Goal: Task Accomplishment & Management: Use online tool/utility

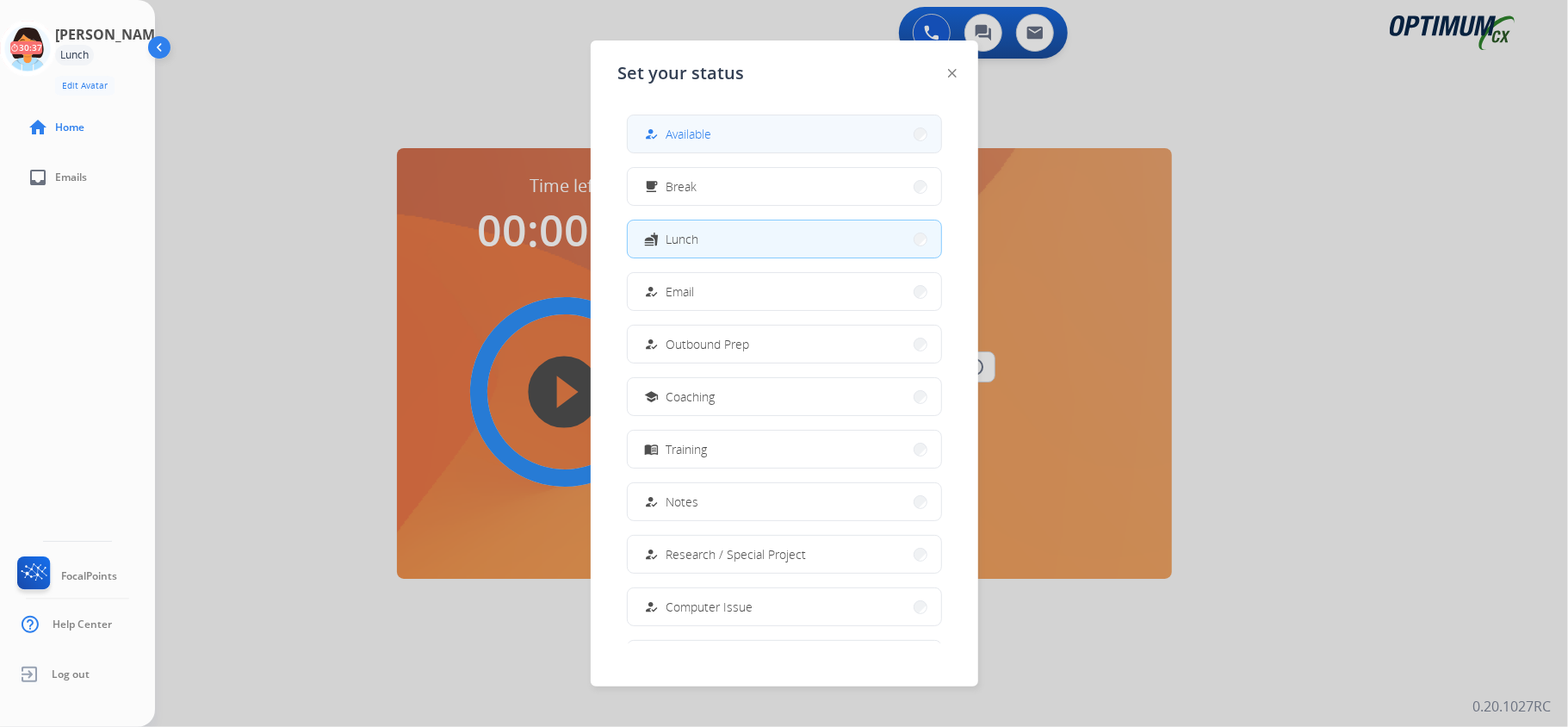
click at [803, 137] on button "how_to_reg Available" at bounding box center [784, 134] width 314 height 37
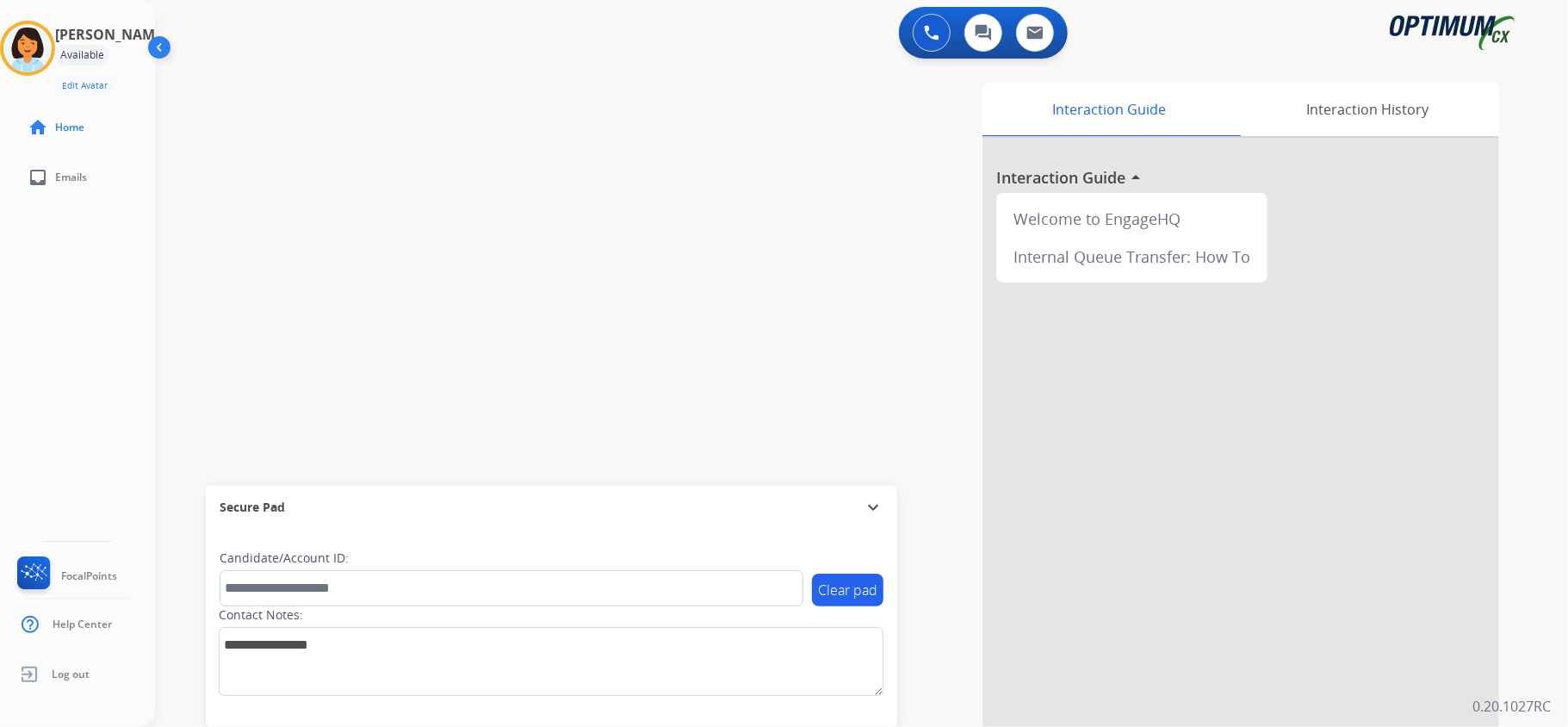
click at [308, 189] on div "swap_horiz Break voice bridge close_fullscreen Connect 3-Way Call merge_type Se…" at bounding box center [840, 421] width 1371 height 718
click at [316, 104] on mat-icon "content_copy" at bounding box center [323, 105] width 16 height 16
click at [316, 108] on mat-icon "content_copy" at bounding box center [323, 105] width 16 height 16
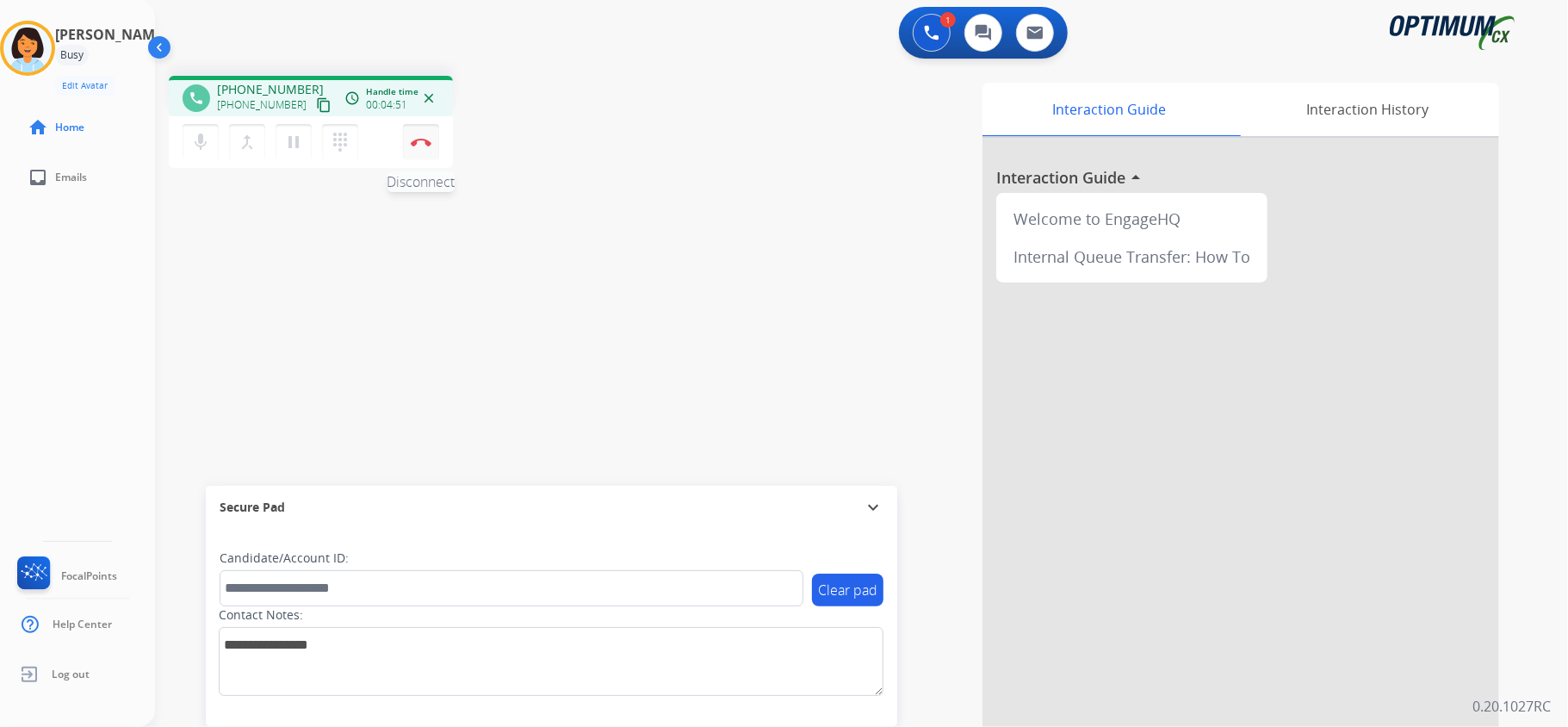
click at [421, 145] on img at bounding box center [421, 141] width 20 height 8
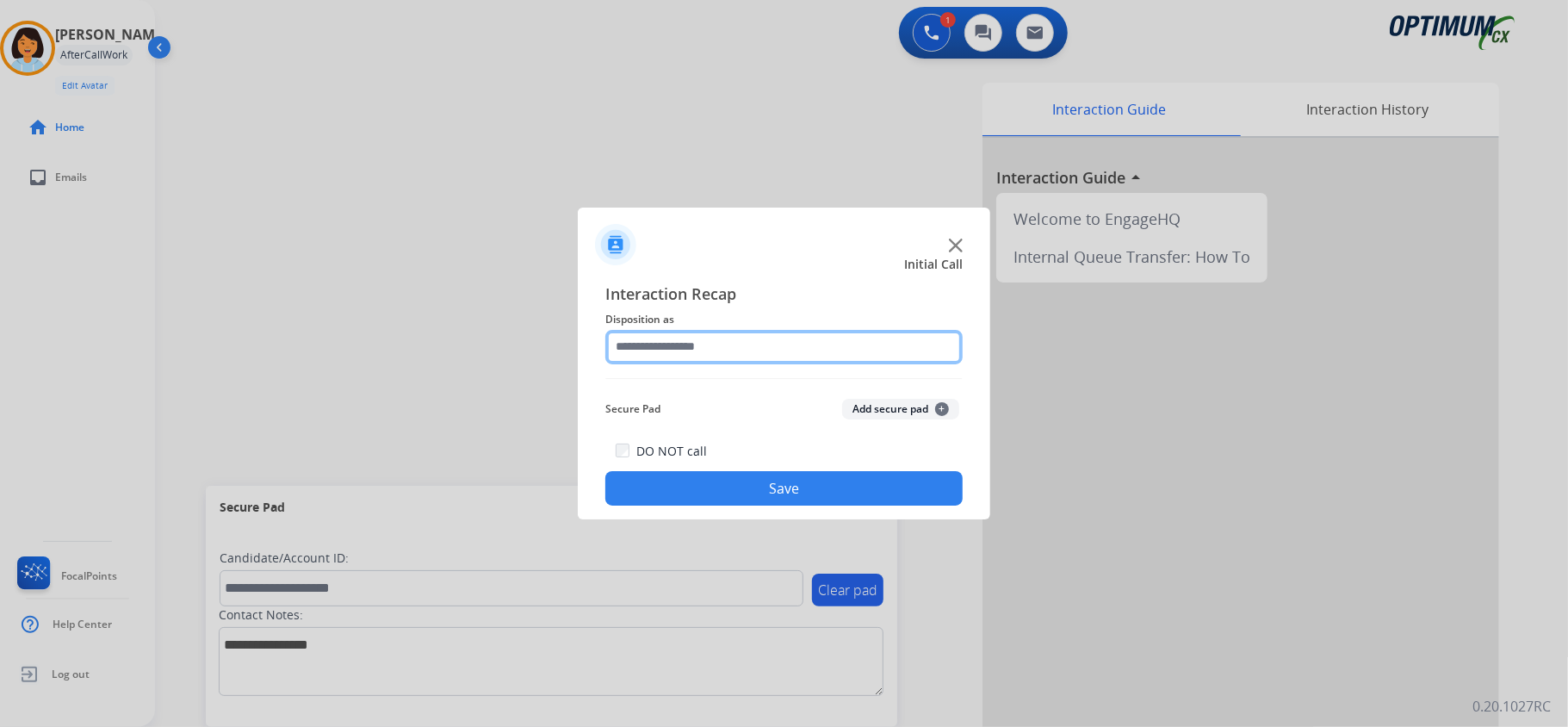
click at [840, 336] on input "text" at bounding box center [784, 346] width 357 height 34
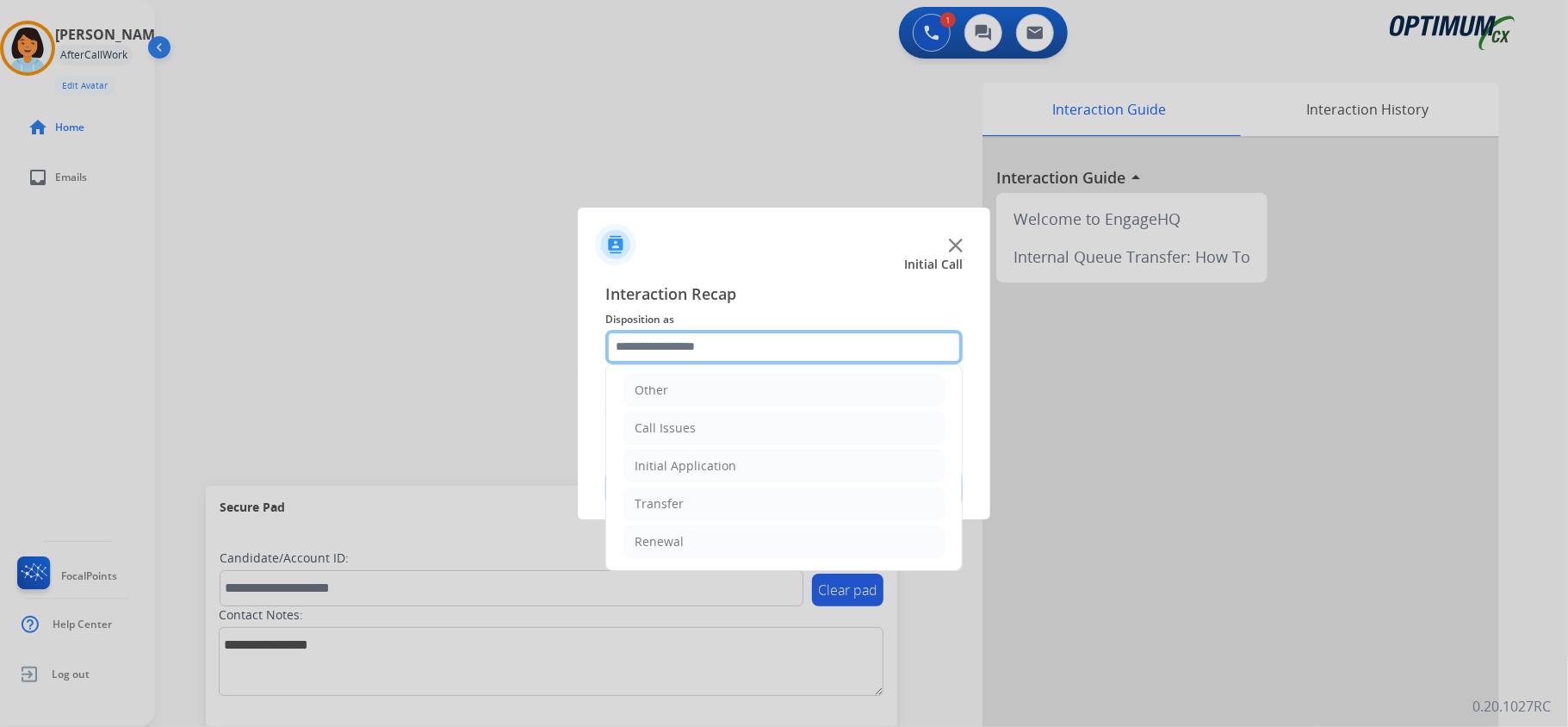
scroll to position [122, 0]
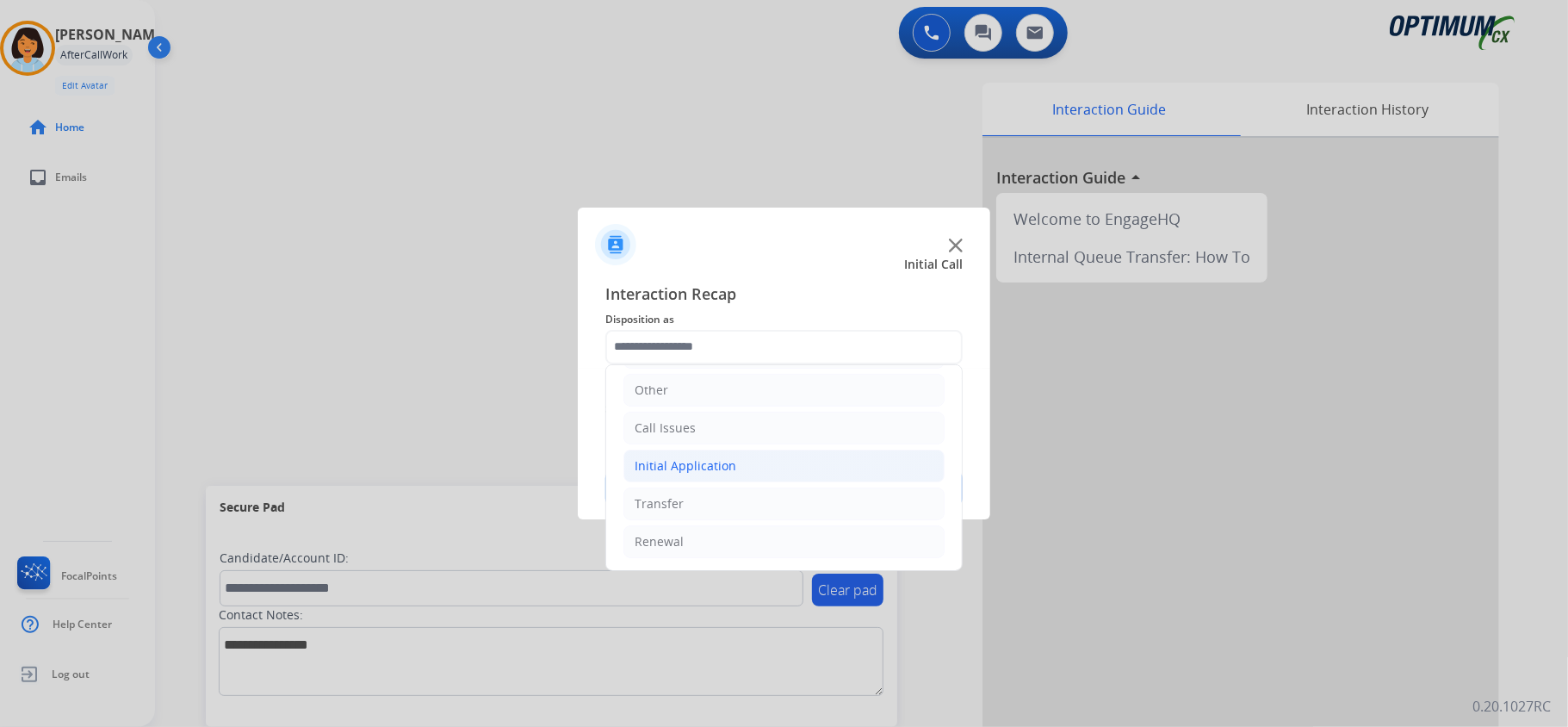
click at [738, 470] on li "Initial Application" at bounding box center [784, 465] width 321 height 32
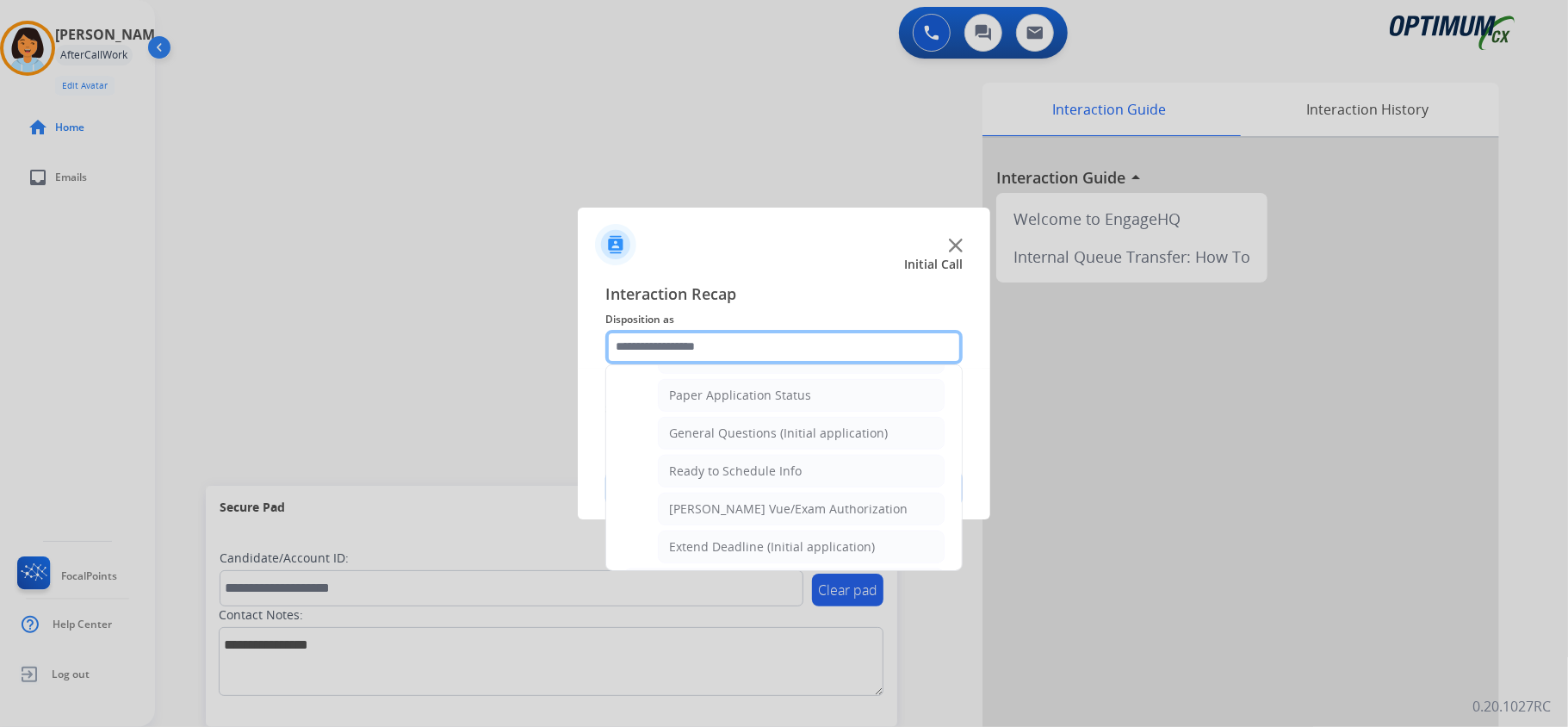
scroll to position [969, 0]
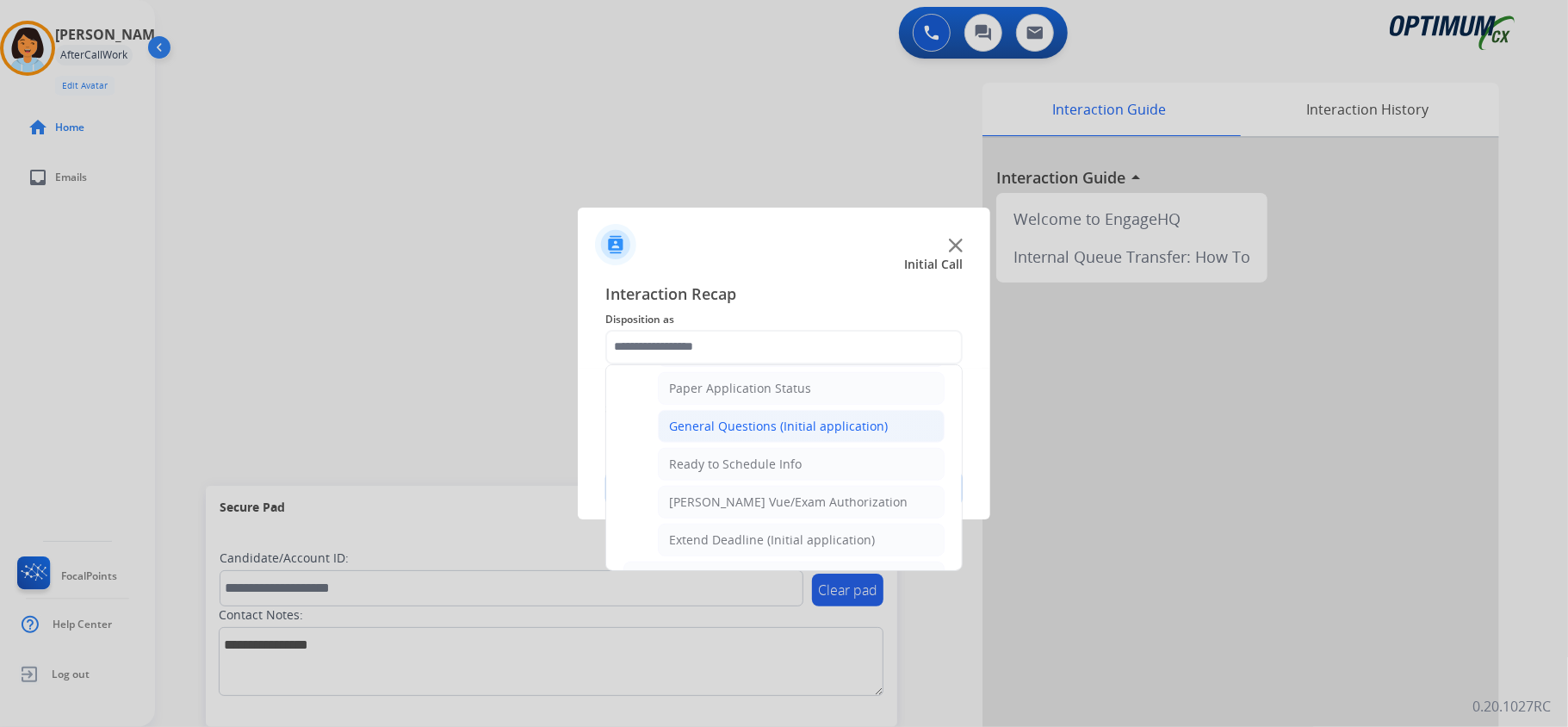
click at [830, 435] on div "General Questions (Initial application)" at bounding box center [779, 426] width 219 height 18
type input "**********"
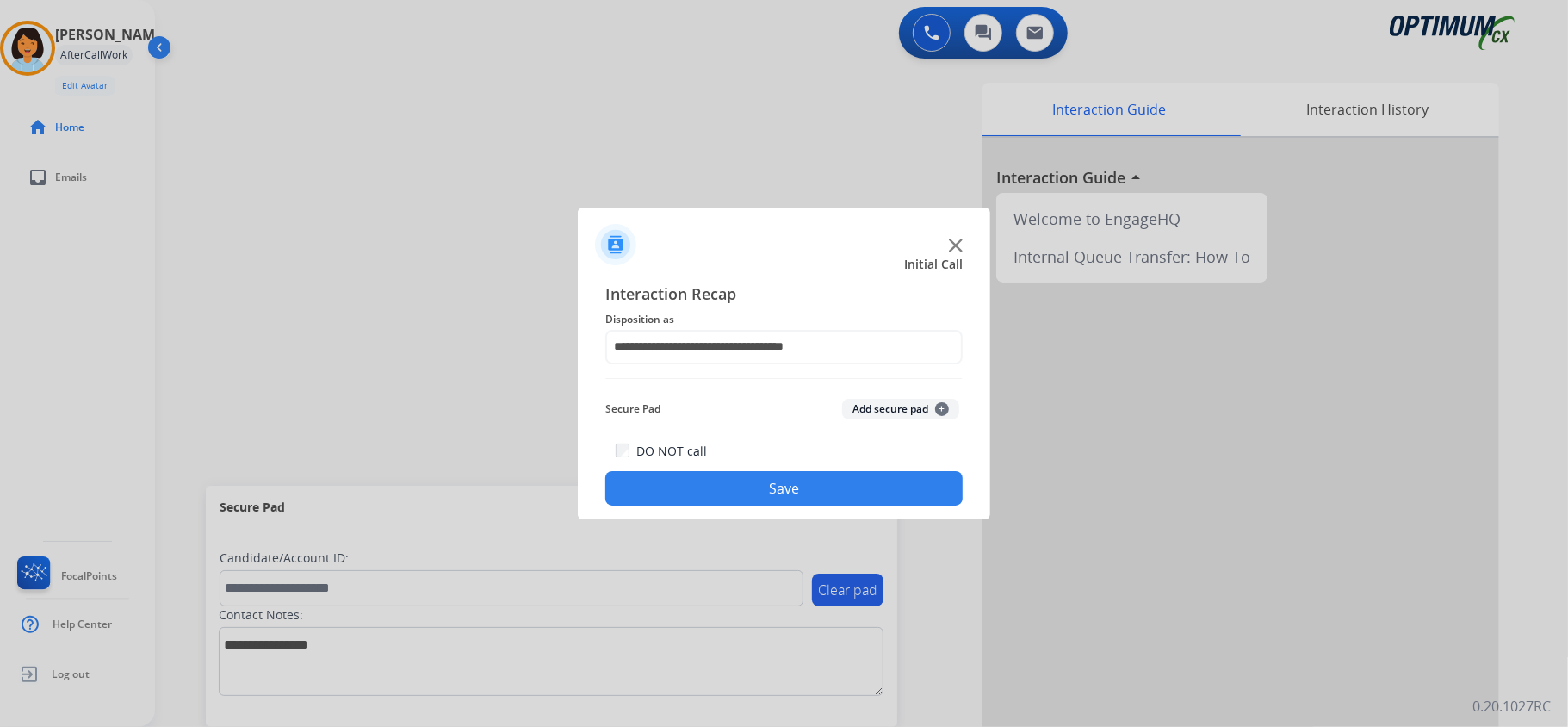
click at [810, 484] on button "Save" at bounding box center [784, 487] width 357 height 34
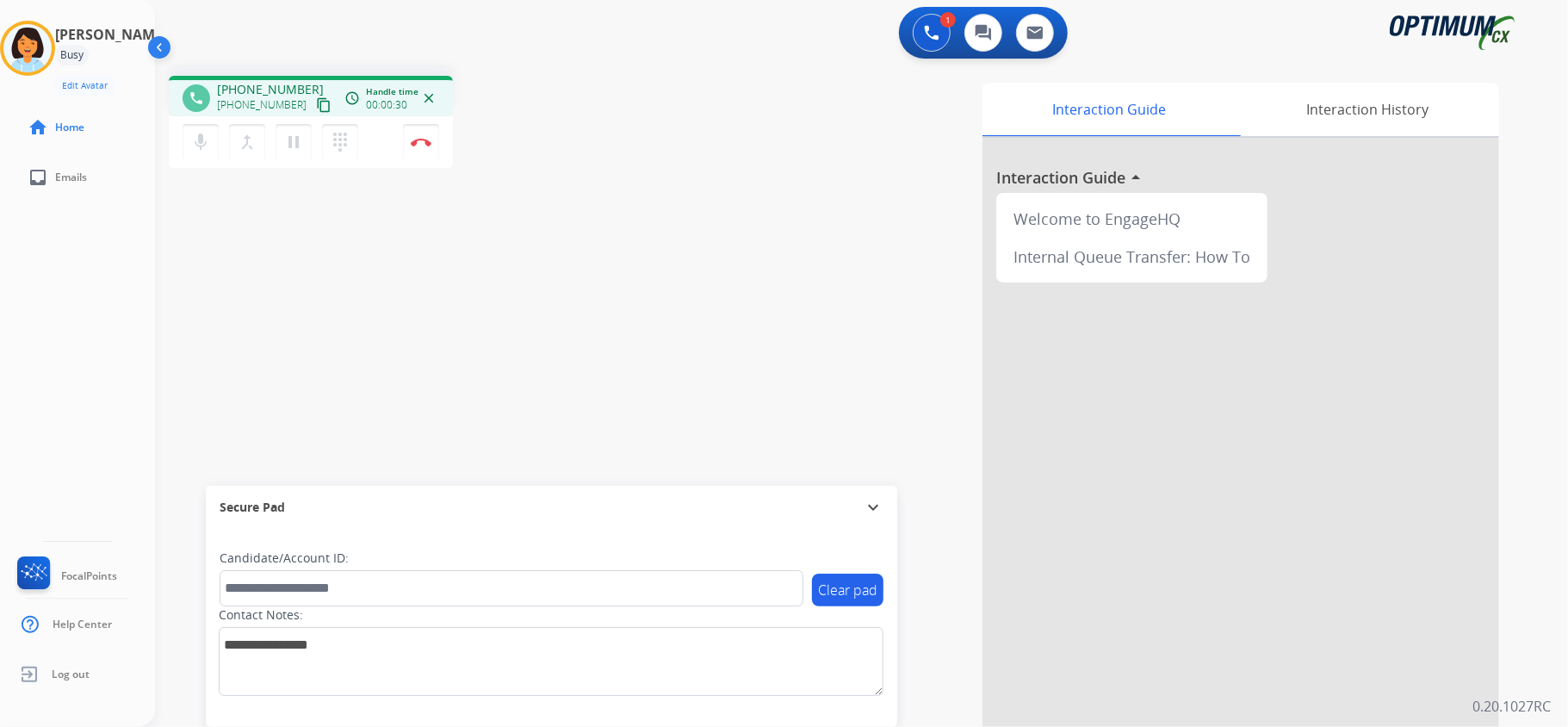
click at [316, 101] on mat-icon "content_copy" at bounding box center [323, 105] width 16 height 16
click at [421, 143] on img at bounding box center [421, 141] width 20 height 8
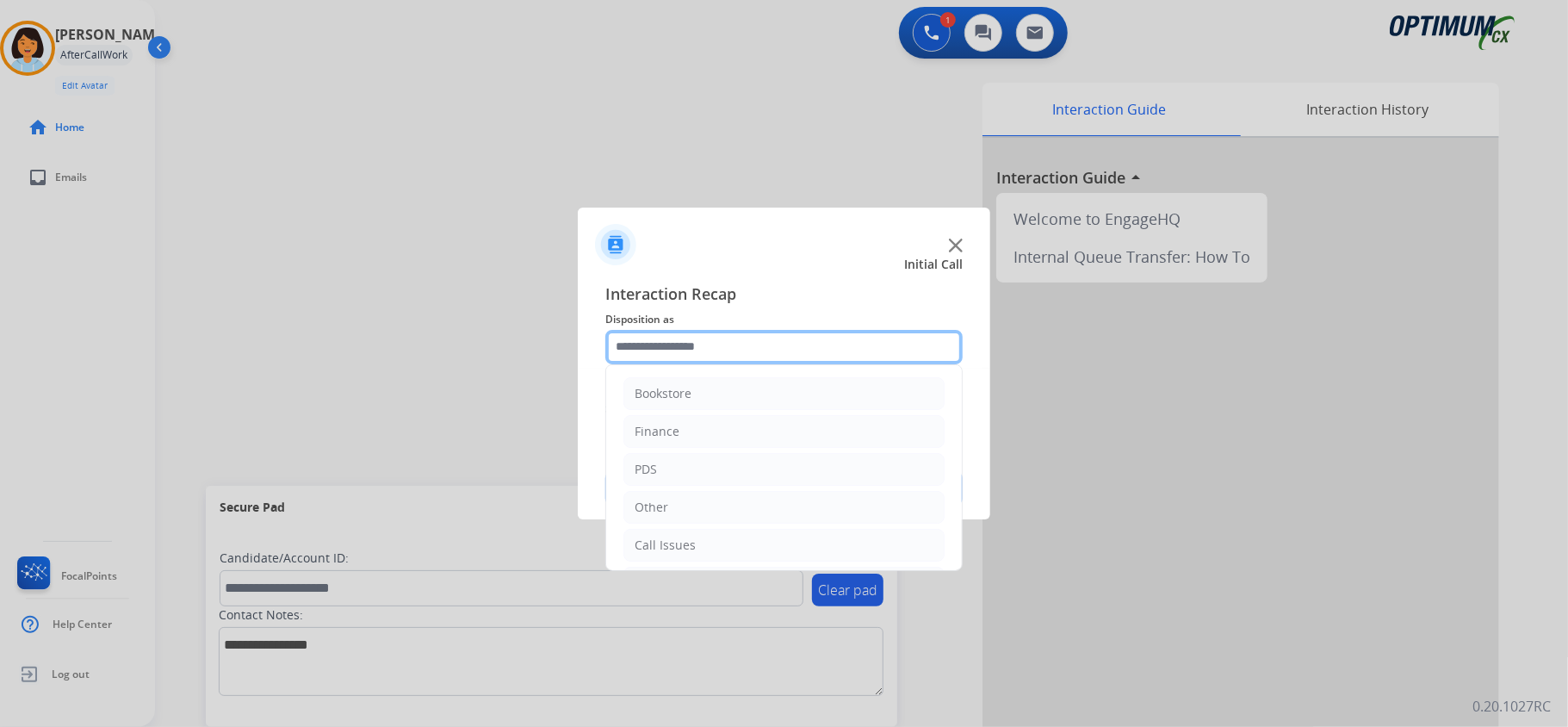
click at [696, 353] on input "text" at bounding box center [784, 346] width 357 height 34
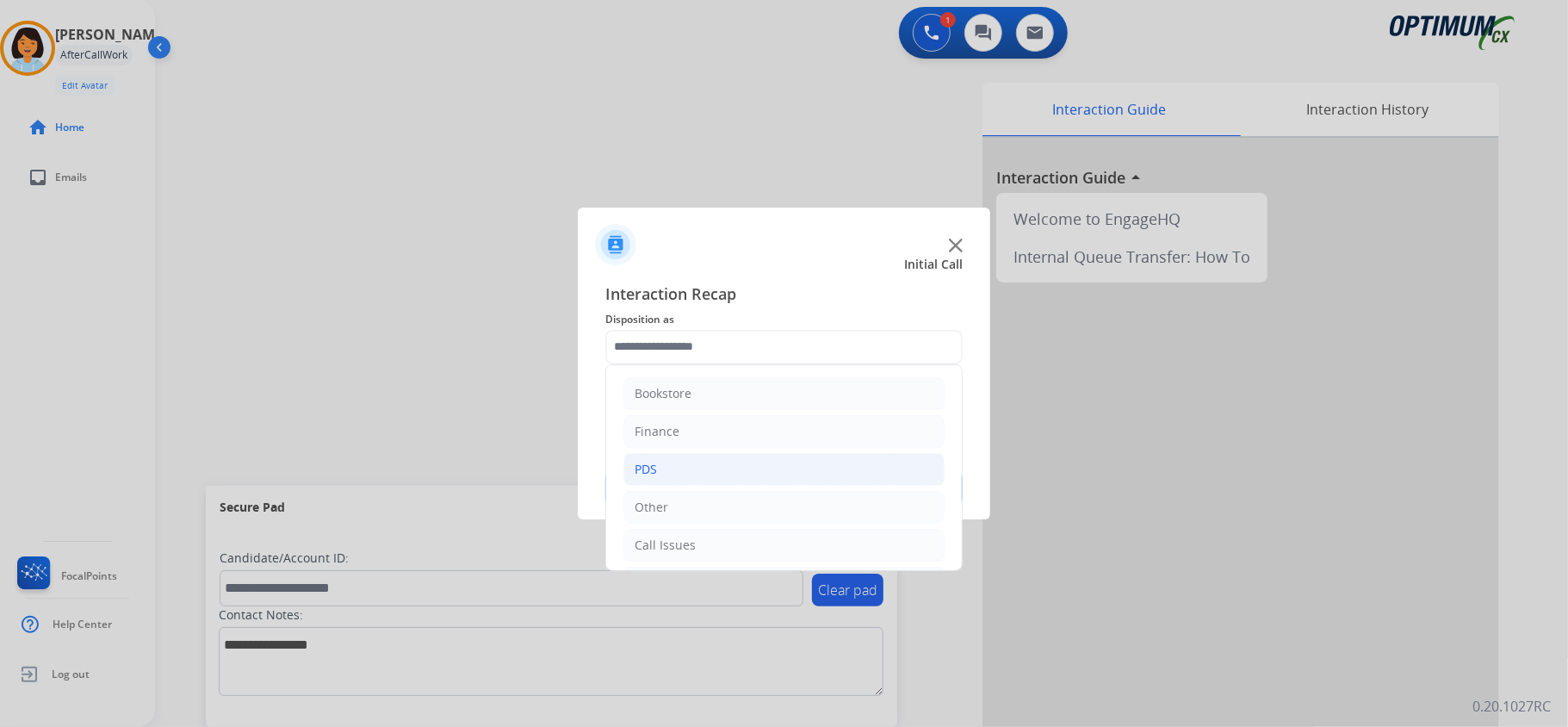
click at [693, 466] on li "PDS" at bounding box center [784, 469] width 321 height 32
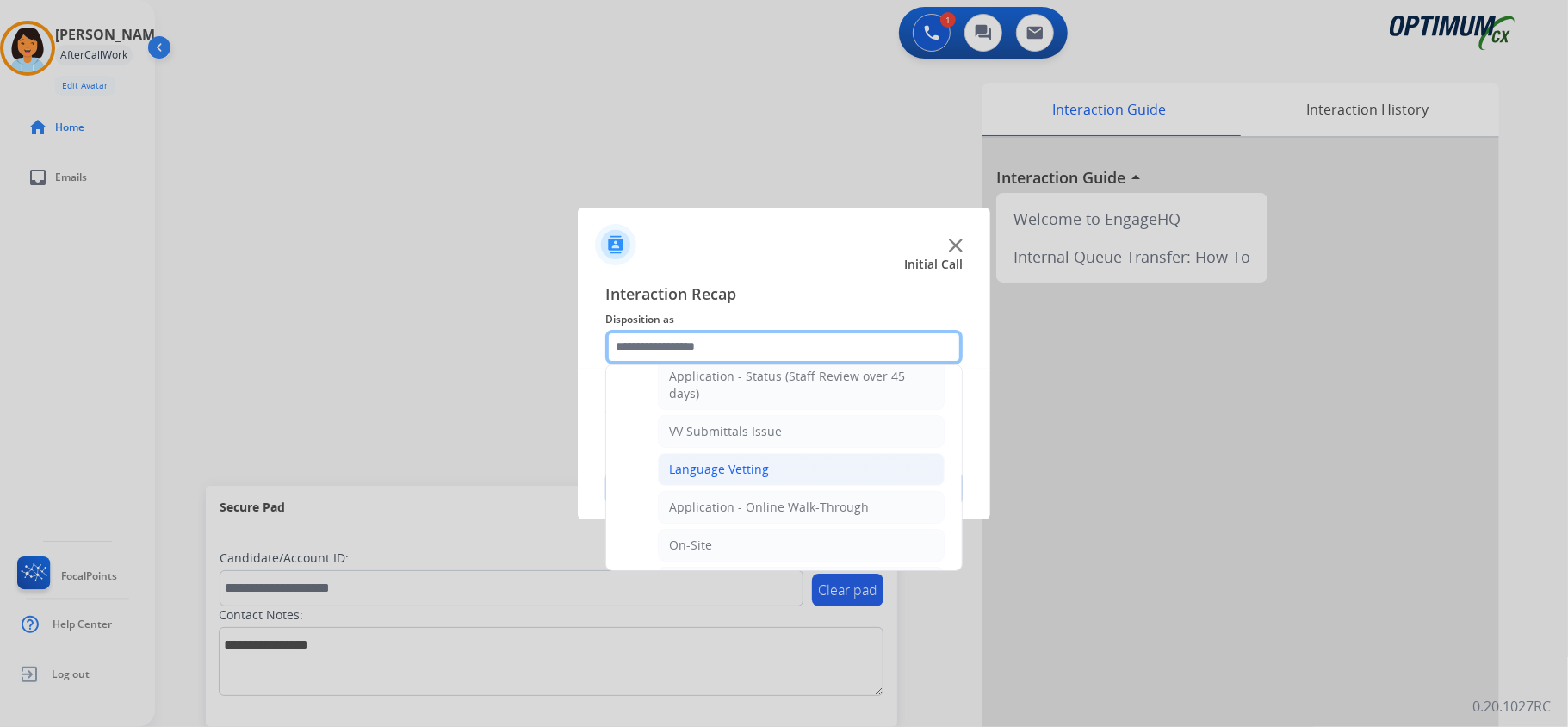
scroll to position [344, 0]
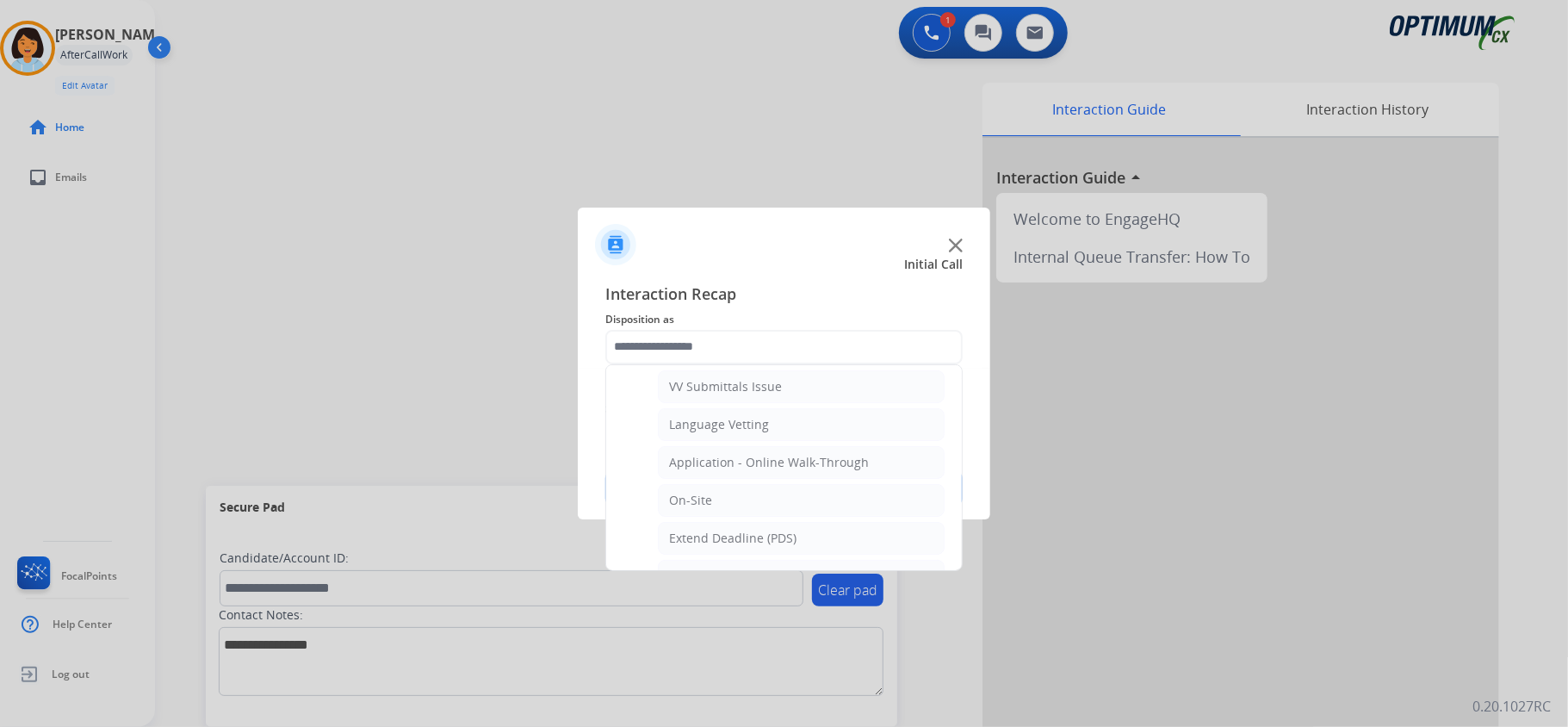
click at [769, 477] on li "Application - Online Walk-Through" at bounding box center [801, 461] width 287 height 32
type input "**********"
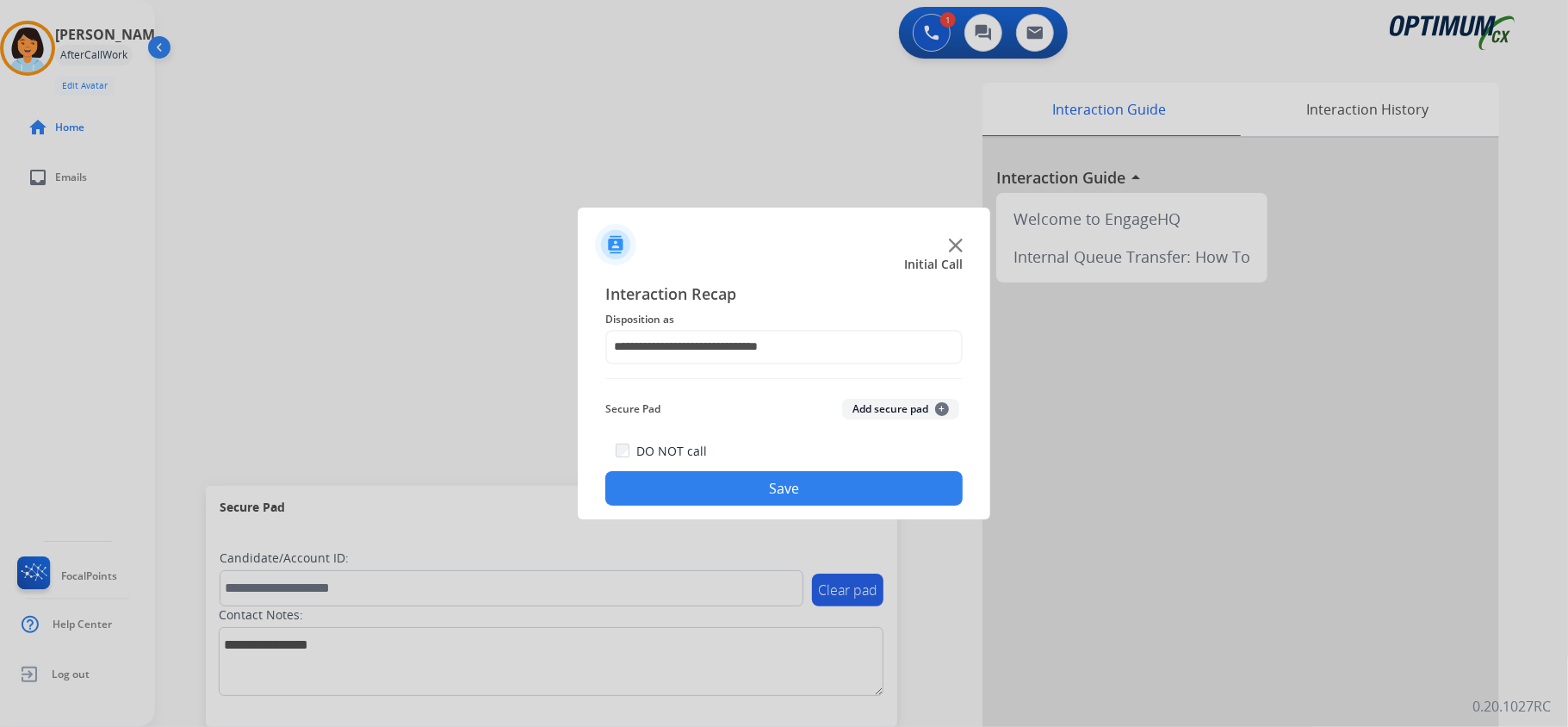
click at [766, 480] on button "Save" at bounding box center [784, 487] width 357 height 34
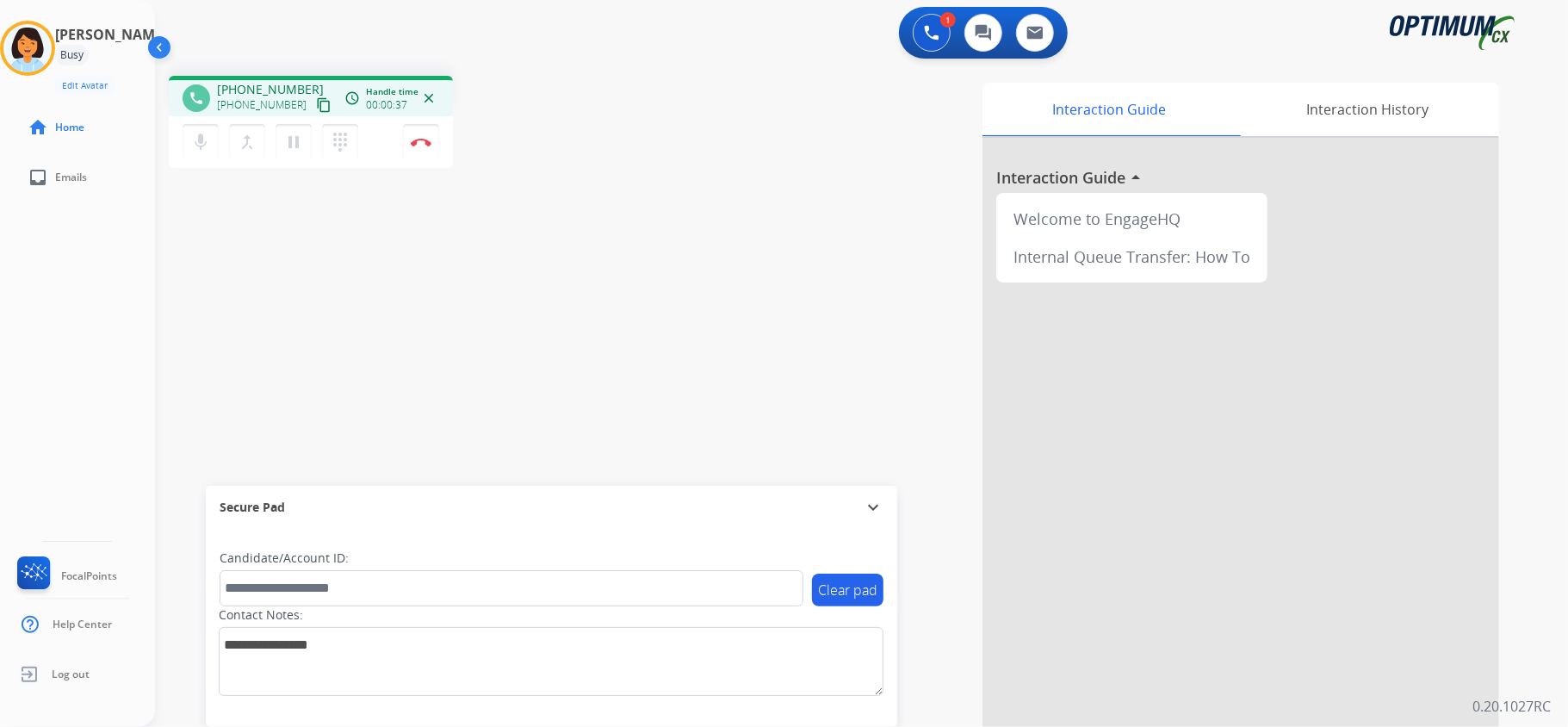
click at [316, 103] on mat-icon "content_copy" at bounding box center [323, 105] width 16 height 16
click at [434, 139] on button "Disconnect" at bounding box center [421, 142] width 36 height 36
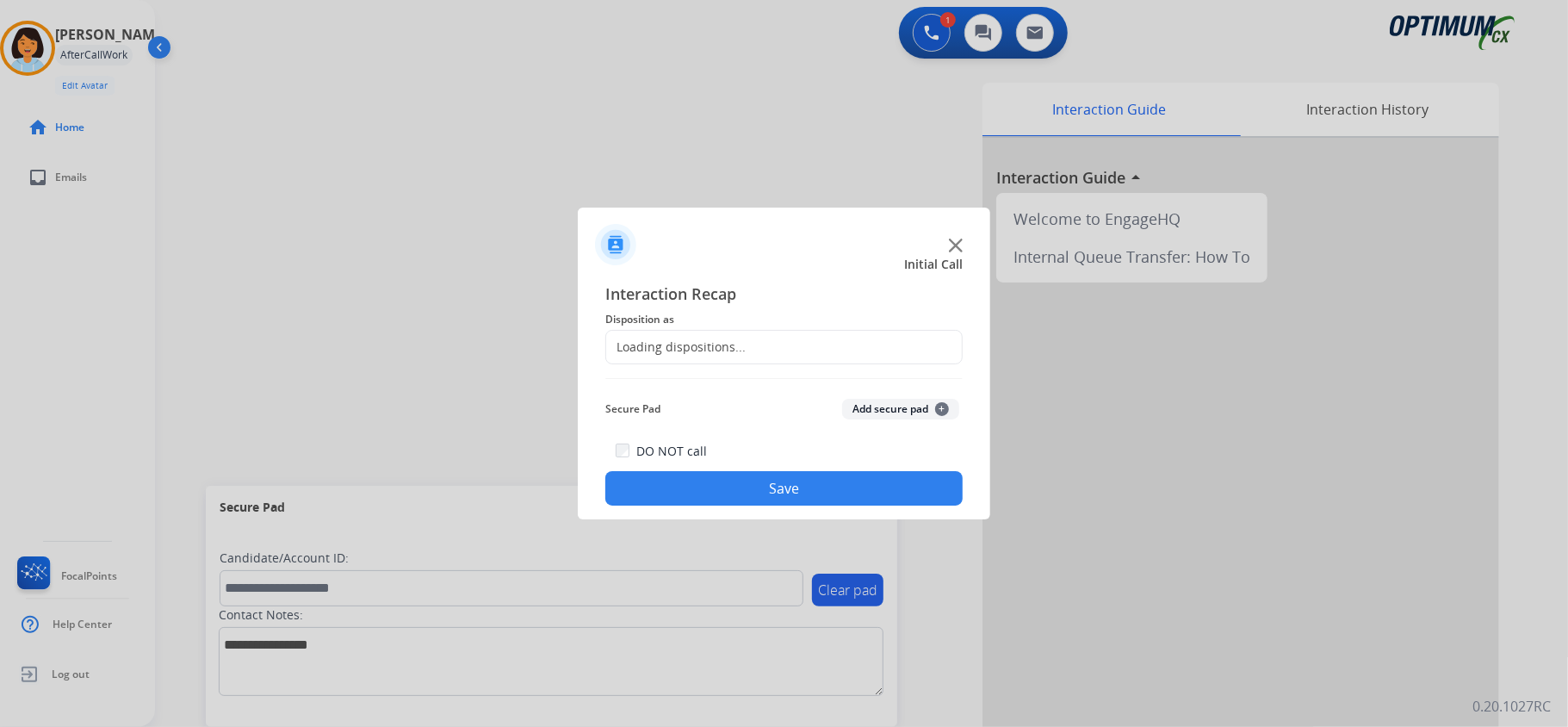
click at [700, 351] on div "Loading dispositions..." at bounding box center [676, 346] width 139 height 18
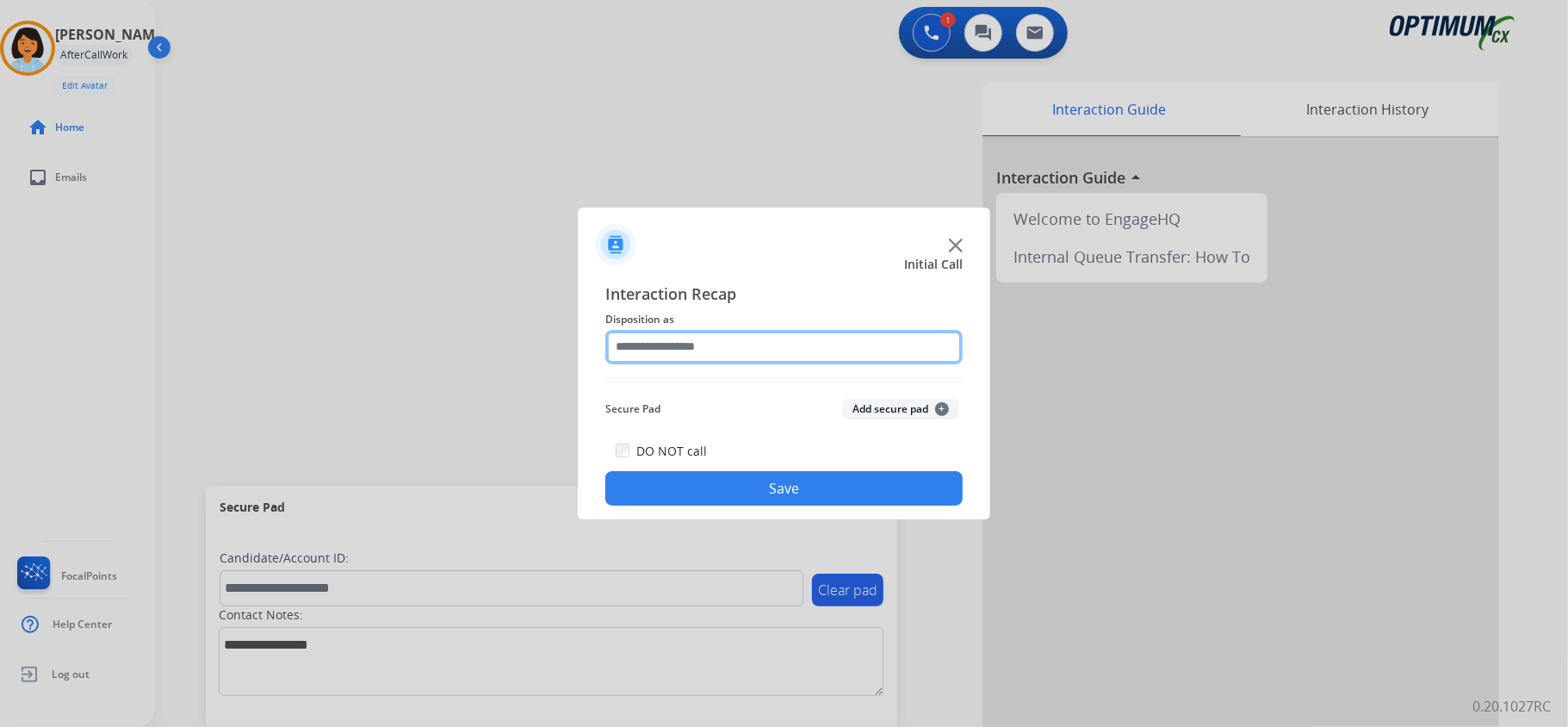
click at [705, 344] on input "text" at bounding box center [784, 346] width 357 height 34
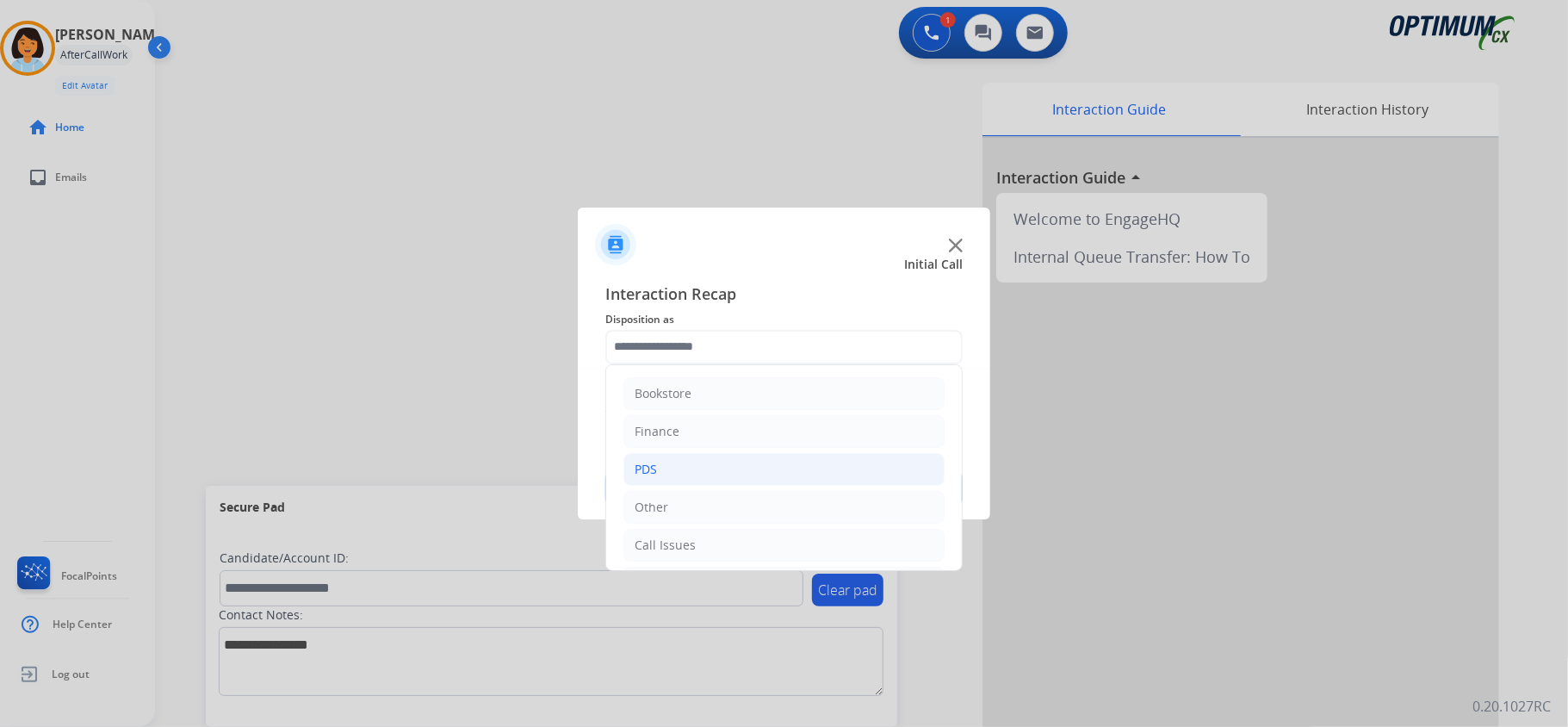
click at [690, 461] on li "PDS" at bounding box center [784, 469] width 321 height 32
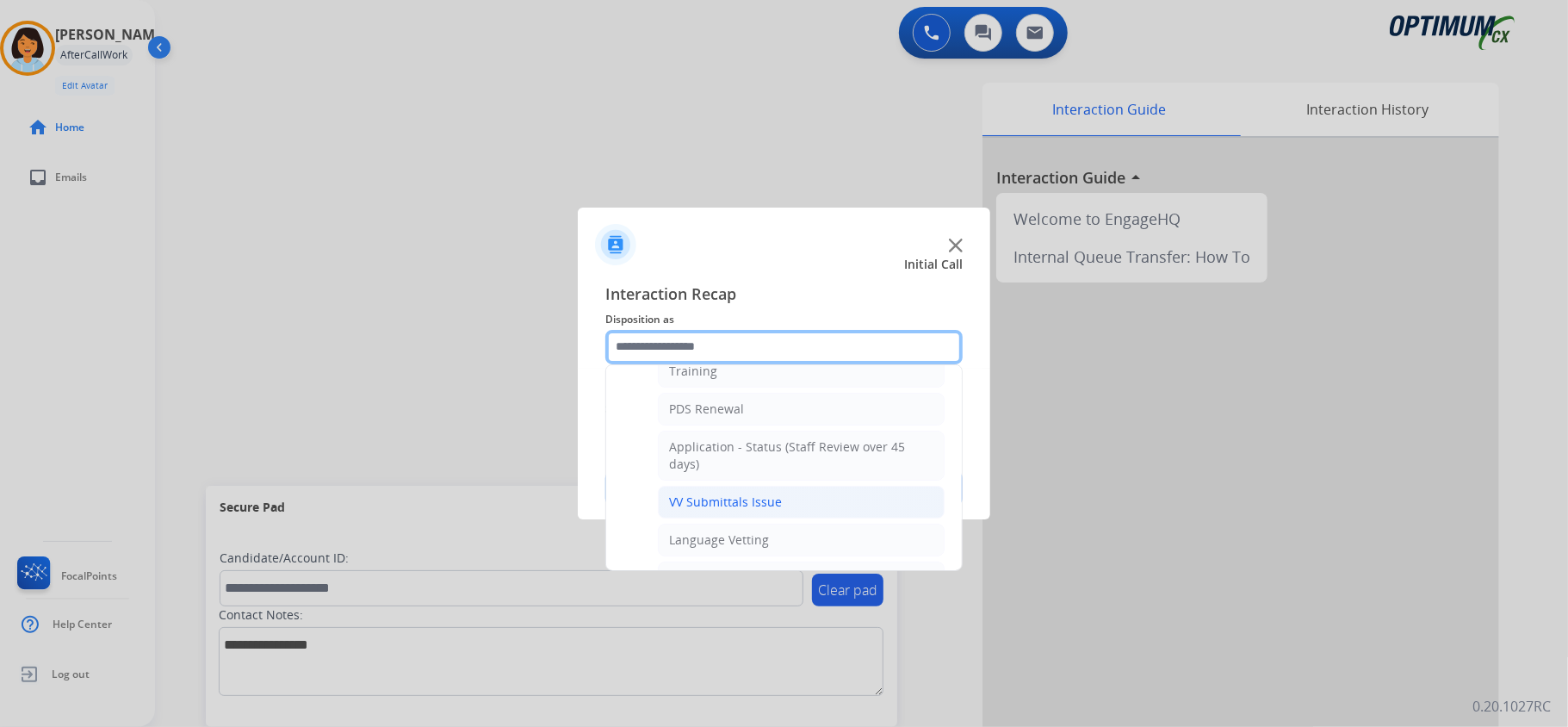
scroll to position [459, 0]
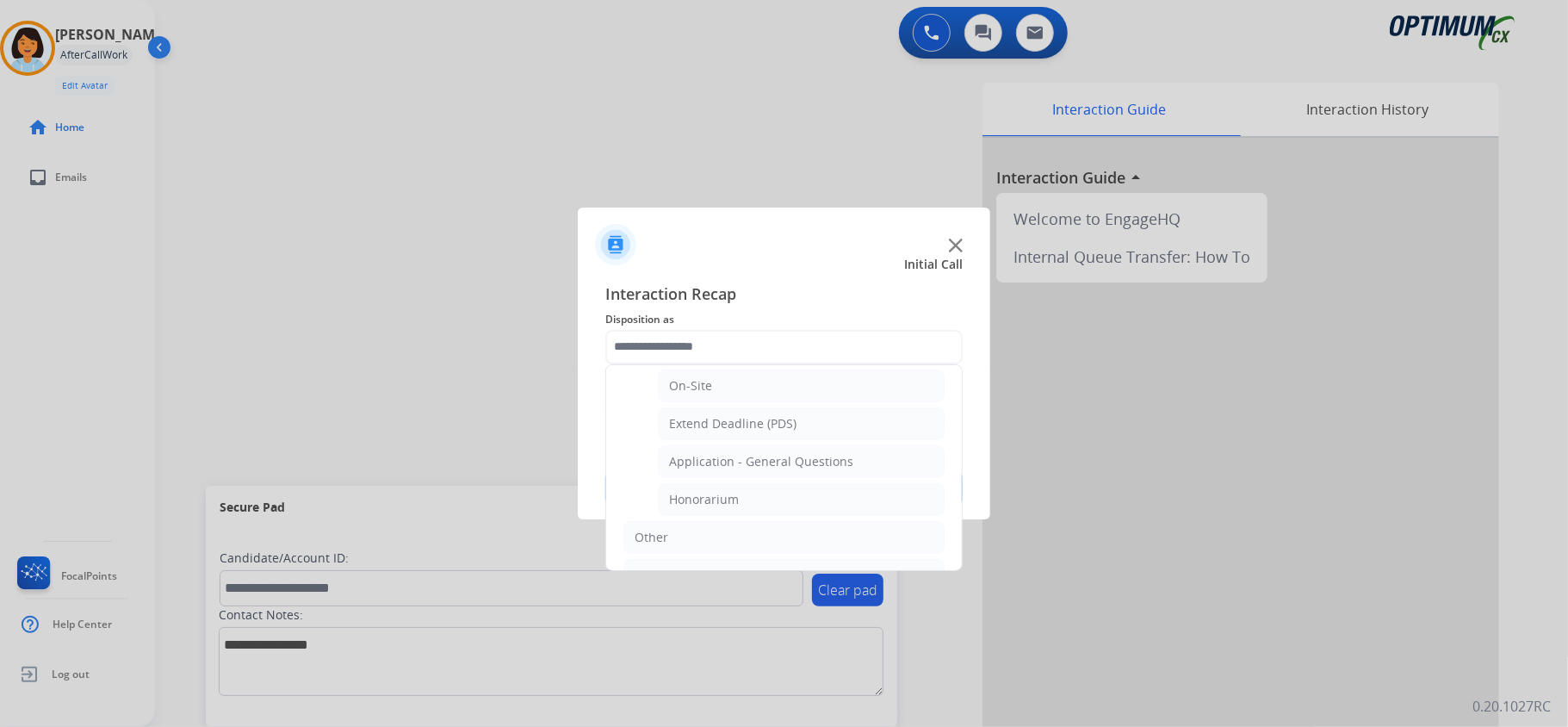
click at [755, 463] on div "Application - General Questions" at bounding box center [761, 461] width 184 height 18
type input "**********"
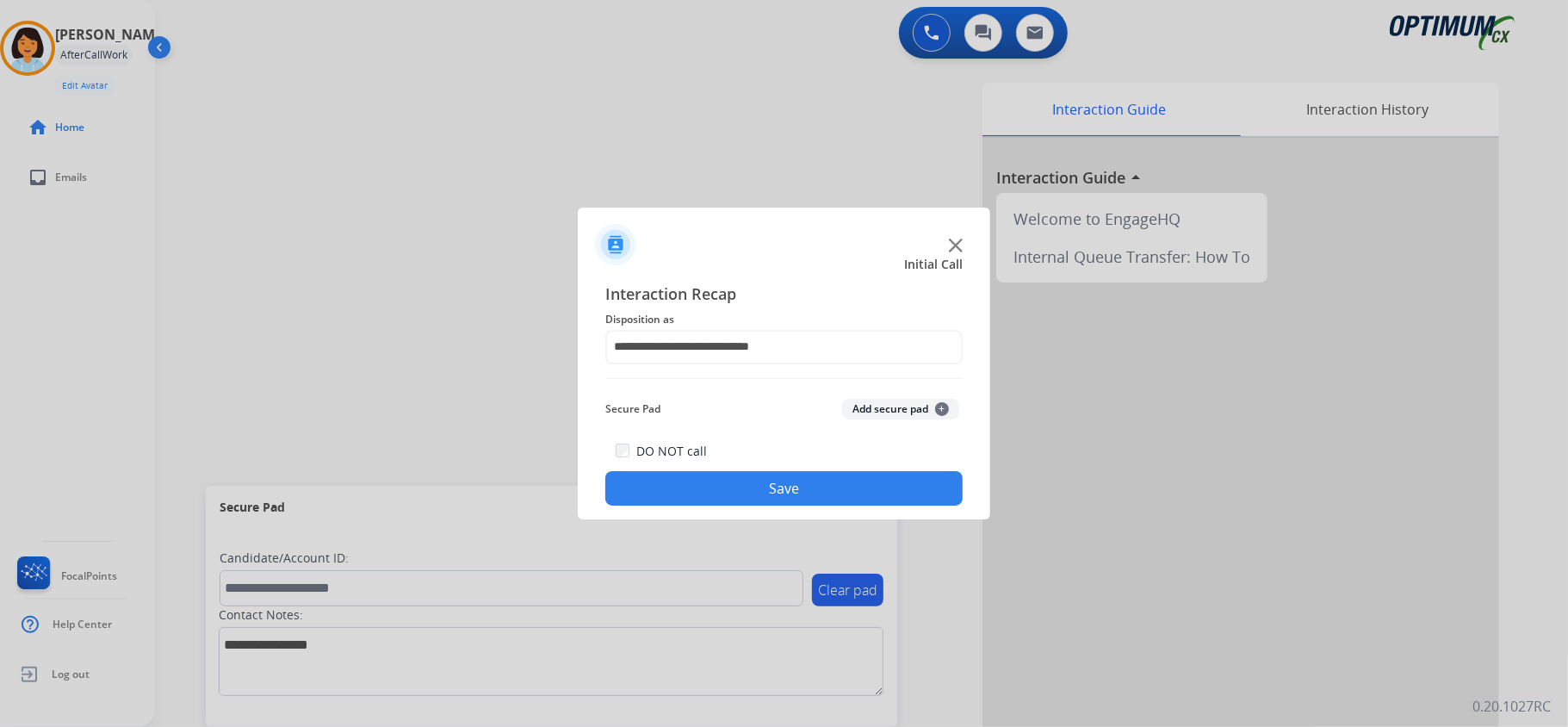
click at [744, 479] on button "Save" at bounding box center [784, 487] width 357 height 34
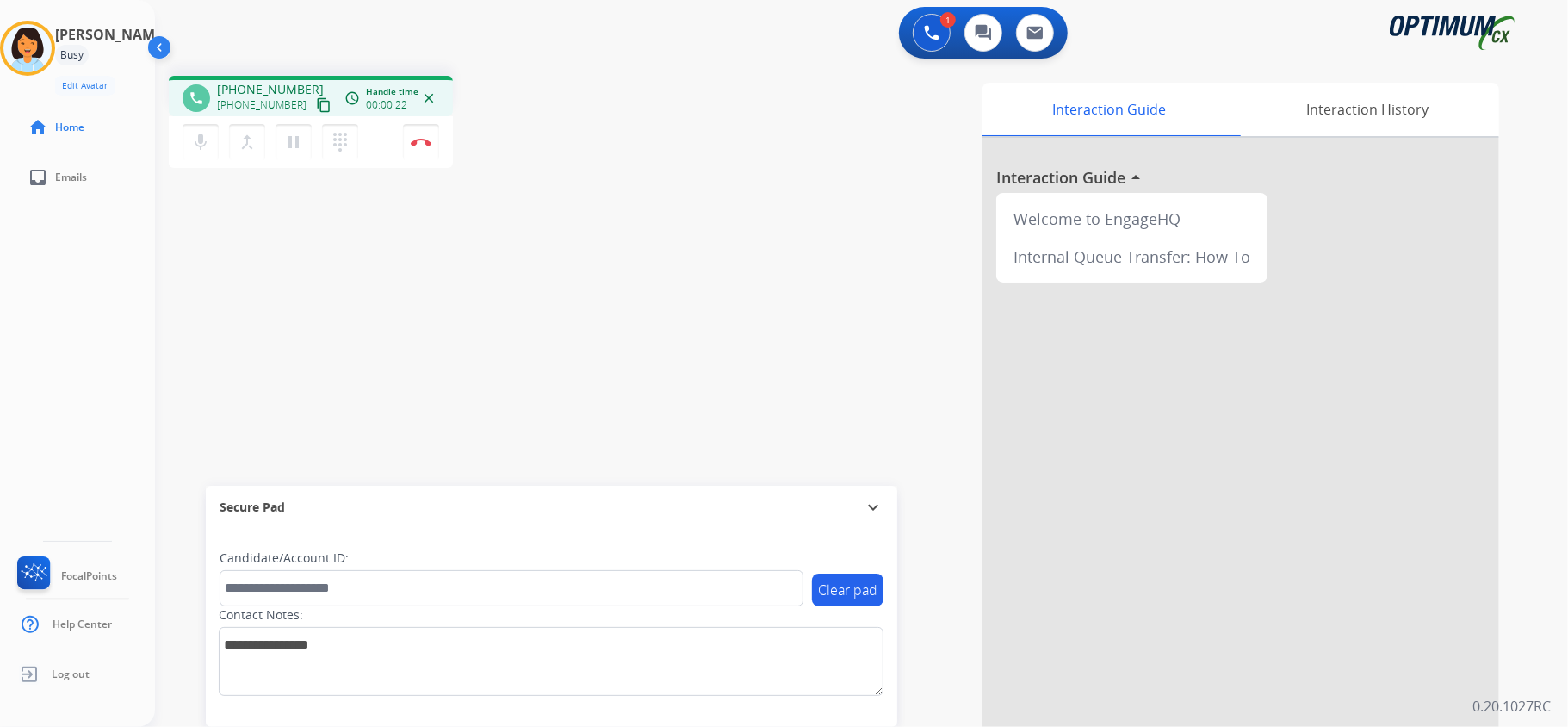
click at [316, 98] on mat-icon "content_copy" at bounding box center [323, 105] width 16 height 16
click at [1152, 658] on div at bounding box center [1240, 459] width 516 height 643
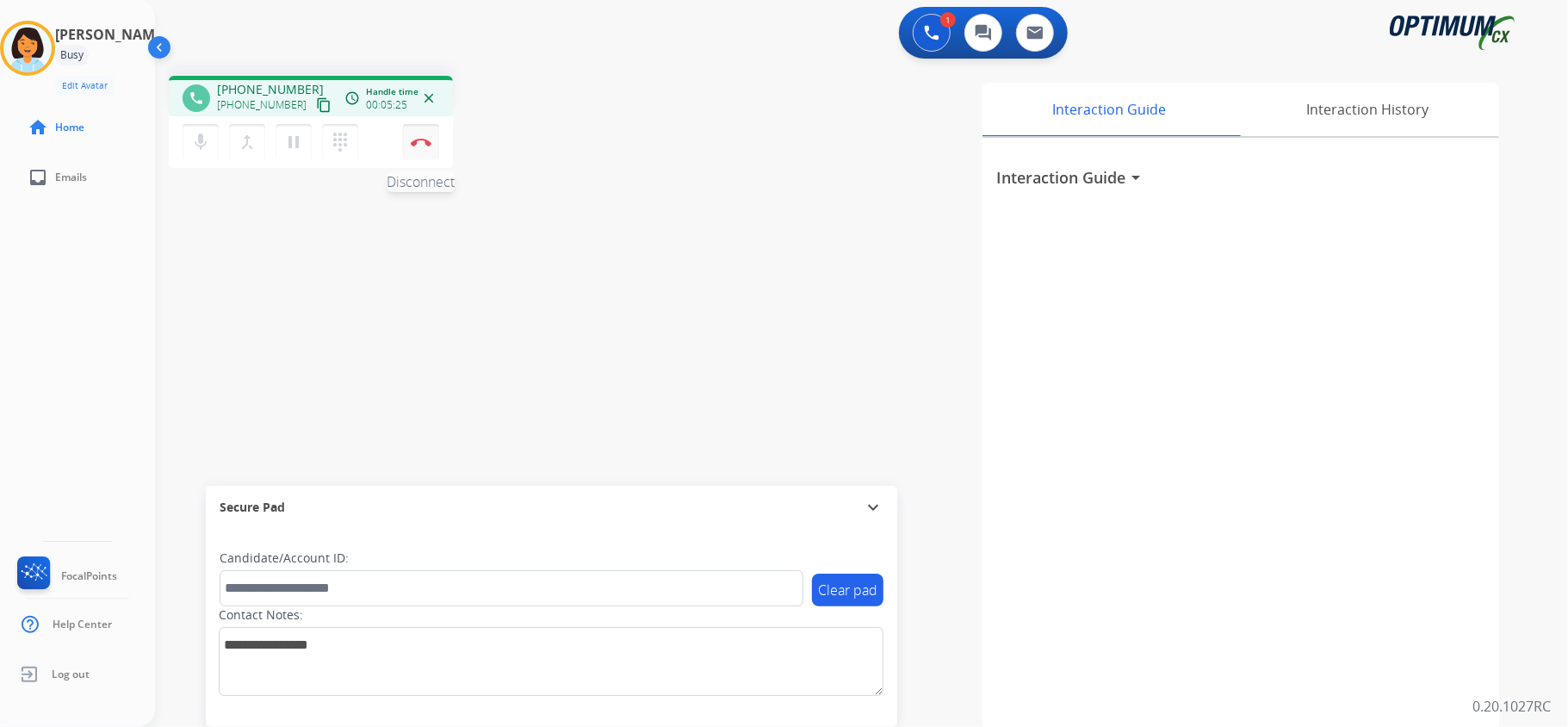
click at [421, 138] on img at bounding box center [421, 141] width 20 height 8
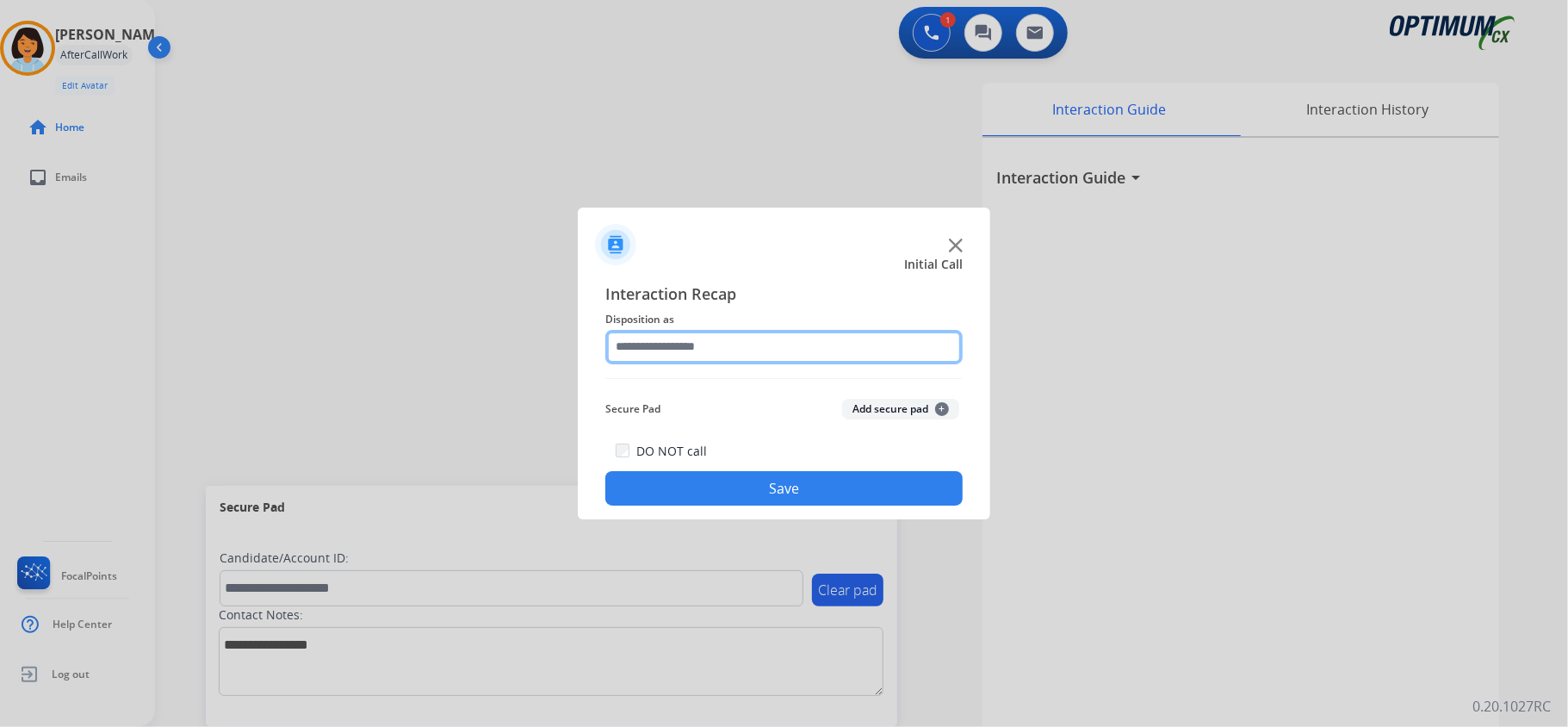
click at [727, 348] on input "text" at bounding box center [784, 346] width 357 height 34
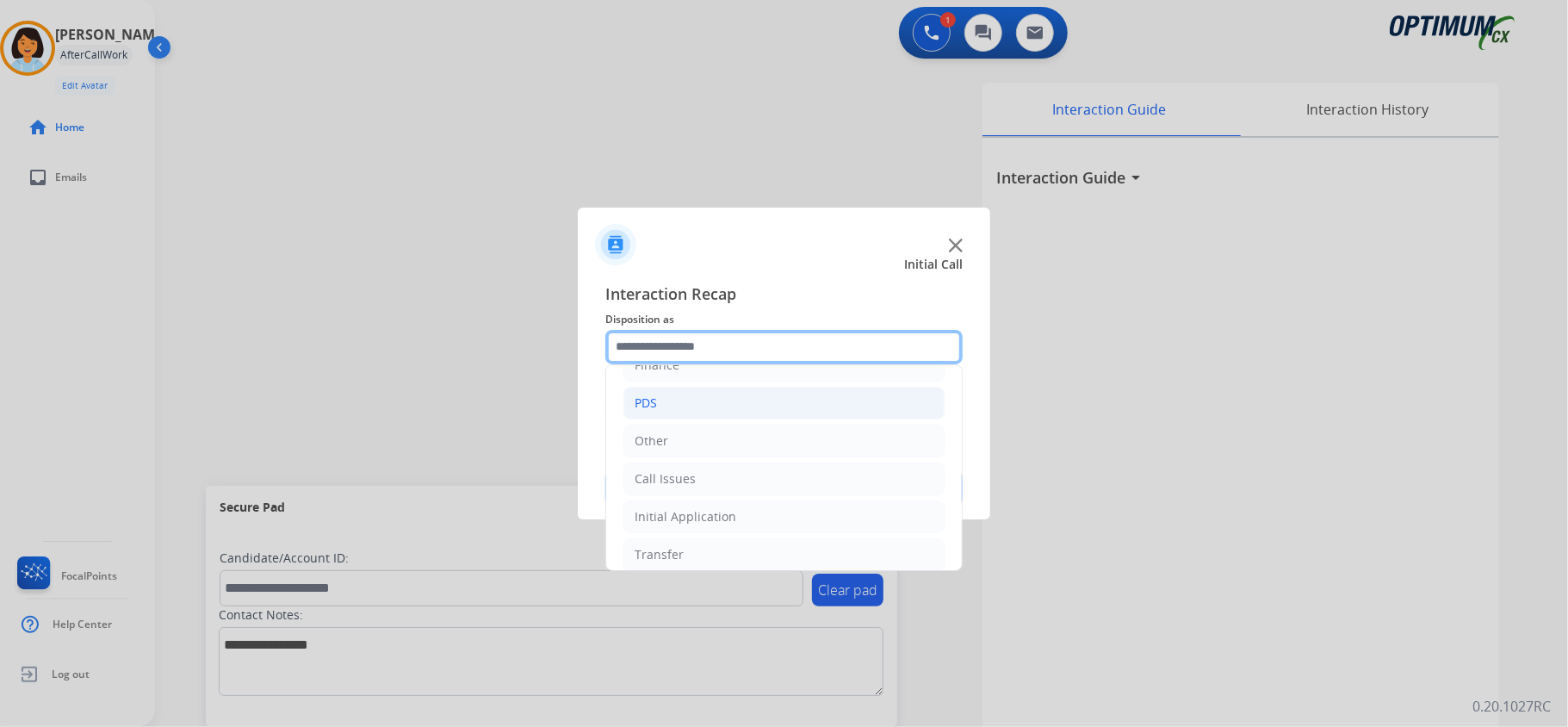
scroll to position [122, 0]
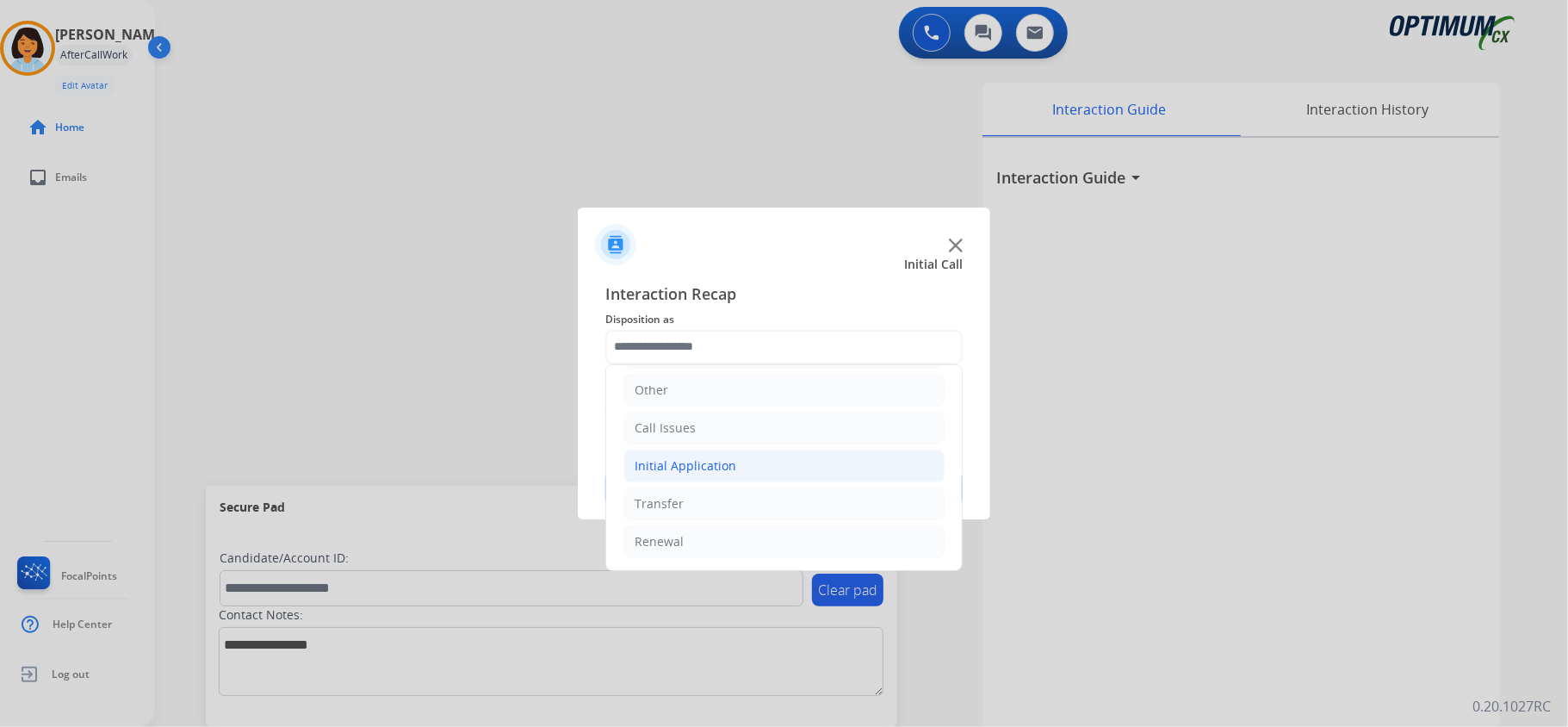
click at [756, 463] on li "Initial Application" at bounding box center [784, 465] width 321 height 32
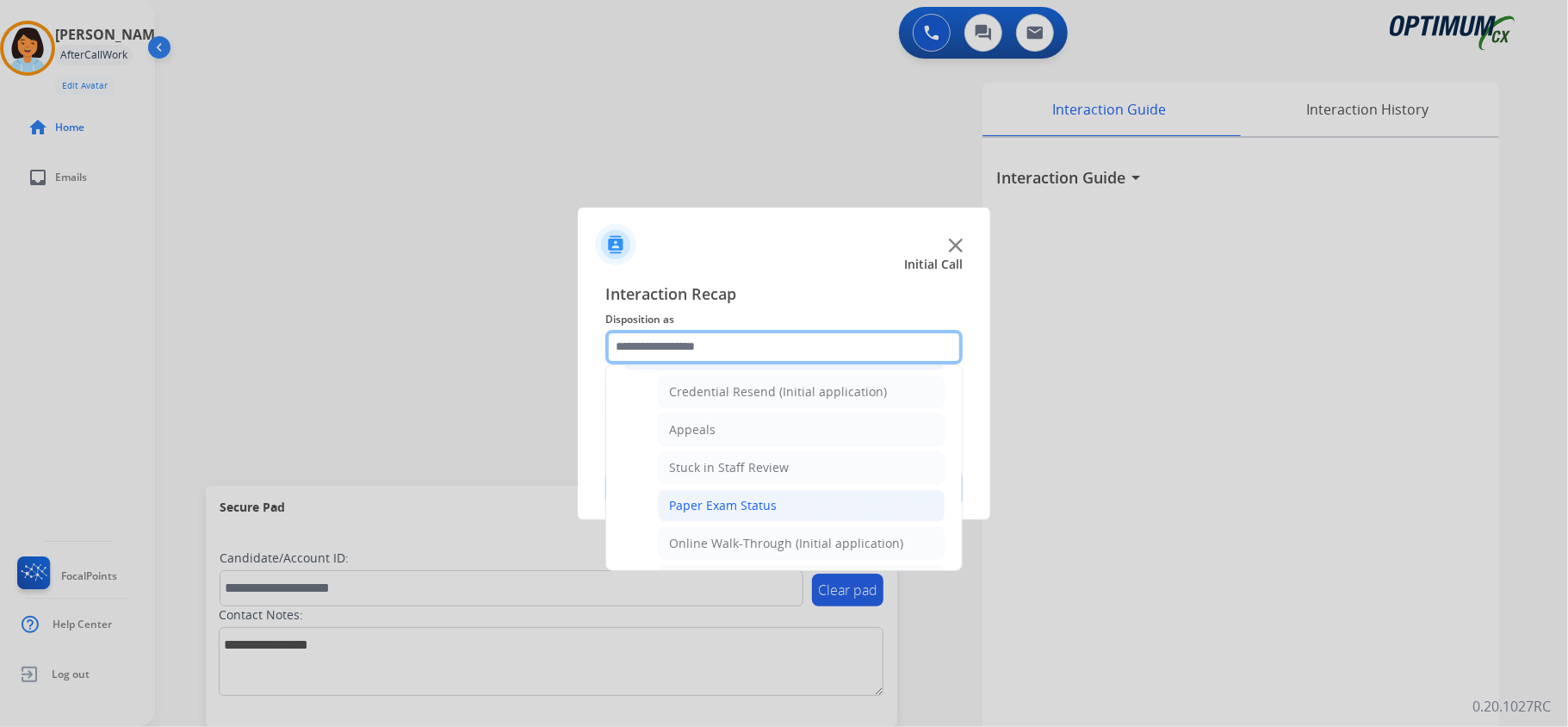
scroll to position [114, 0]
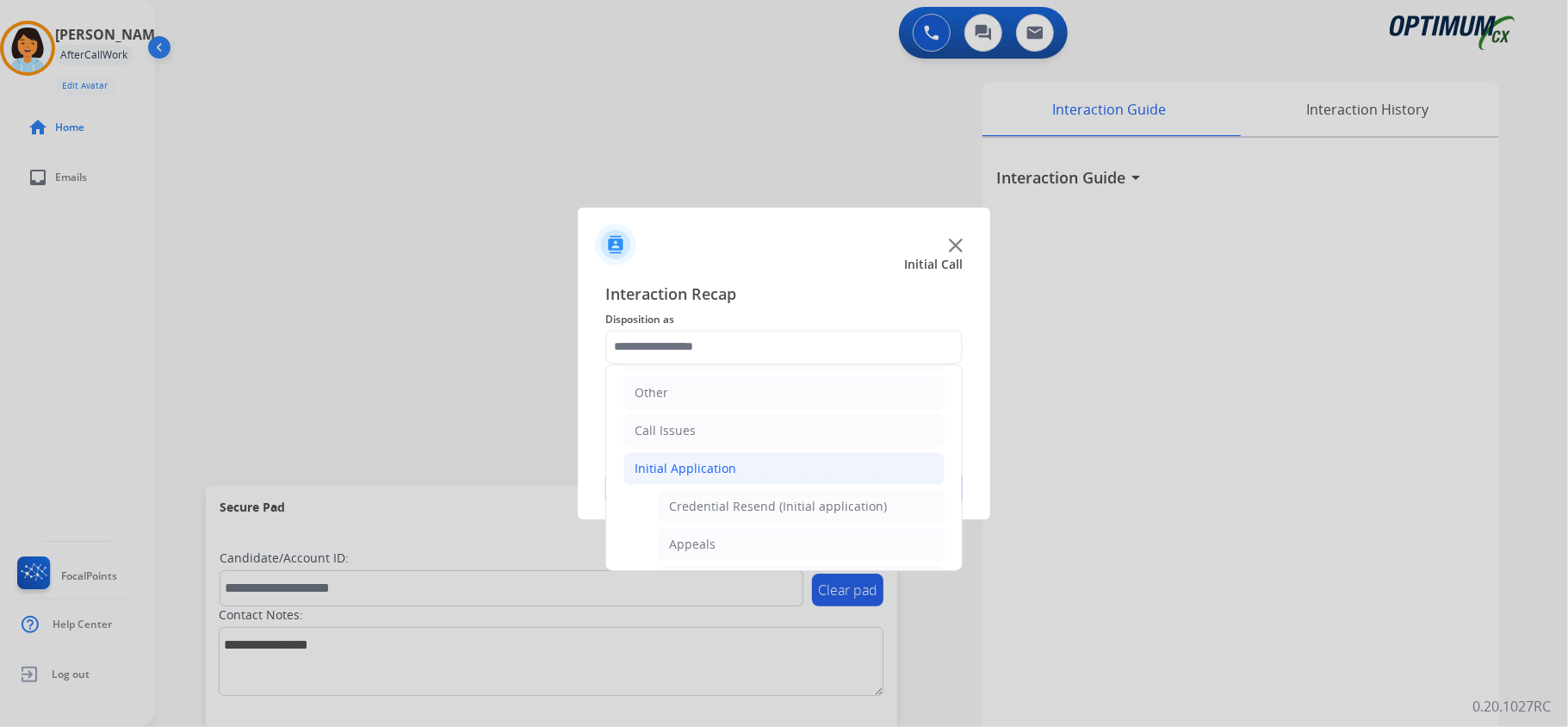
drag, startPoint x: 826, startPoint y: 504, endPoint x: 810, endPoint y: 506, distance: 16.1
click at [824, 507] on div "Credential Resend (Initial application)" at bounding box center [778, 506] width 218 height 18
type input "**********"
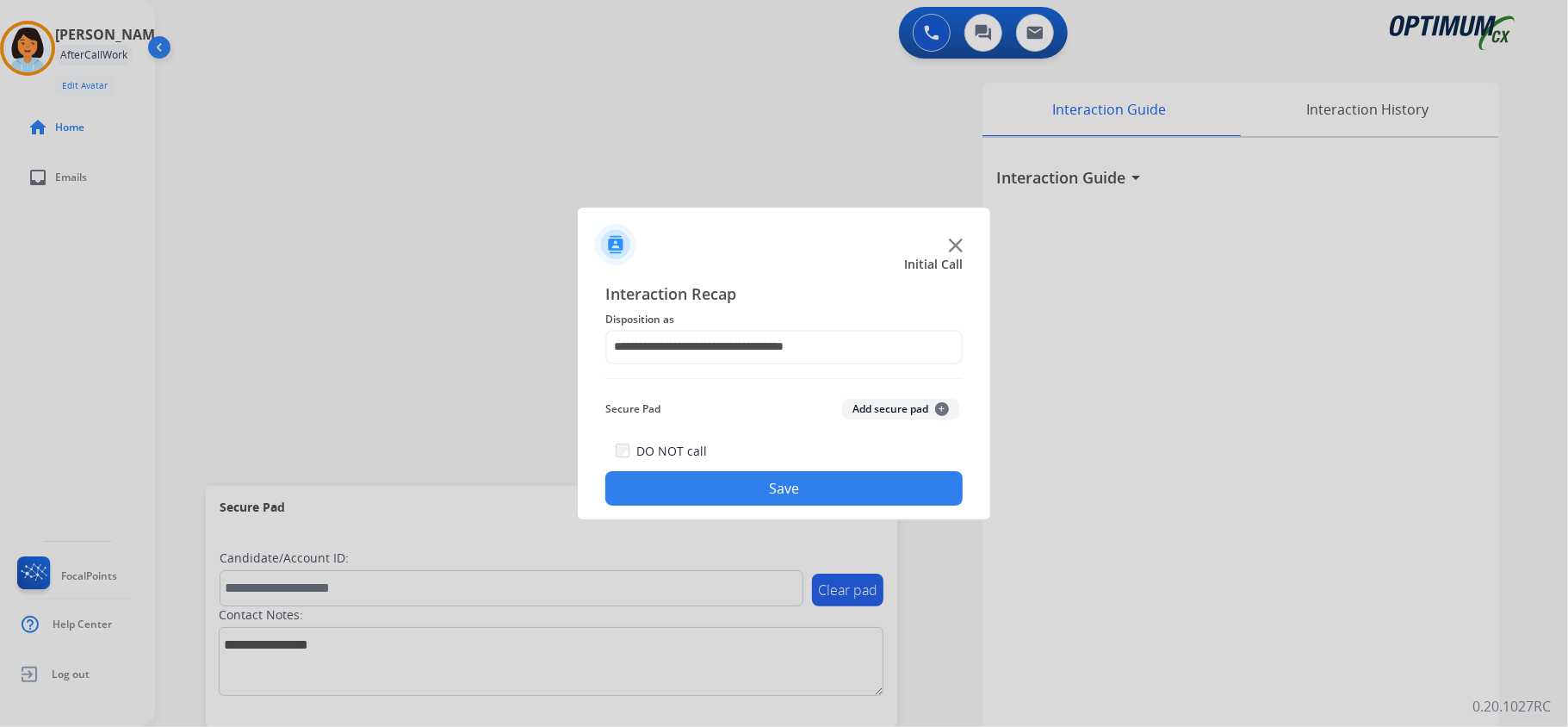
click at [761, 496] on button "Save" at bounding box center [784, 487] width 357 height 34
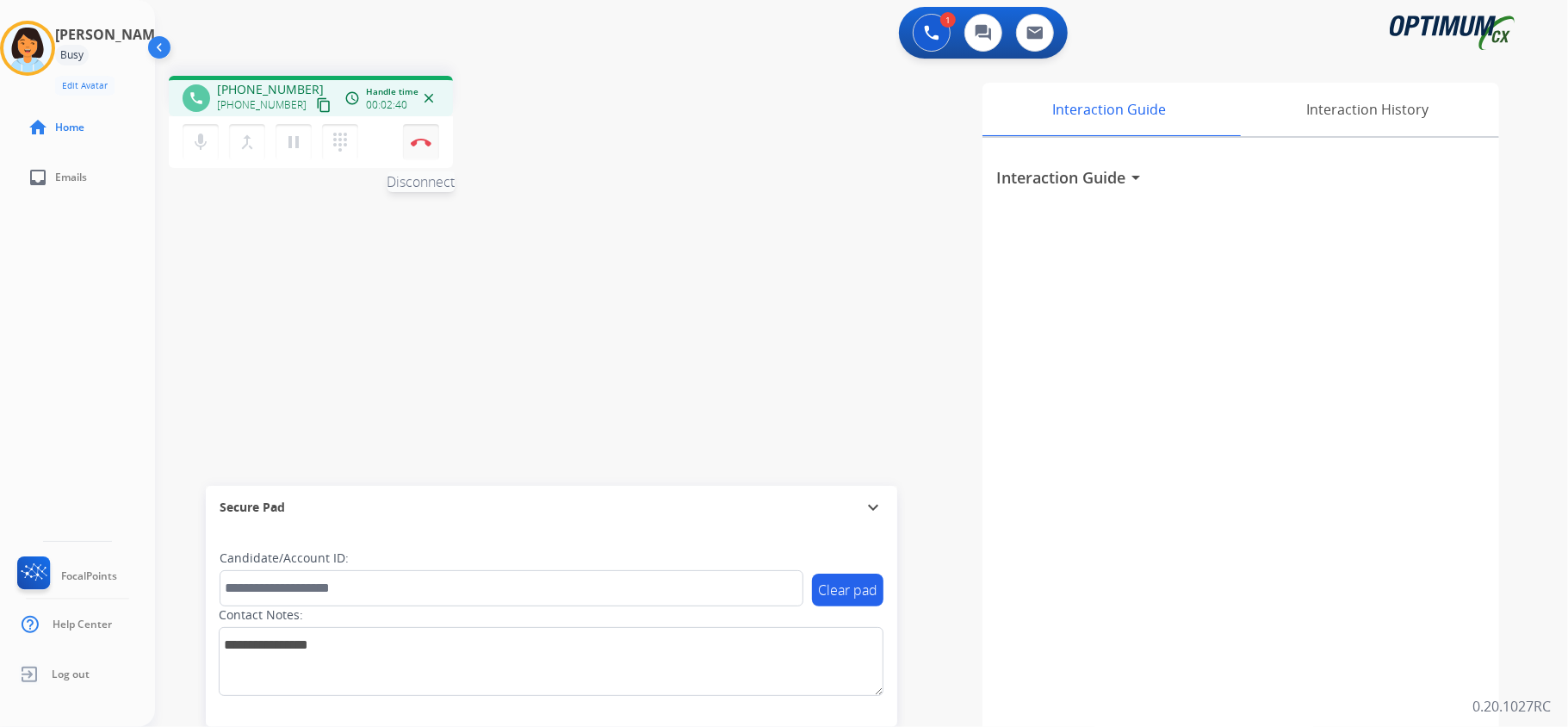
click at [434, 139] on button "Disconnect" at bounding box center [421, 142] width 36 height 36
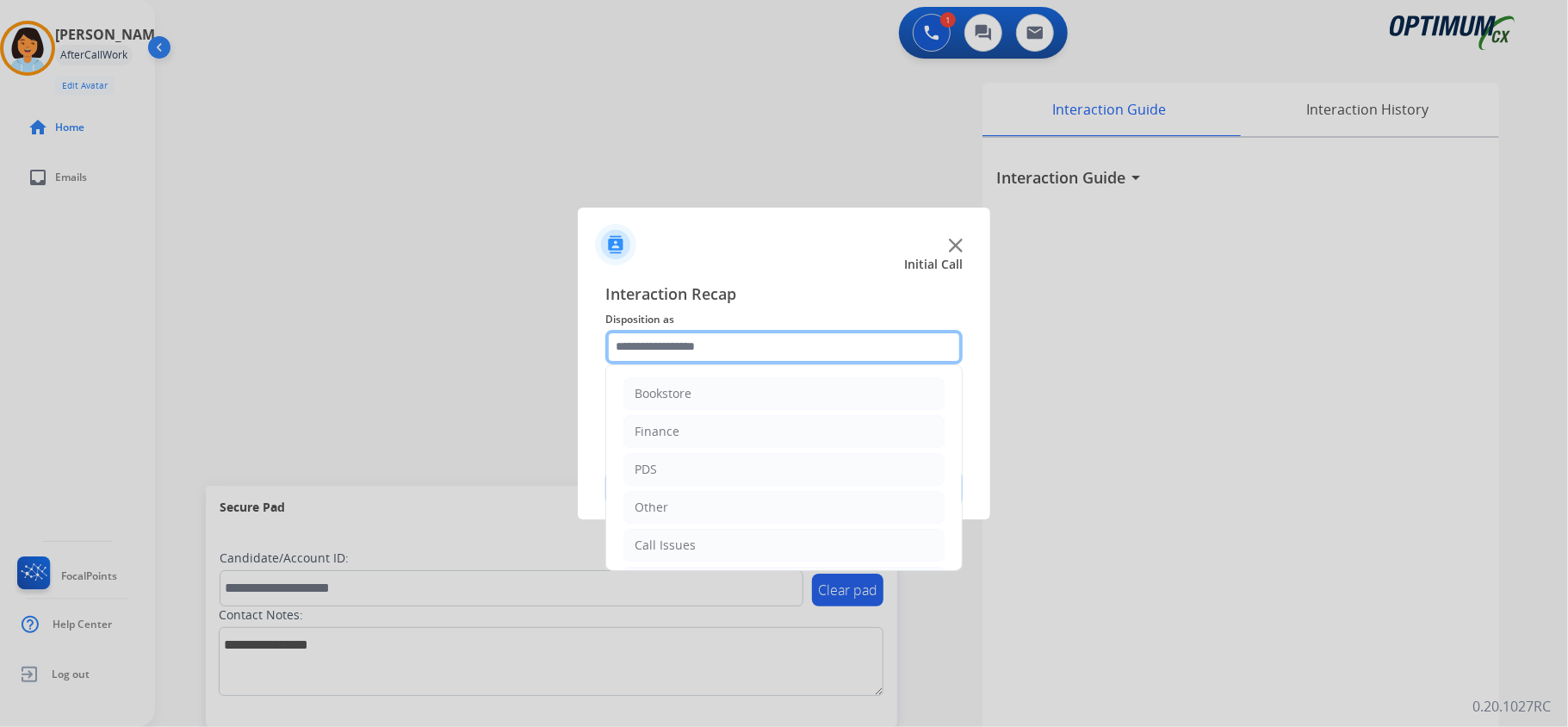
click at [711, 349] on input "text" at bounding box center [784, 346] width 357 height 34
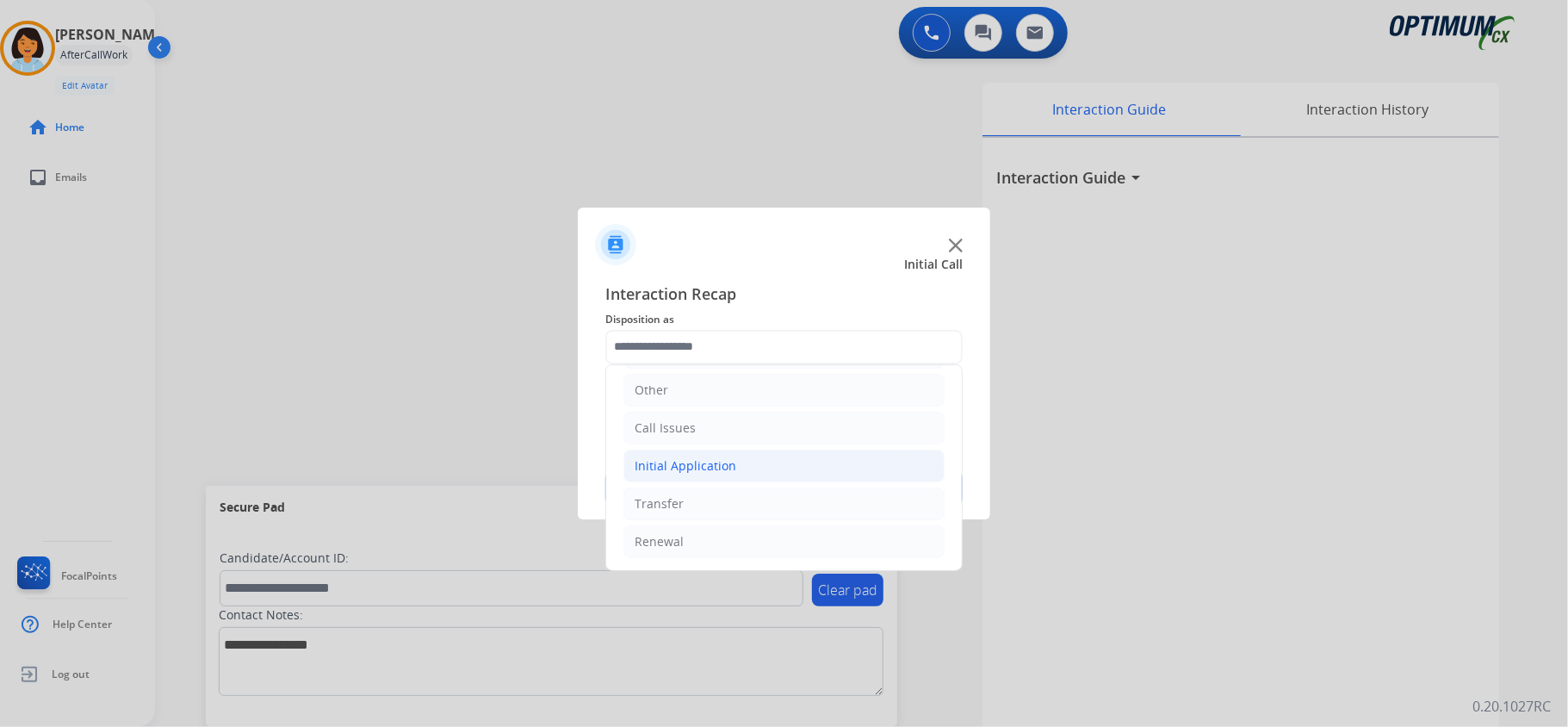
click at [693, 469] on div "Initial Application" at bounding box center [685, 465] width 101 height 18
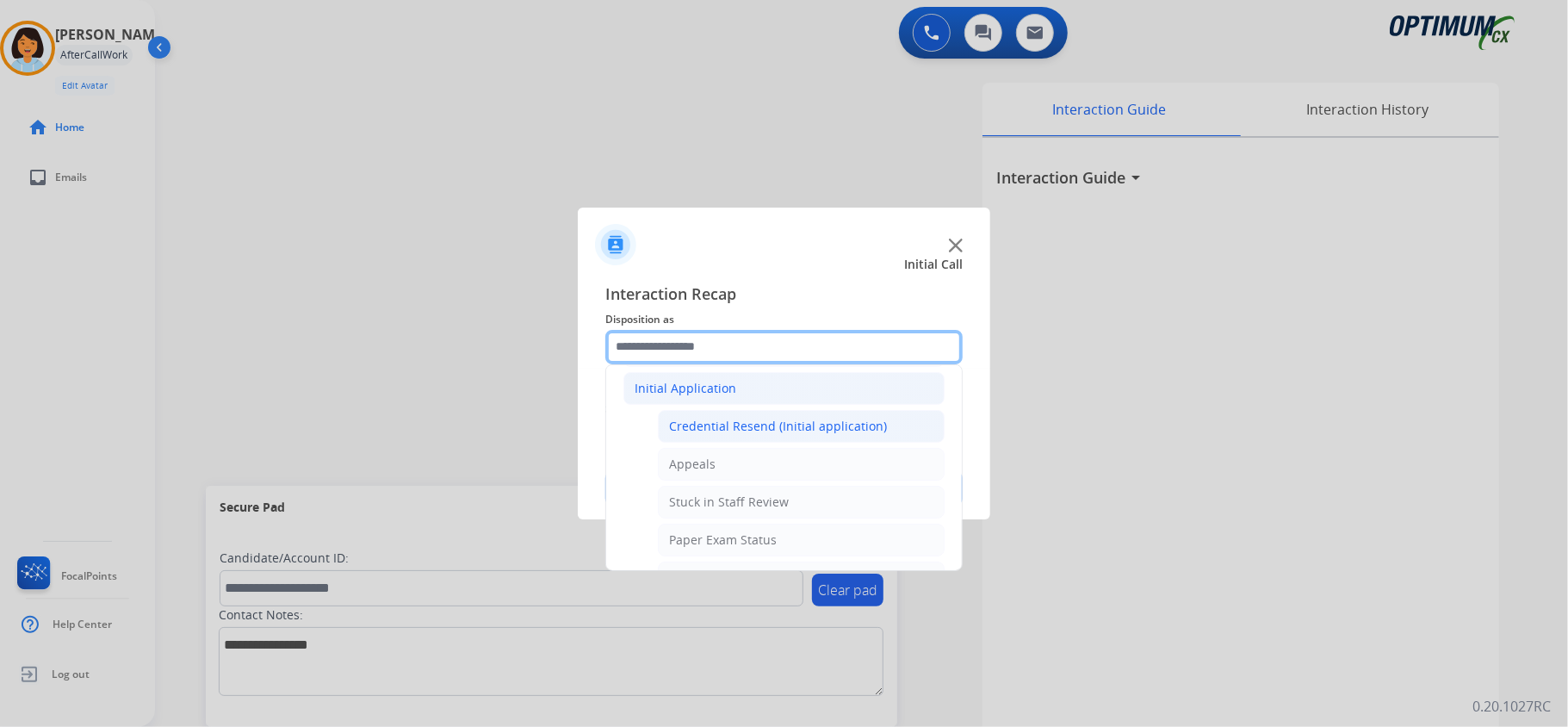
scroll to position [351, 0]
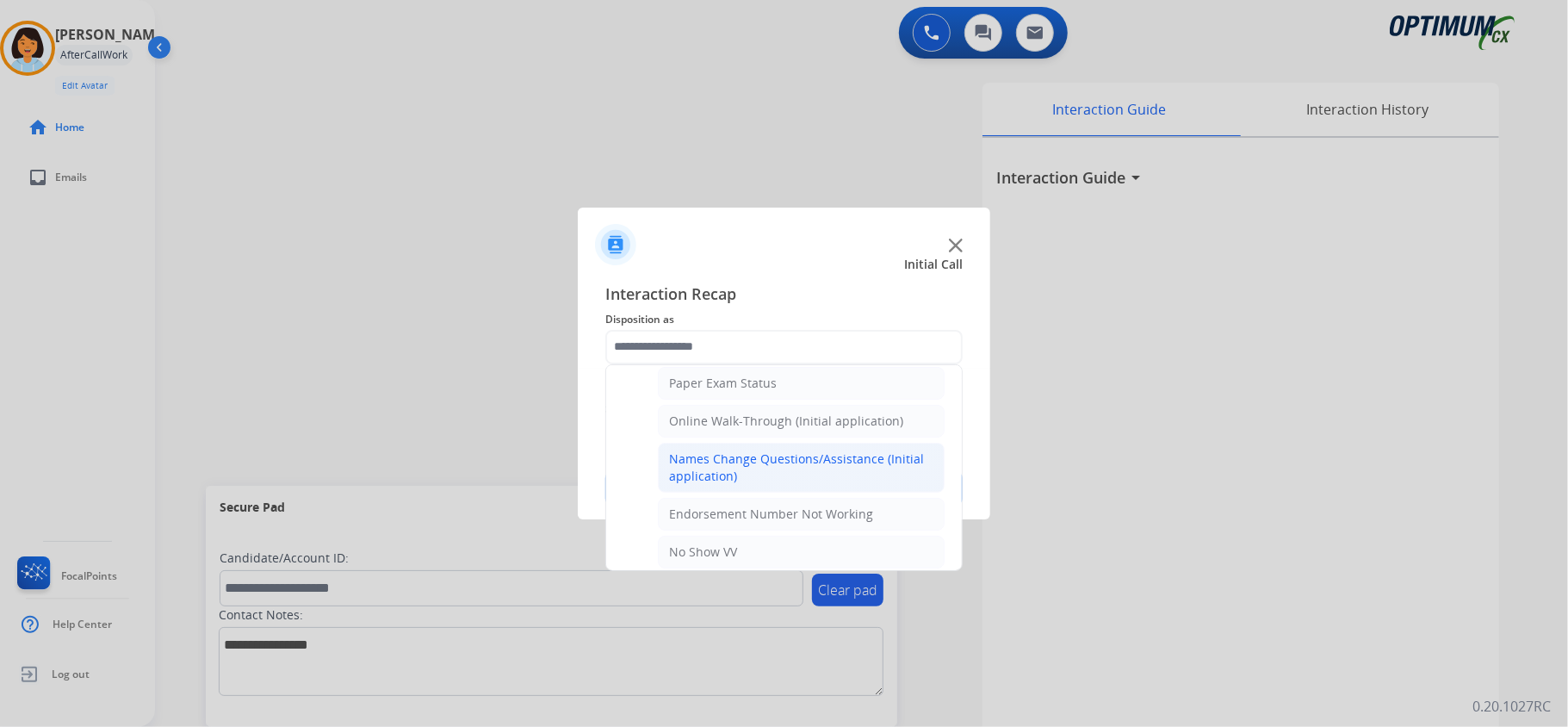
click at [715, 459] on div "Names Change Questions/Assistance (Initial application)" at bounding box center [801, 467] width 265 height 34
type input "**********"
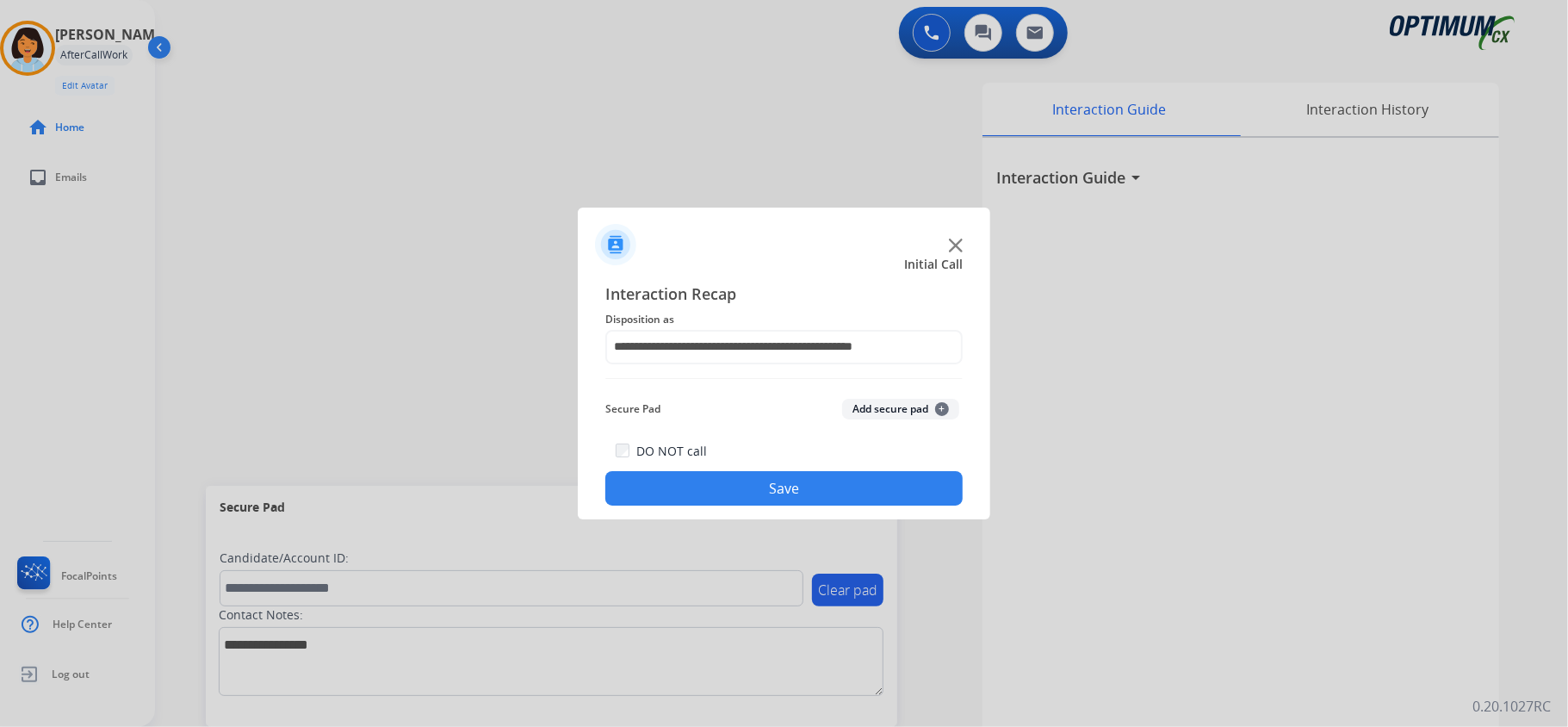
click at [729, 487] on button "Save" at bounding box center [784, 487] width 357 height 34
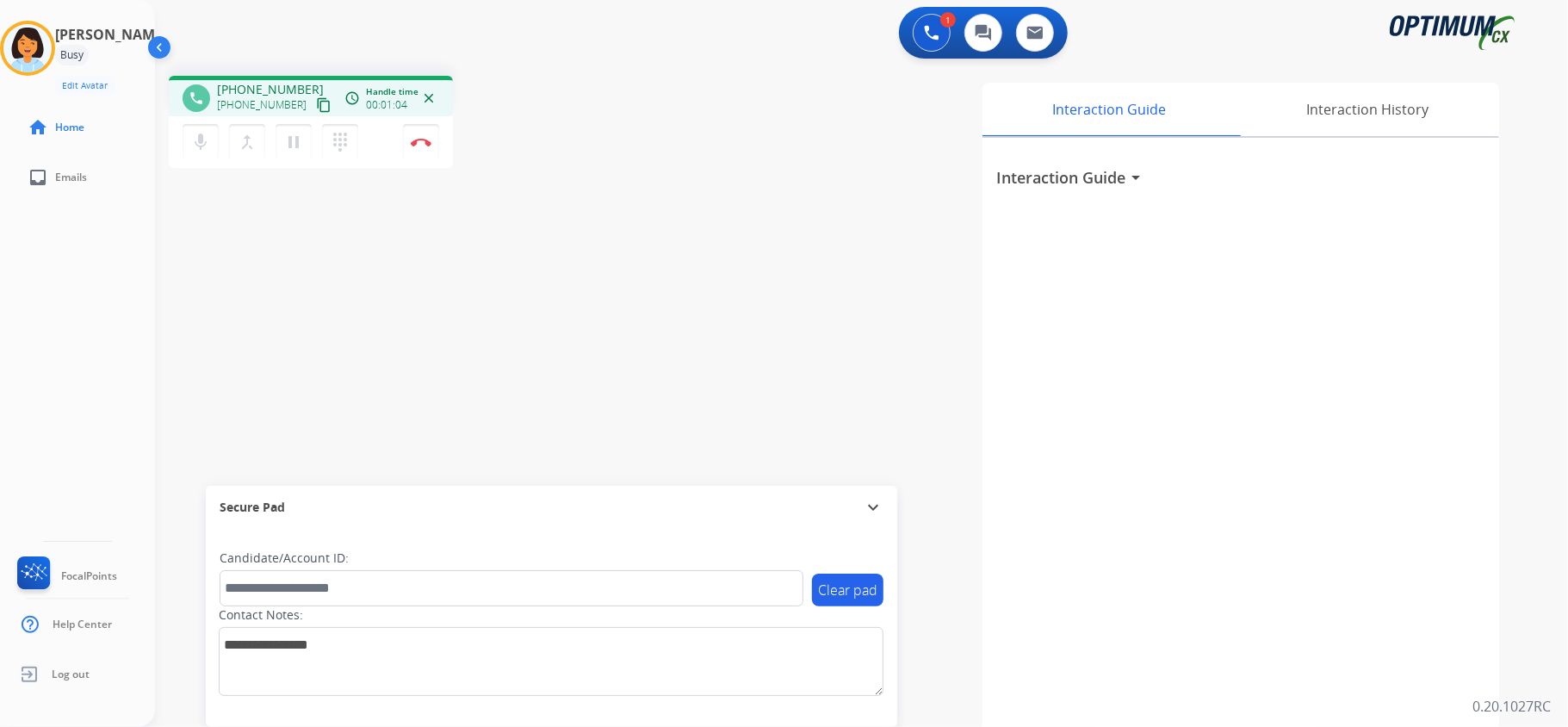
click at [316, 98] on mat-icon "content_copy" at bounding box center [323, 105] width 16 height 16
click at [425, 137] on img at bounding box center [421, 141] width 20 height 8
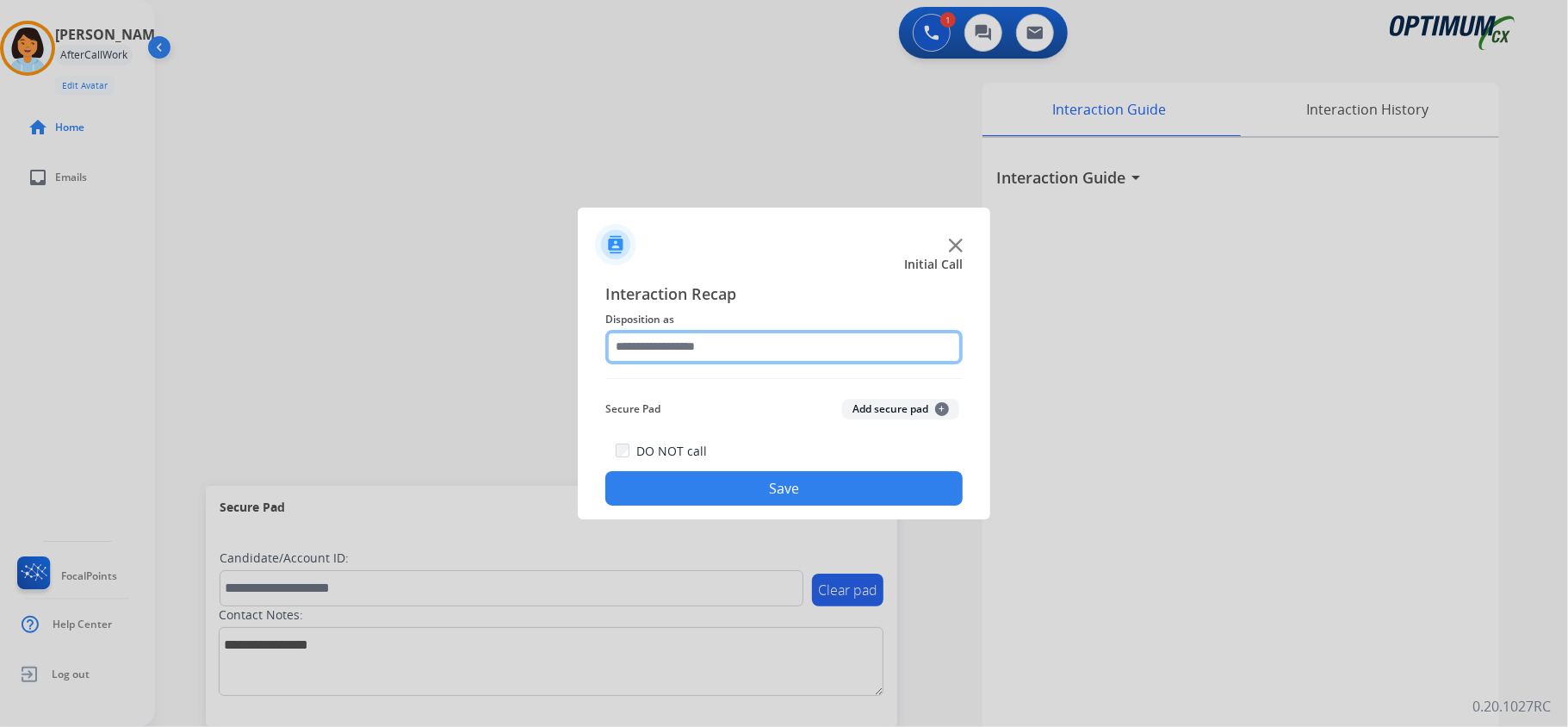
click at [696, 334] on input "text" at bounding box center [784, 346] width 357 height 34
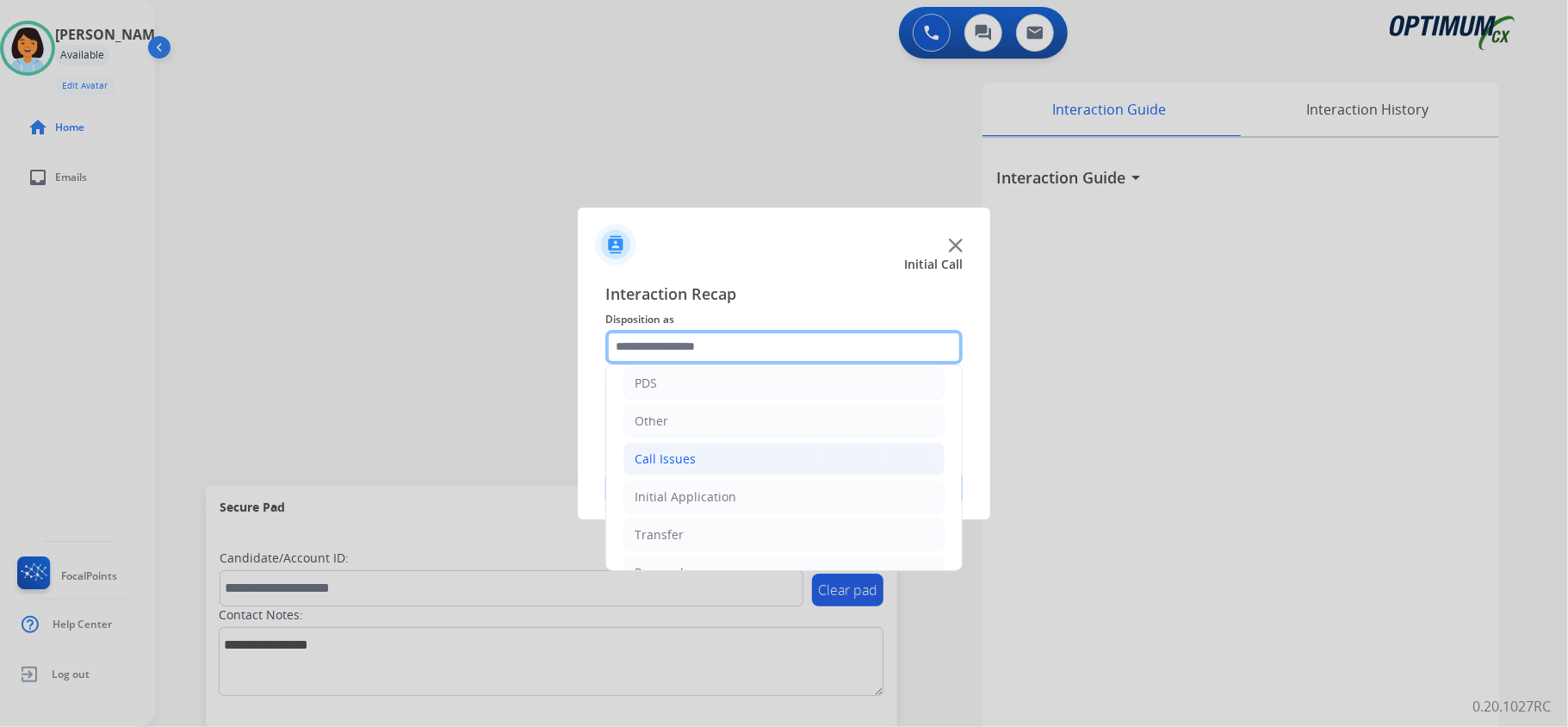
scroll to position [122, 0]
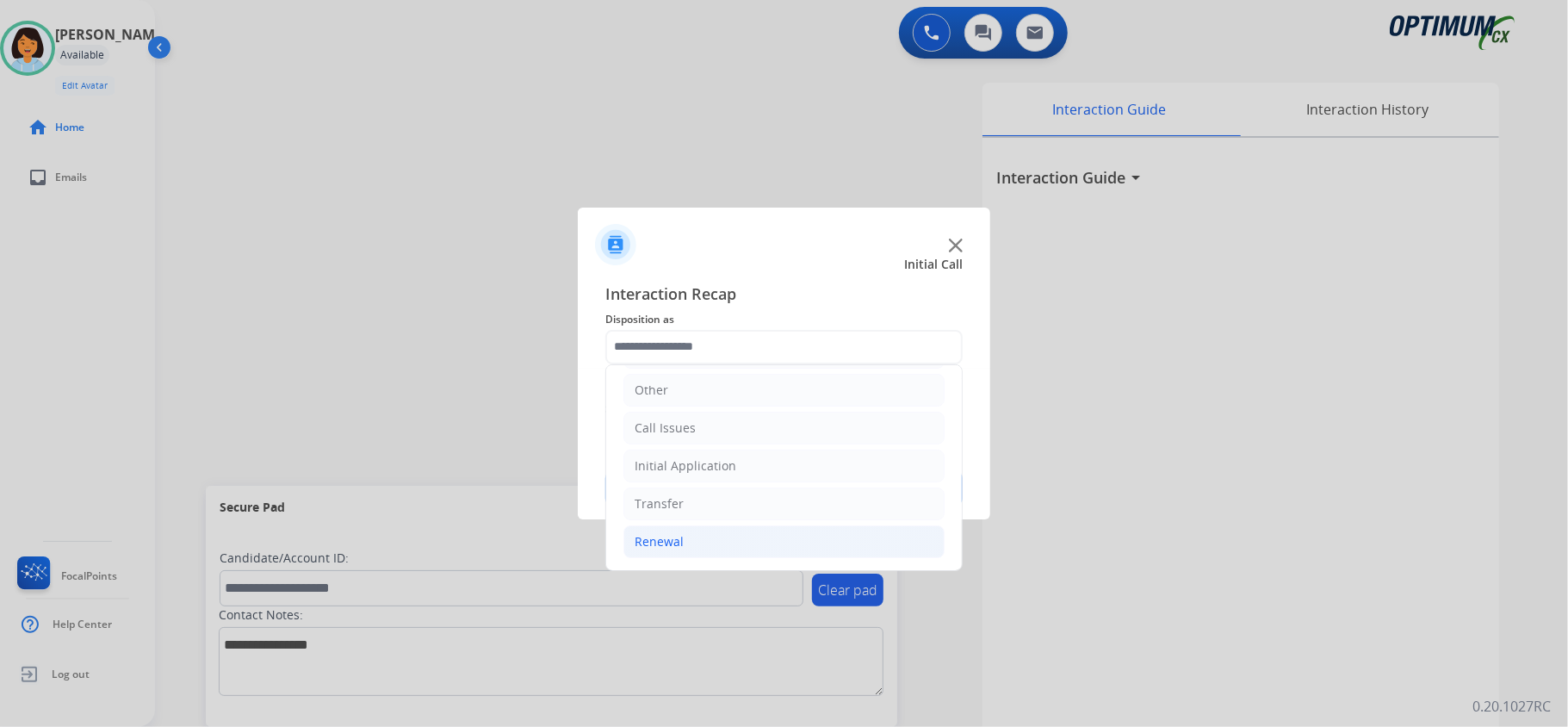
click at [659, 541] on div "Renewal" at bounding box center [659, 541] width 49 height 18
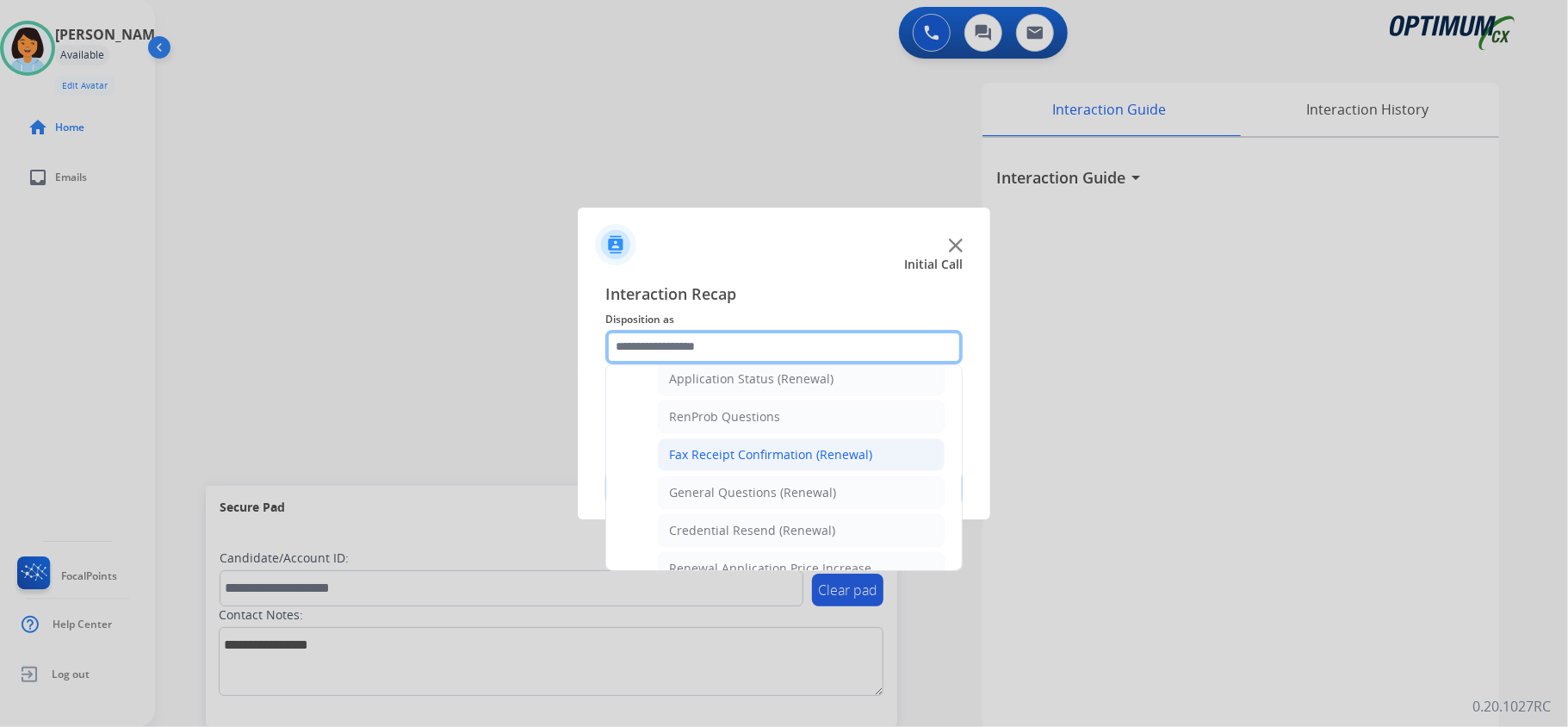
scroll to position [466, 0]
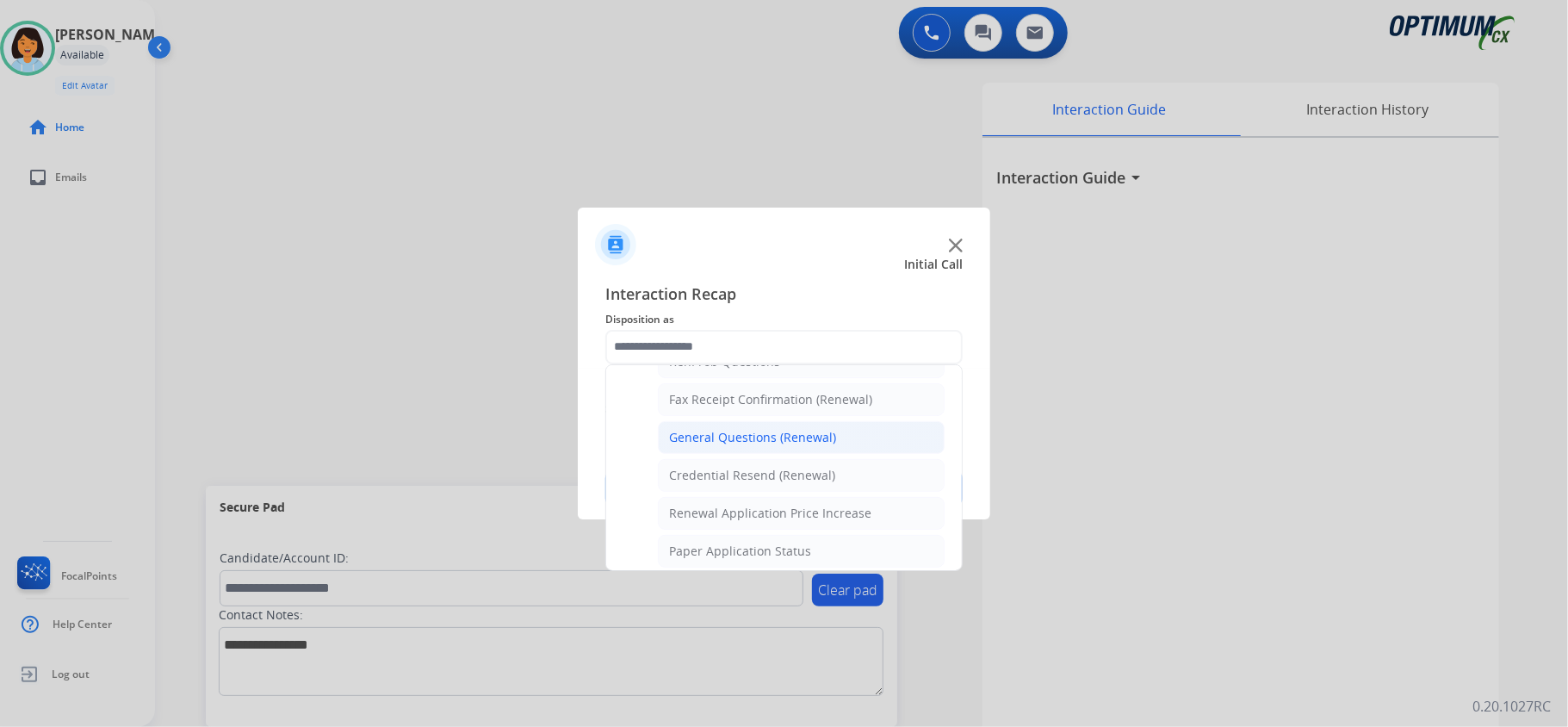
click at [718, 446] on div "General Questions (Renewal)" at bounding box center [753, 437] width 167 height 18
type input "**********"
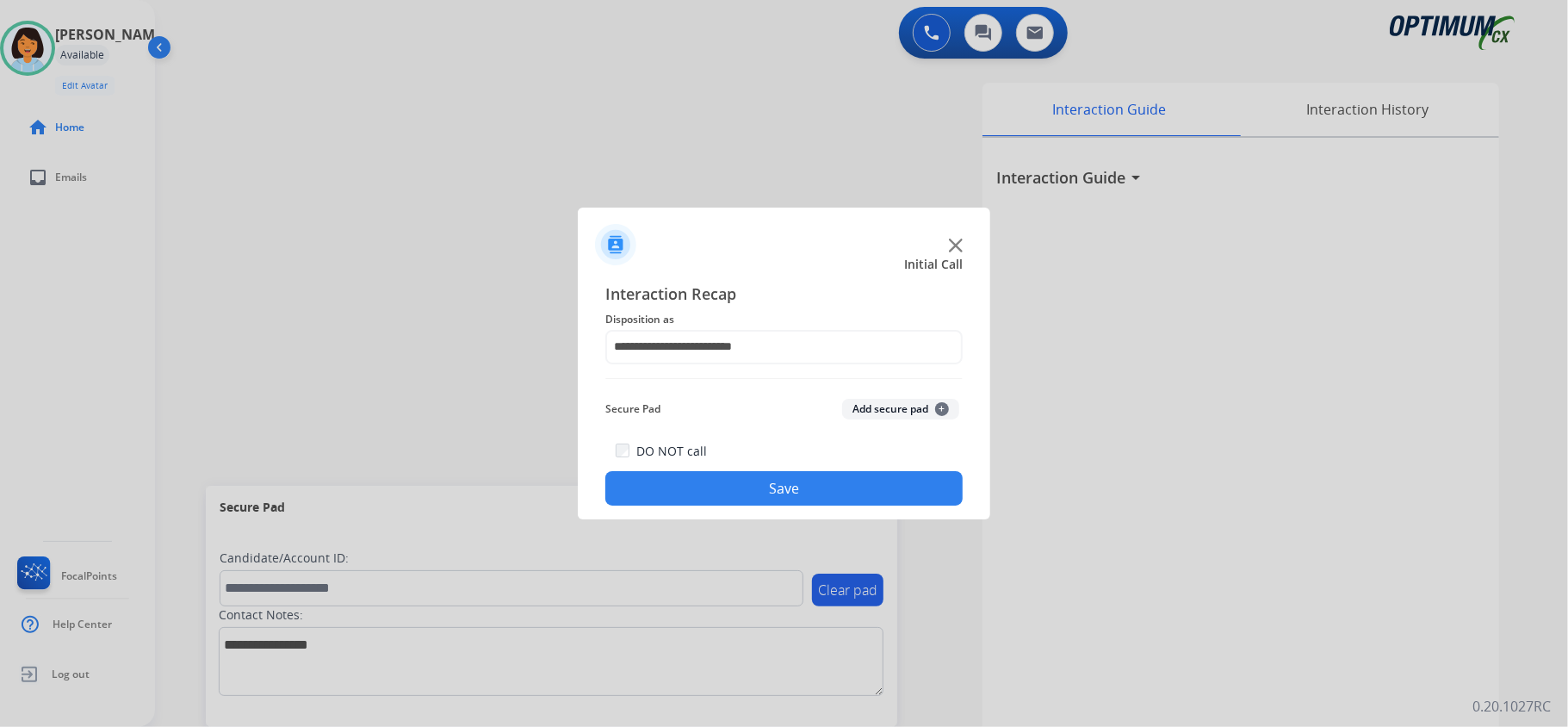
click at [787, 494] on button "Save" at bounding box center [784, 487] width 357 height 34
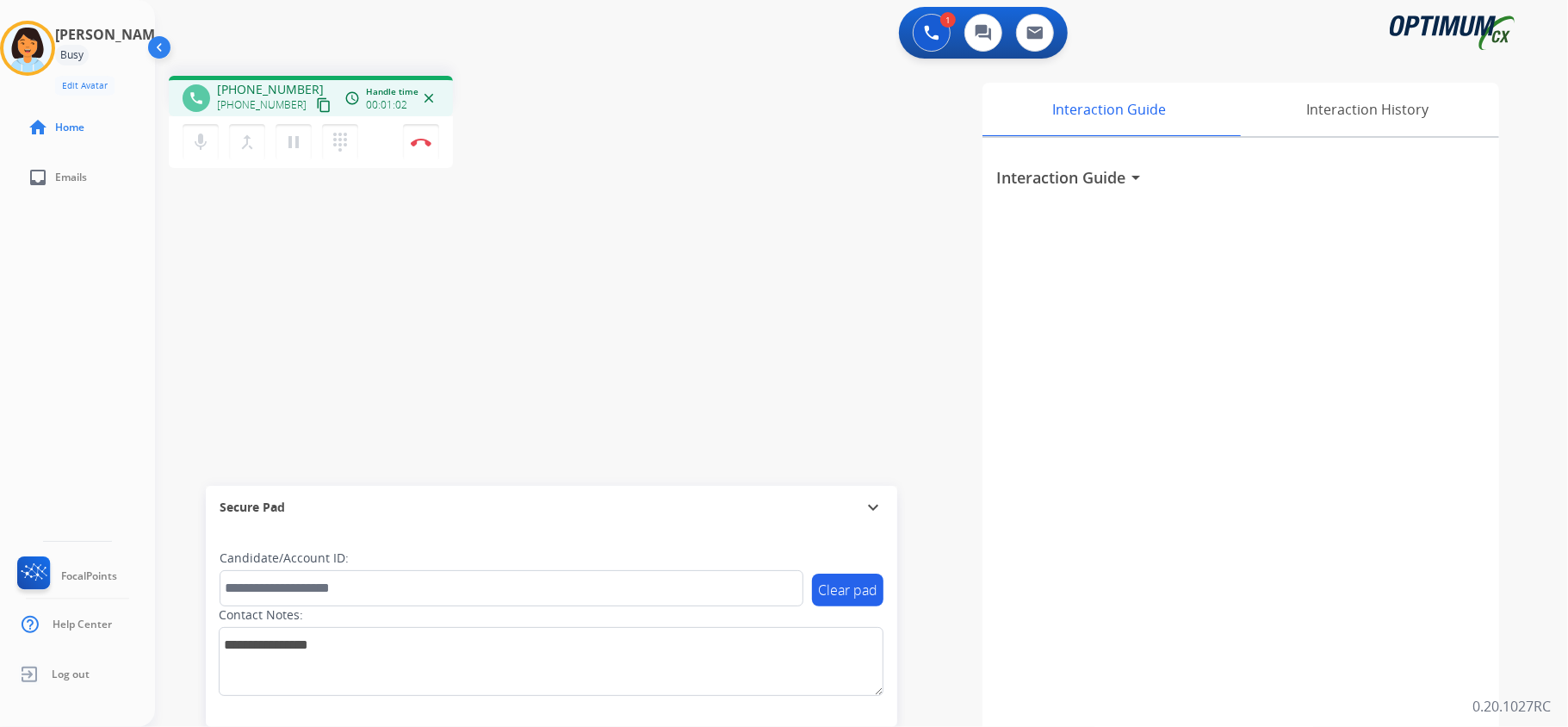
click at [316, 108] on mat-icon "content_copy" at bounding box center [323, 105] width 16 height 16
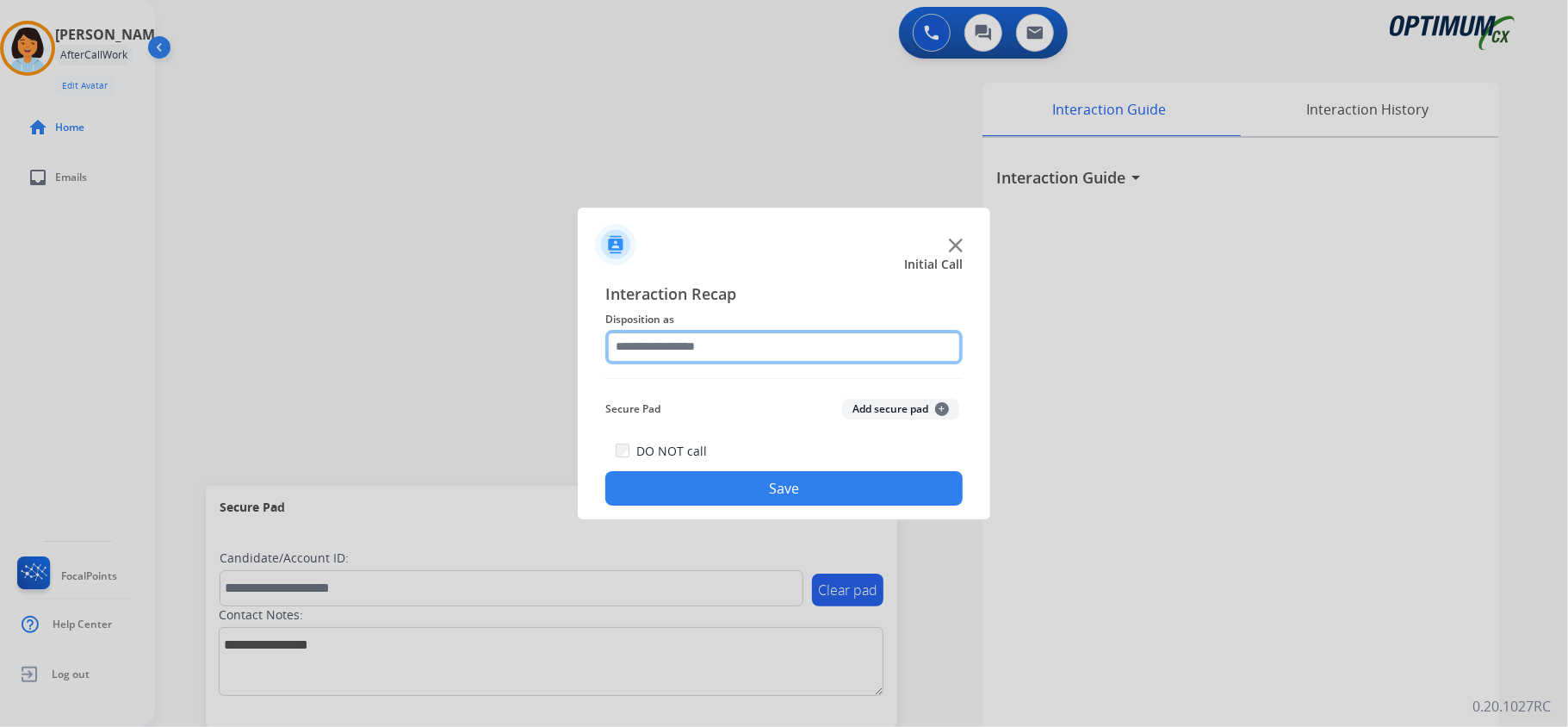
click at [758, 339] on input "text" at bounding box center [784, 346] width 357 height 34
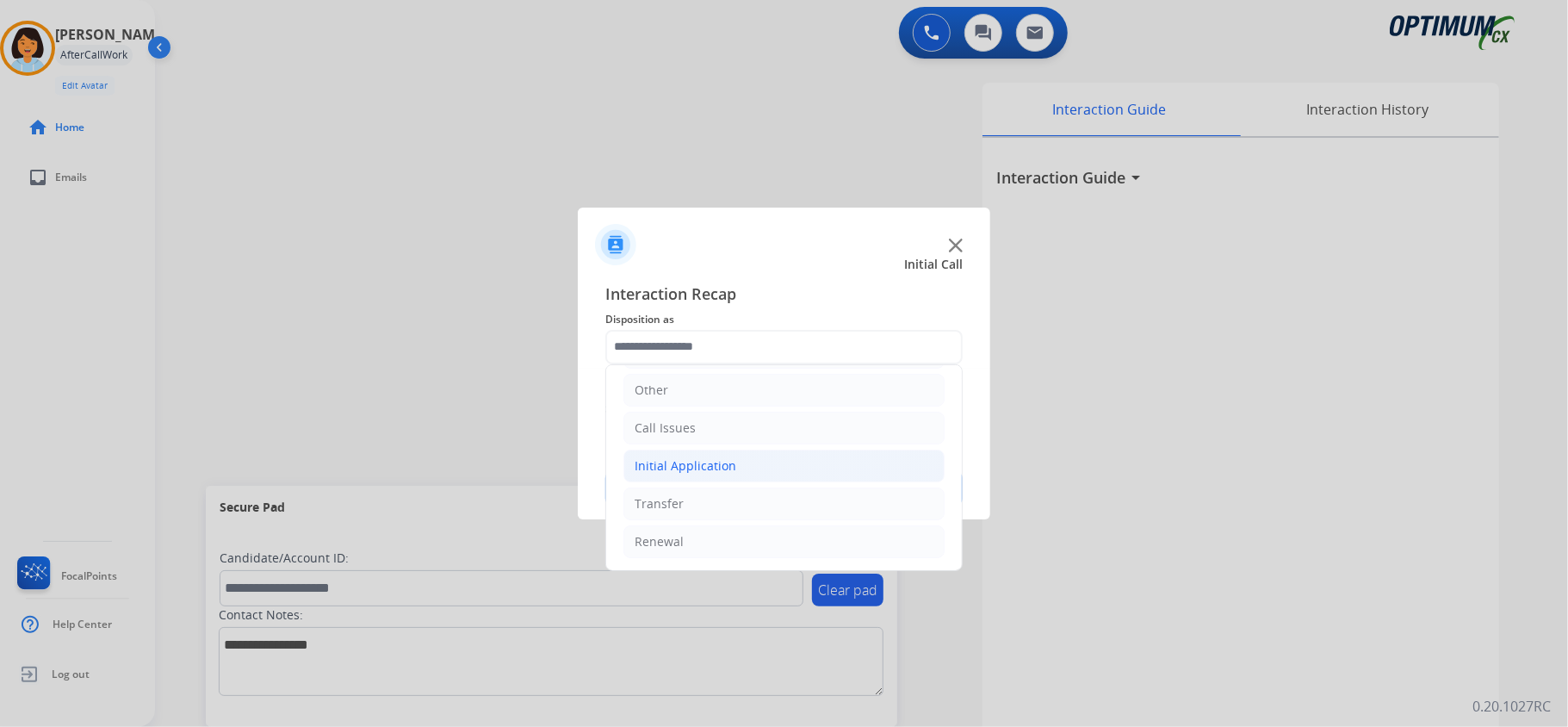
click at [734, 456] on li "Initial Application" at bounding box center [784, 465] width 321 height 32
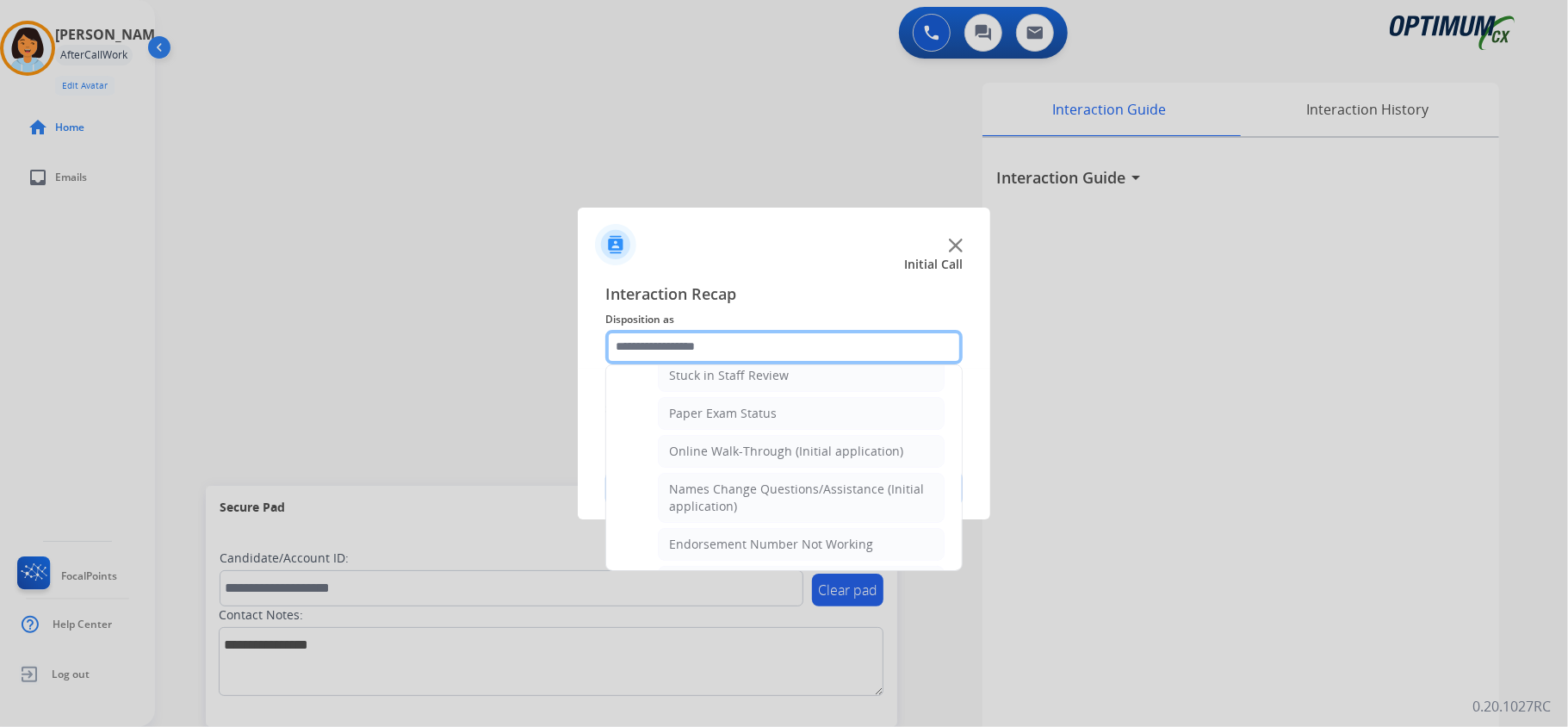
scroll to position [351, 0]
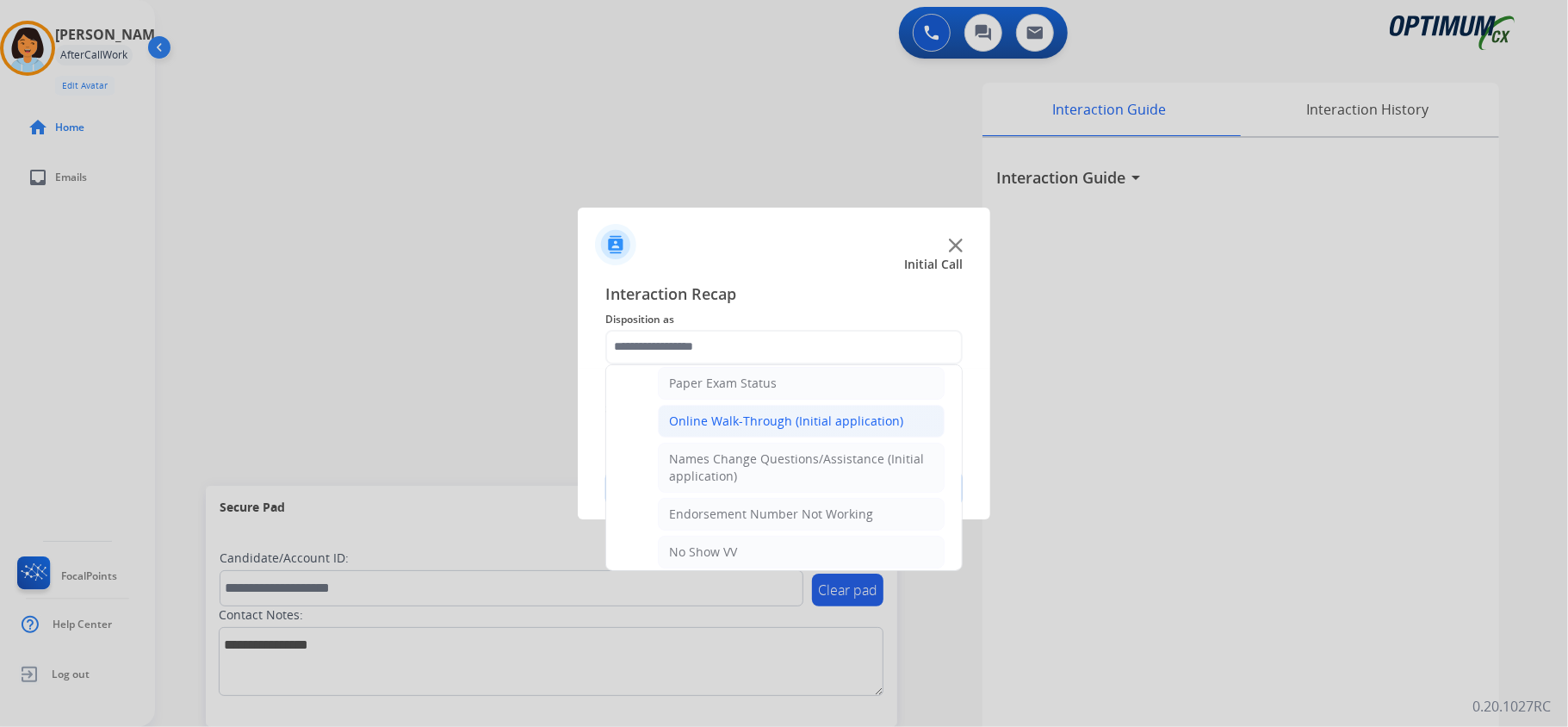
click at [748, 422] on div "Online Walk-Through (Initial application)" at bounding box center [786, 421] width 234 height 18
type input "**********"
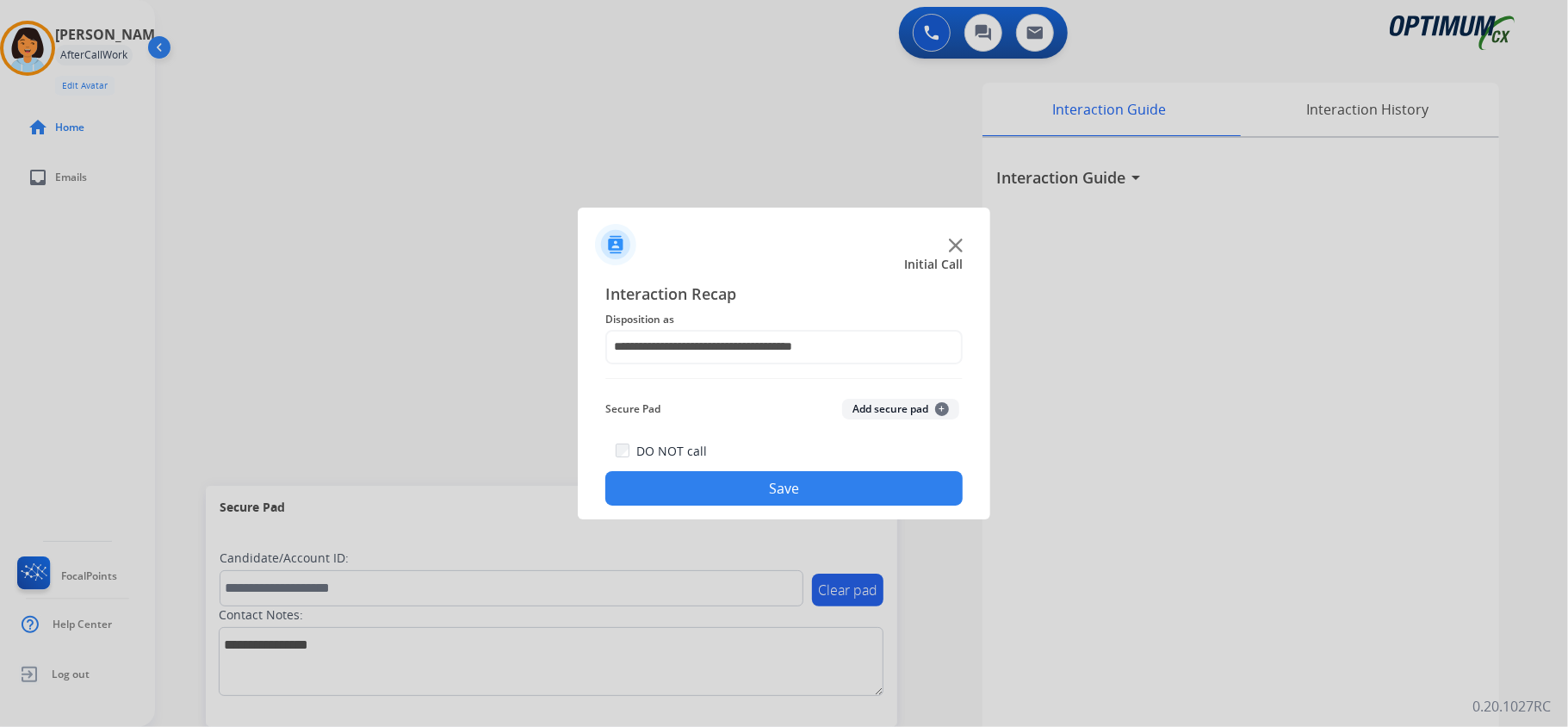
click at [742, 491] on button "Save" at bounding box center [784, 487] width 357 height 34
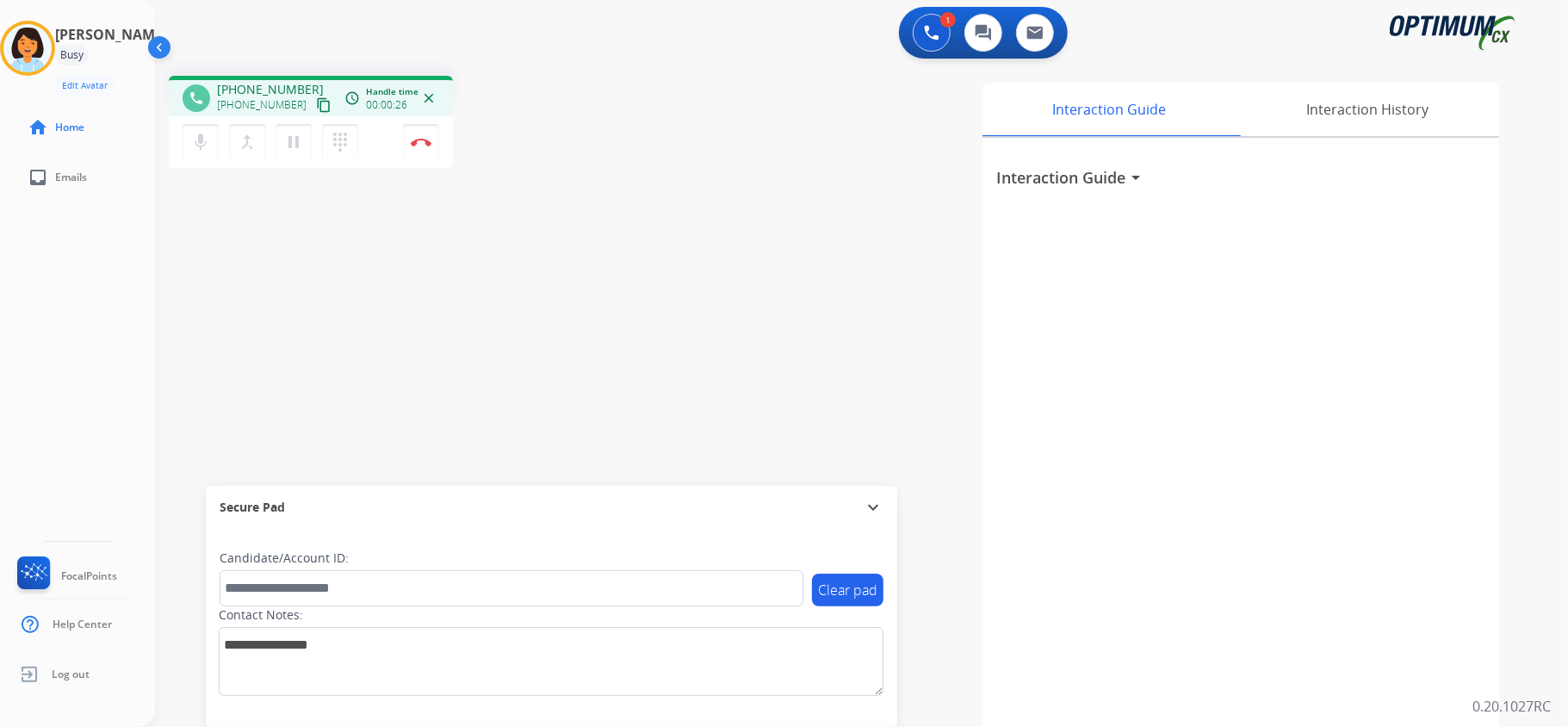
click at [316, 105] on mat-icon "content_copy" at bounding box center [323, 105] width 16 height 16
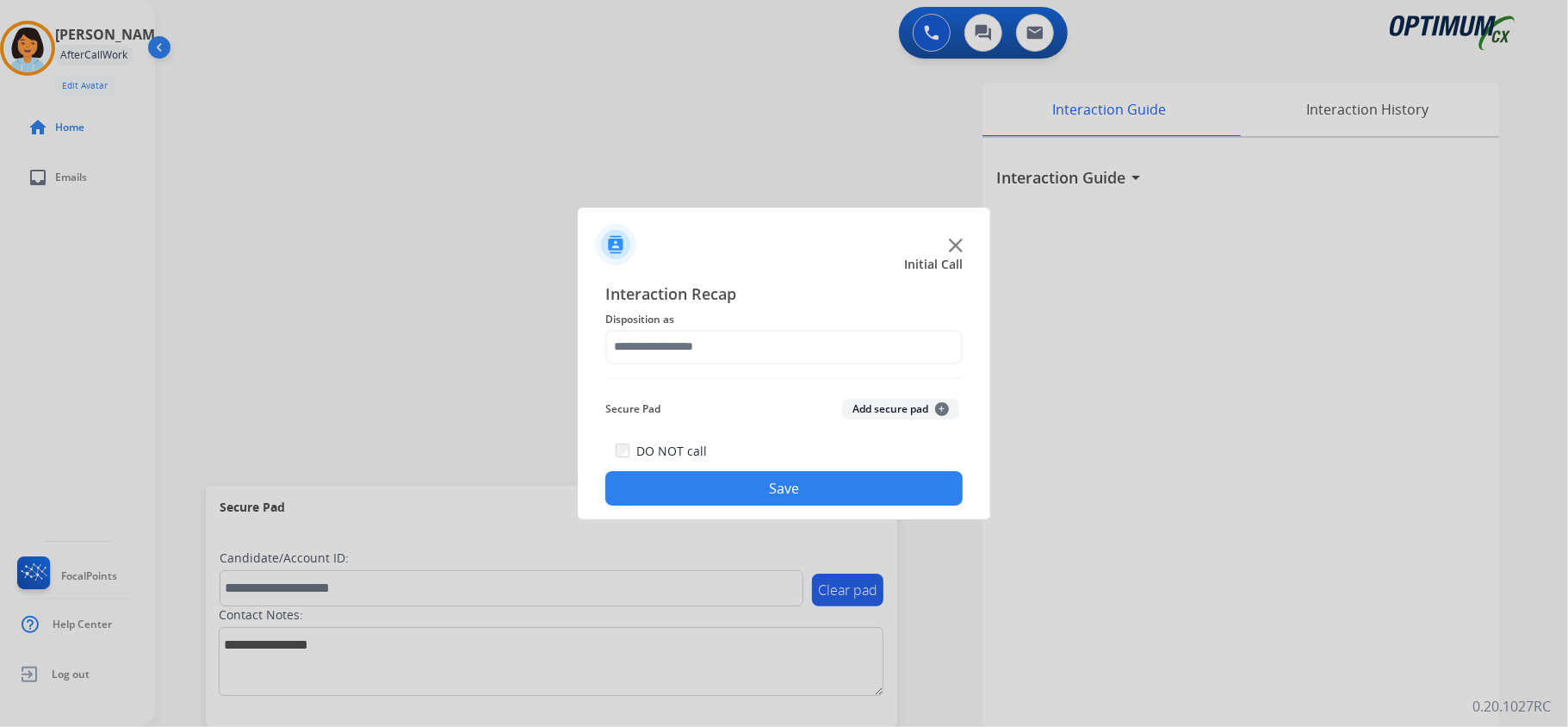
click at [822, 322] on span "Disposition as" at bounding box center [784, 319] width 357 height 20
click at [821, 327] on span "Disposition as" at bounding box center [784, 319] width 357 height 20
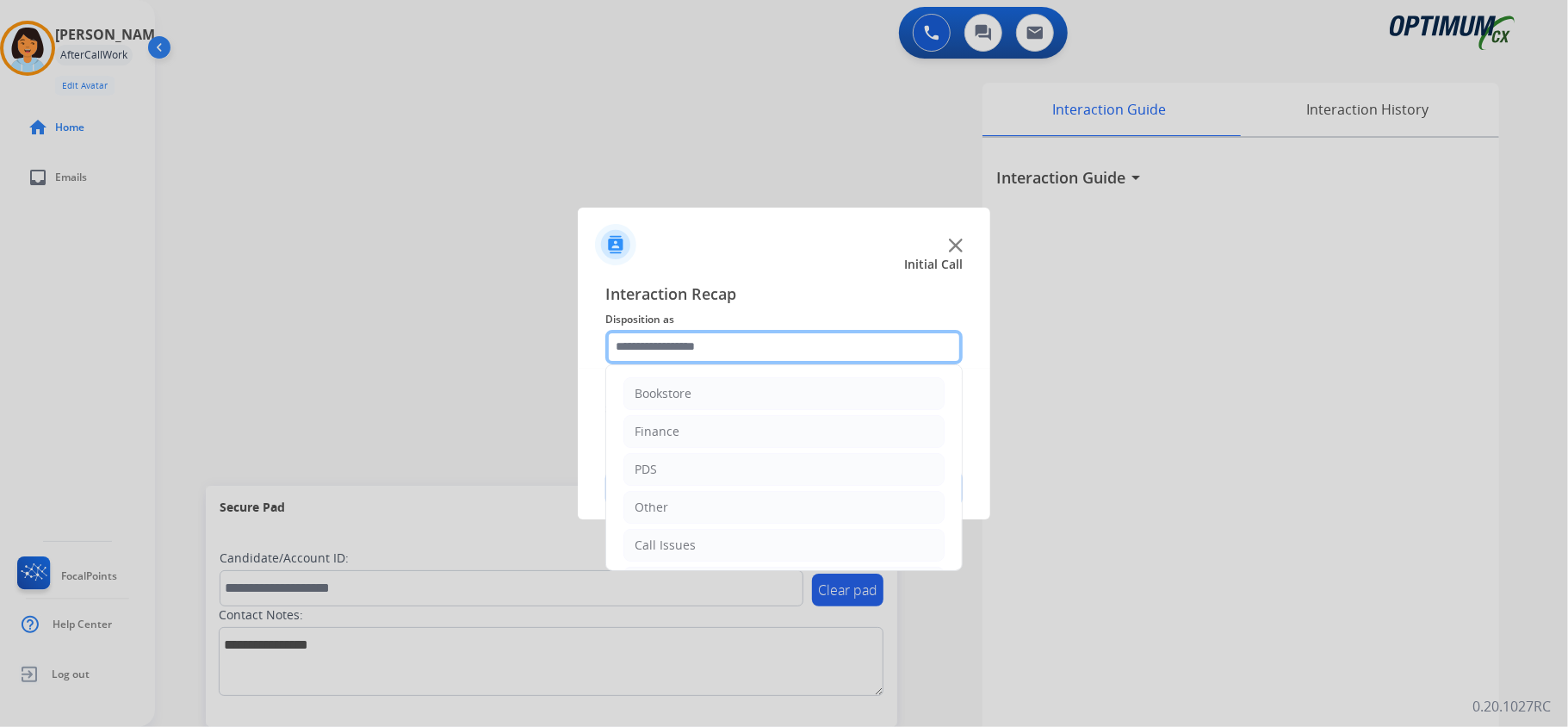
drag, startPoint x: 820, startPoint y: 329, endPoint x: 822, endPoint y: 339, distance: 10.2
click at [821, 332] on input "text" at bounding box center [784, 346] width 357 height 34
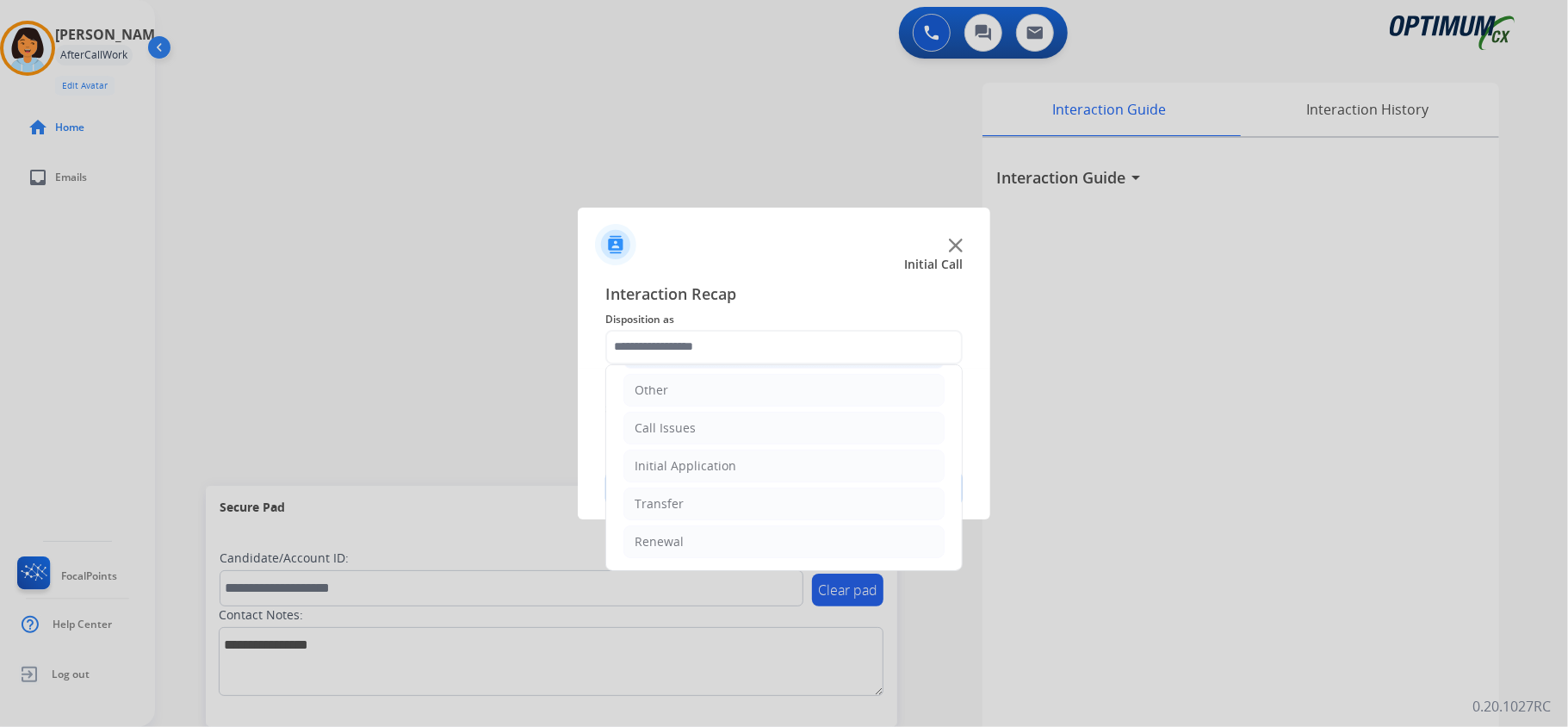
click at [759, 467] on li "Initial Application" at bounding box center [784, 465] width 321 height 32
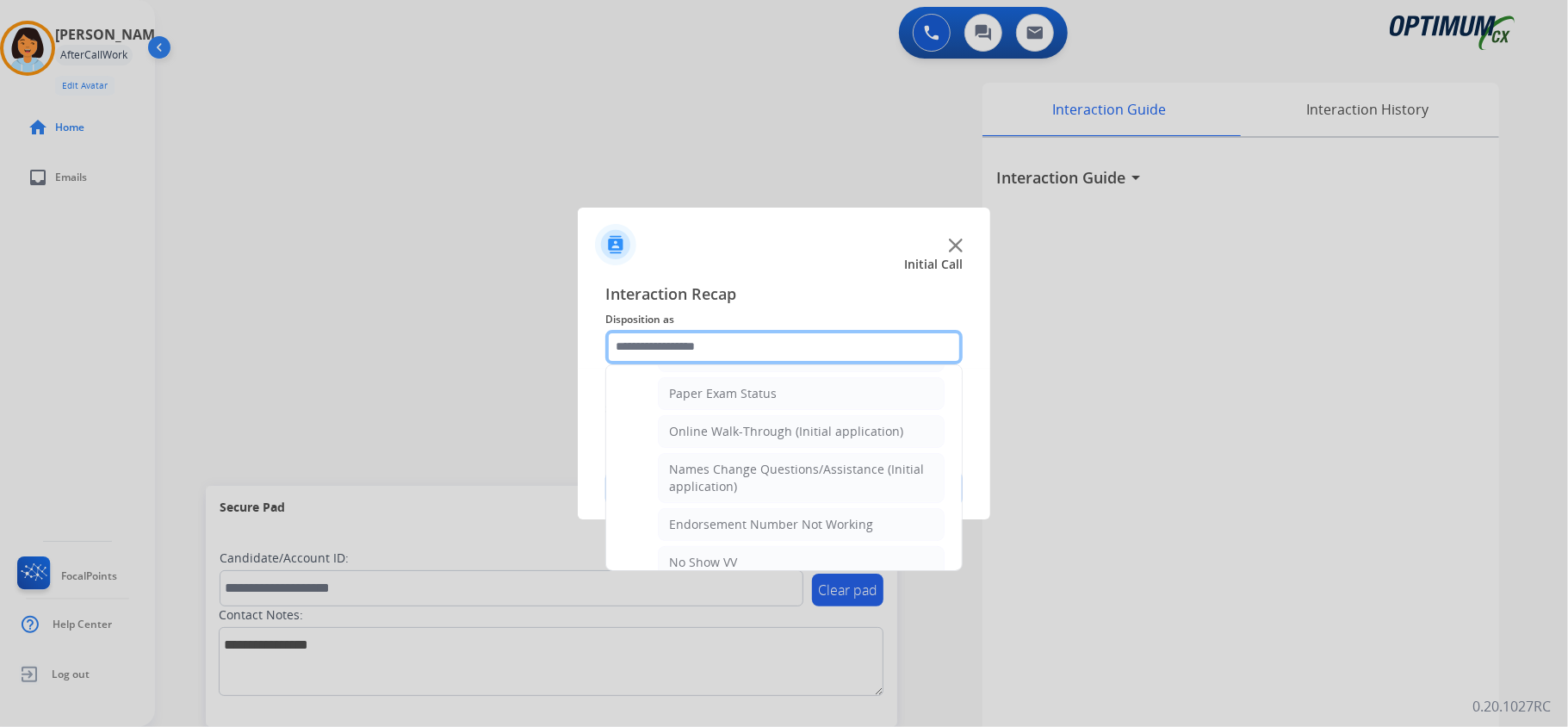
scroll to position [351, 0]
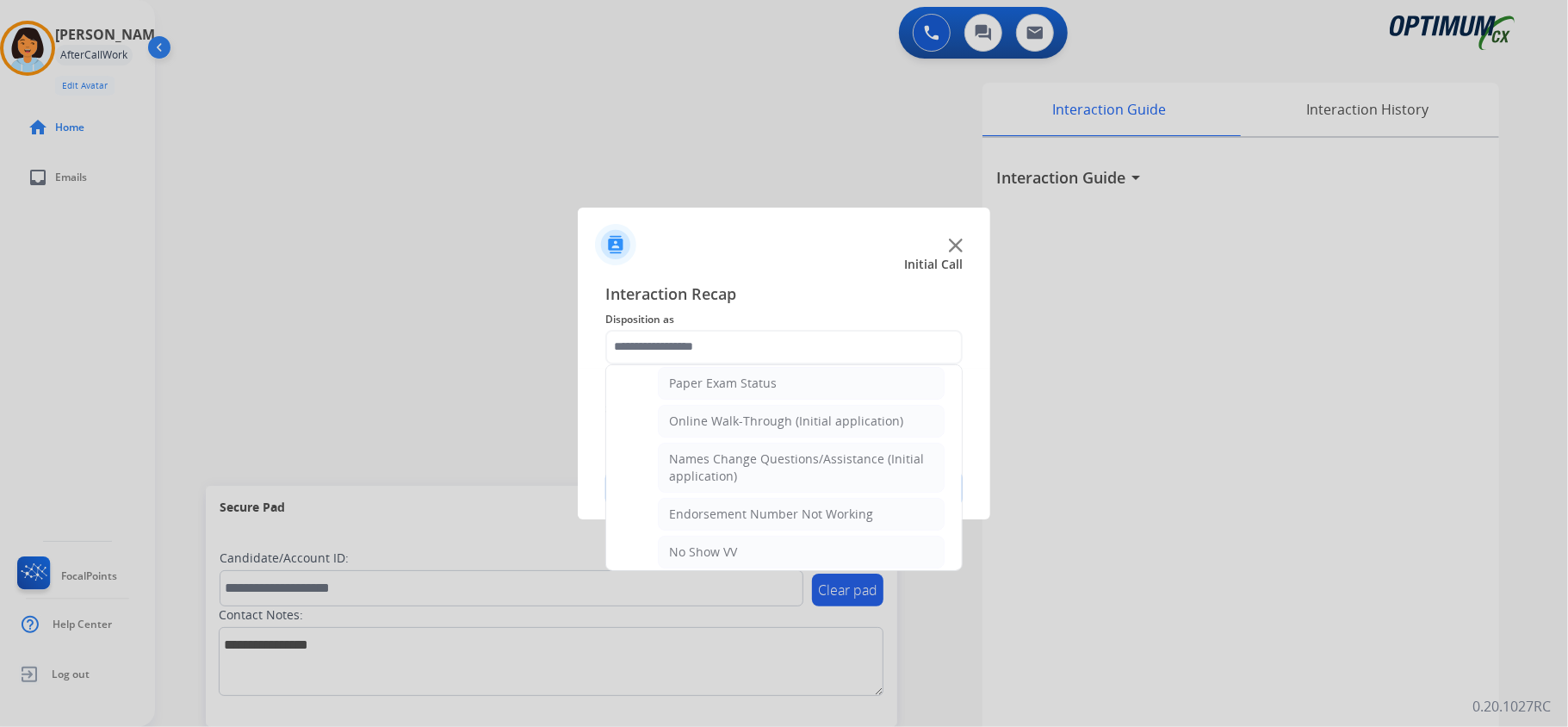
click at [769, 429] on div "Online Walk-Through (Initial application)" at bounding box center [786, 421] width 234 height 18
type input "**********"
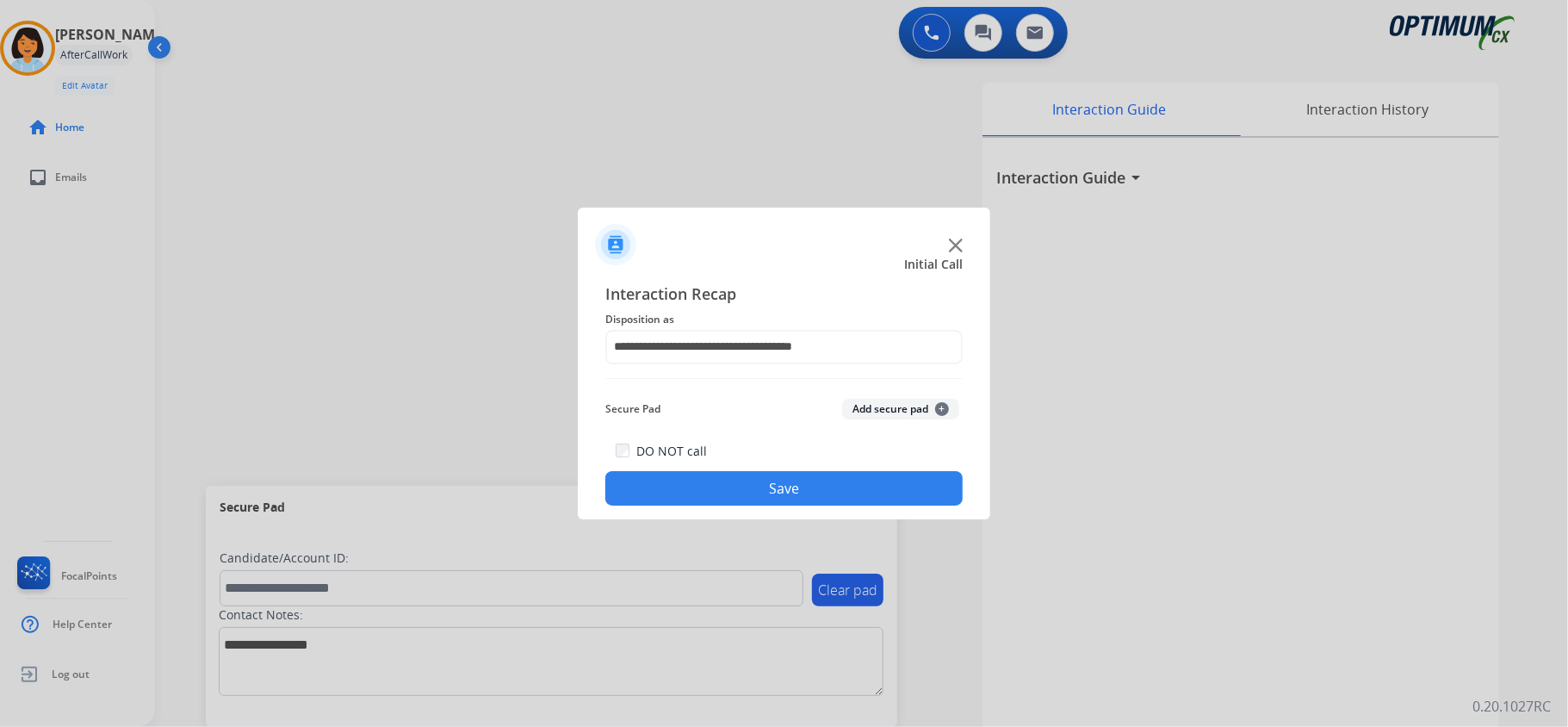
click at [779, 487] on button "Save" at bounding box center [784, 487] width 357 height 34
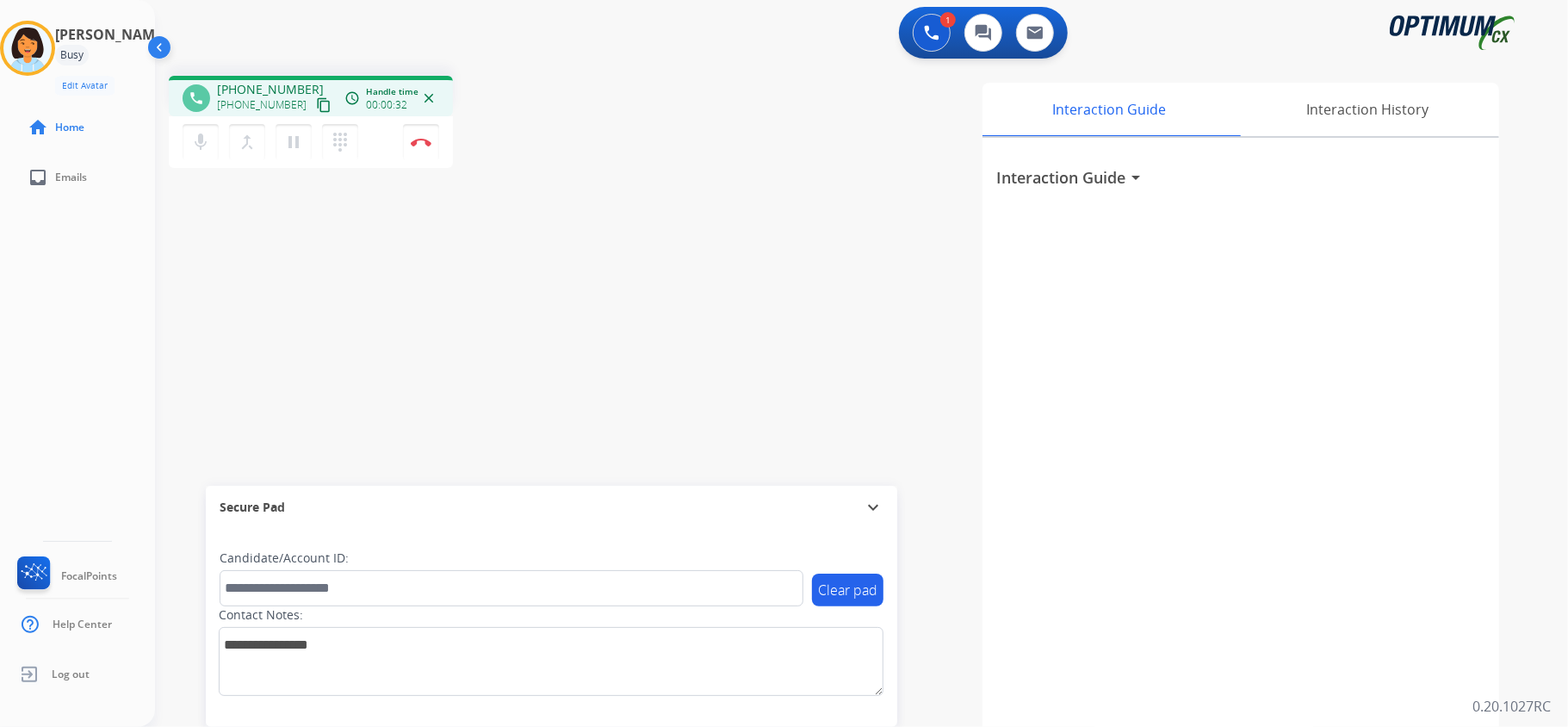
click at [316, 101] on mat-icon "content_copy" at bounding box center [323, 105] width 16 height 16
click at [414, 135] on button "Disconnect" at bounding box center [421, 142] width 36 height 36
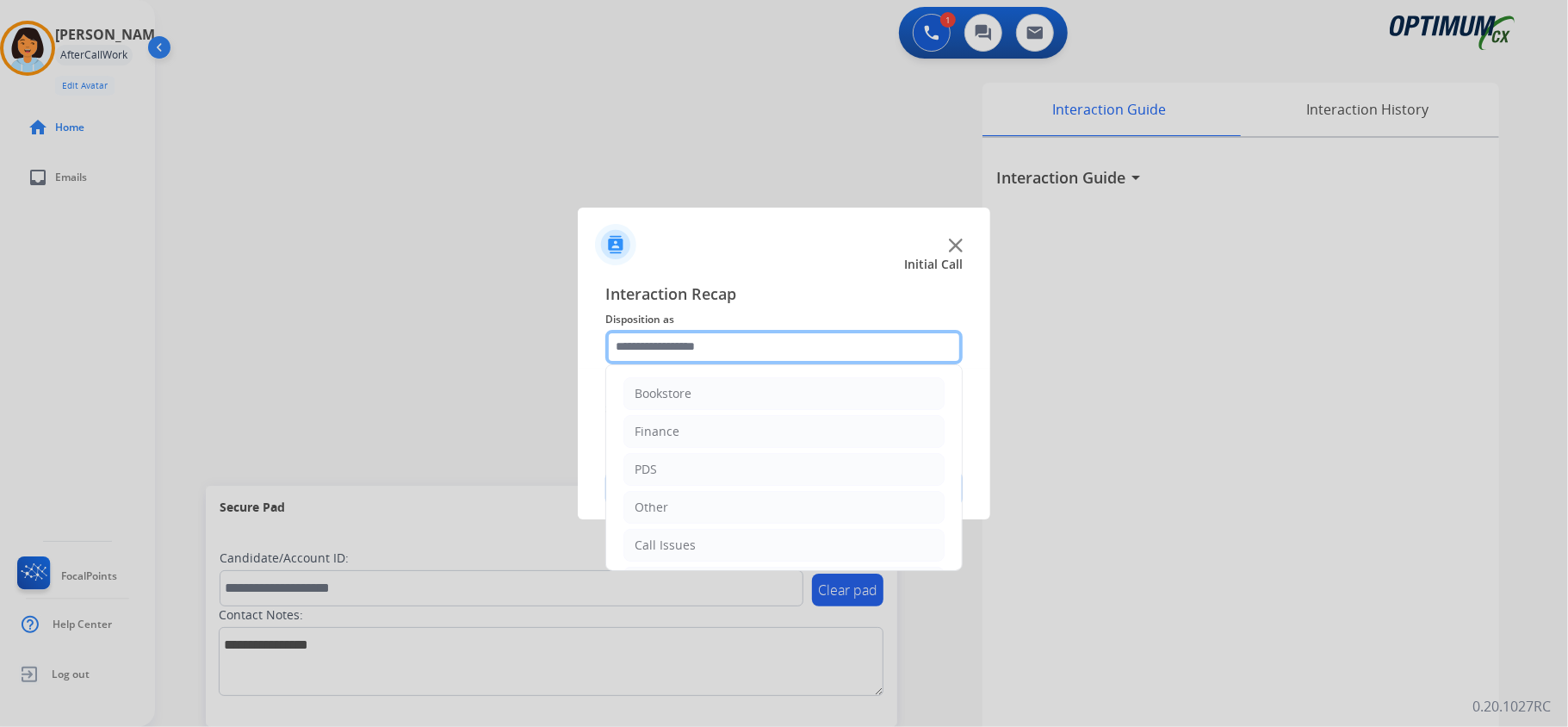
click at [800, 345] on input "text" at bounding box center [784, 346] width 357 height 34
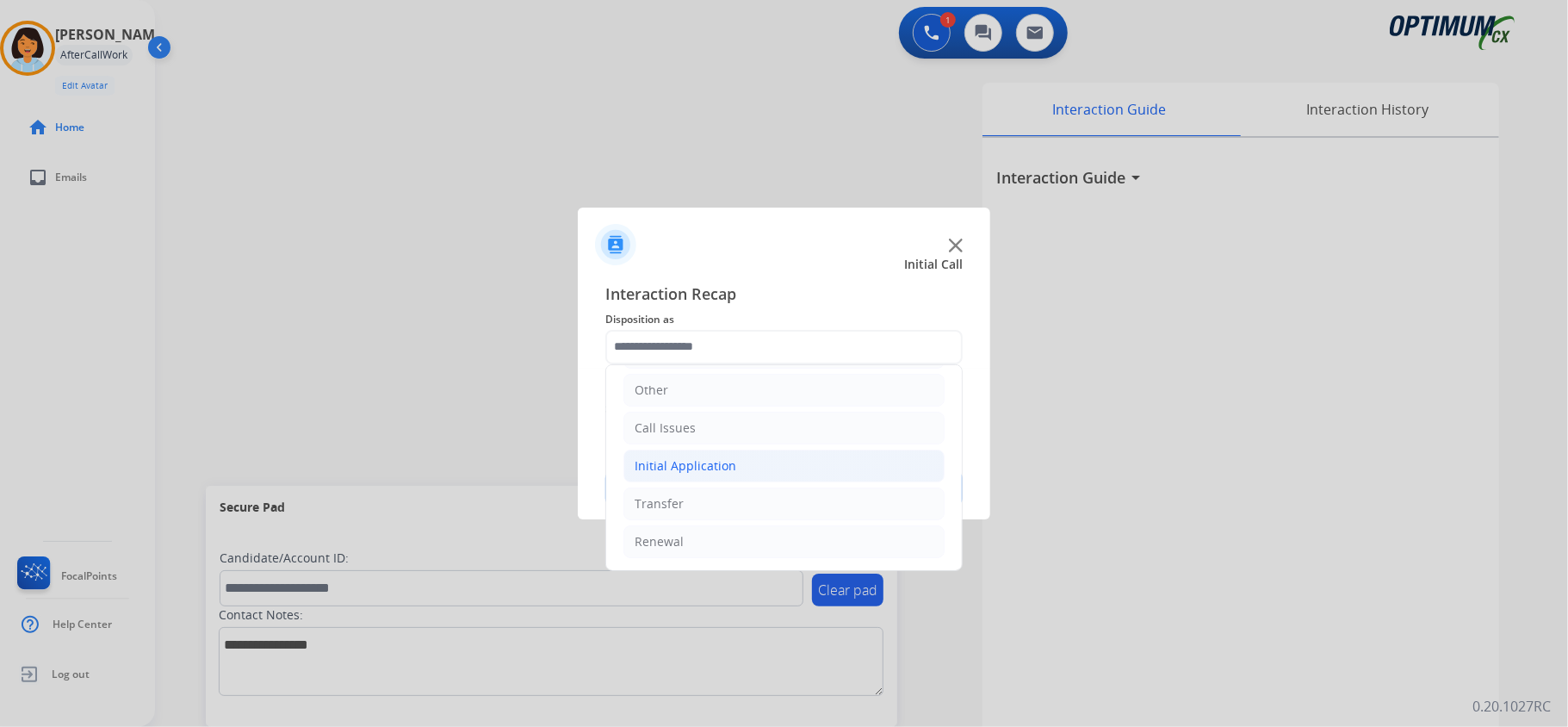
click at [758, 461] on li "Initial Application" at bounding box center [784, 465] width 321 height 32
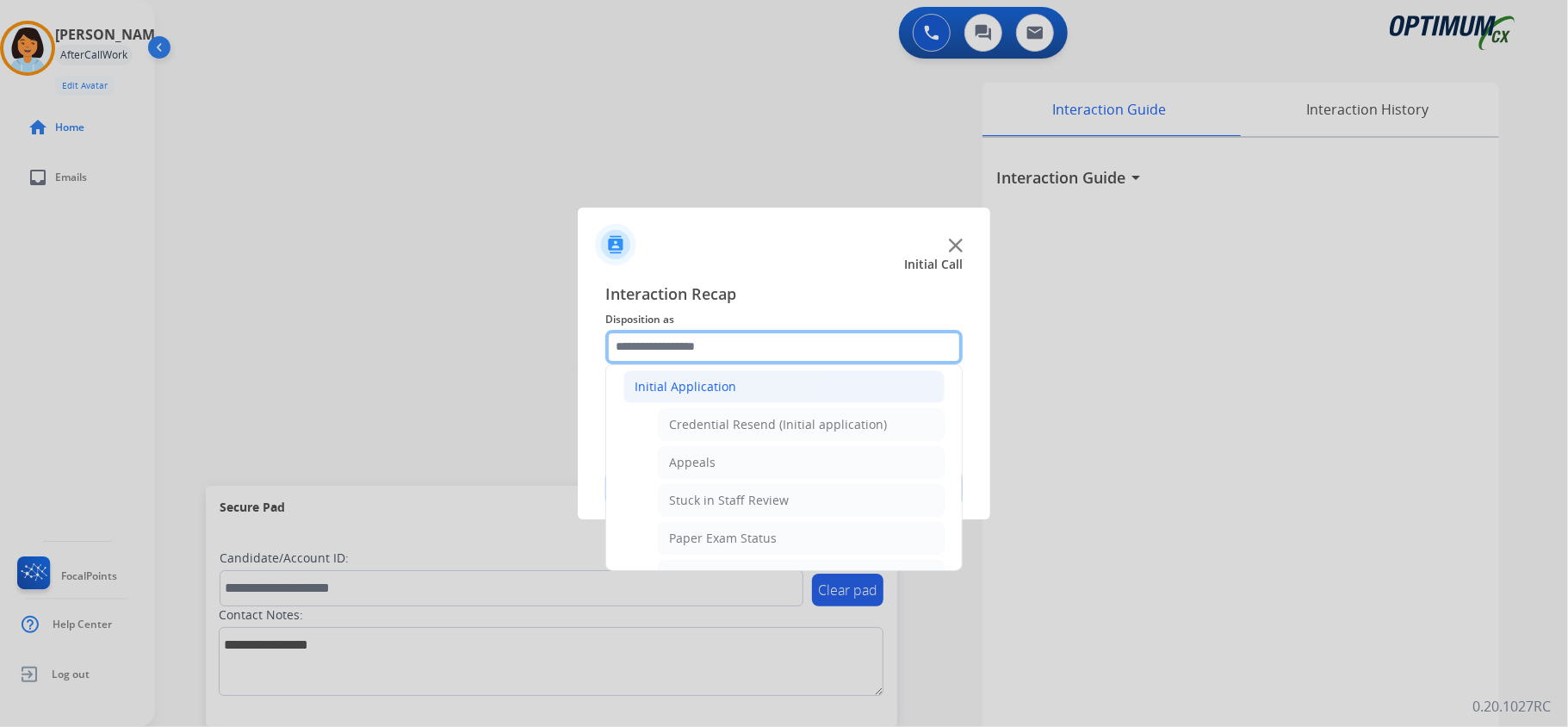
scroll to position [236, 0]
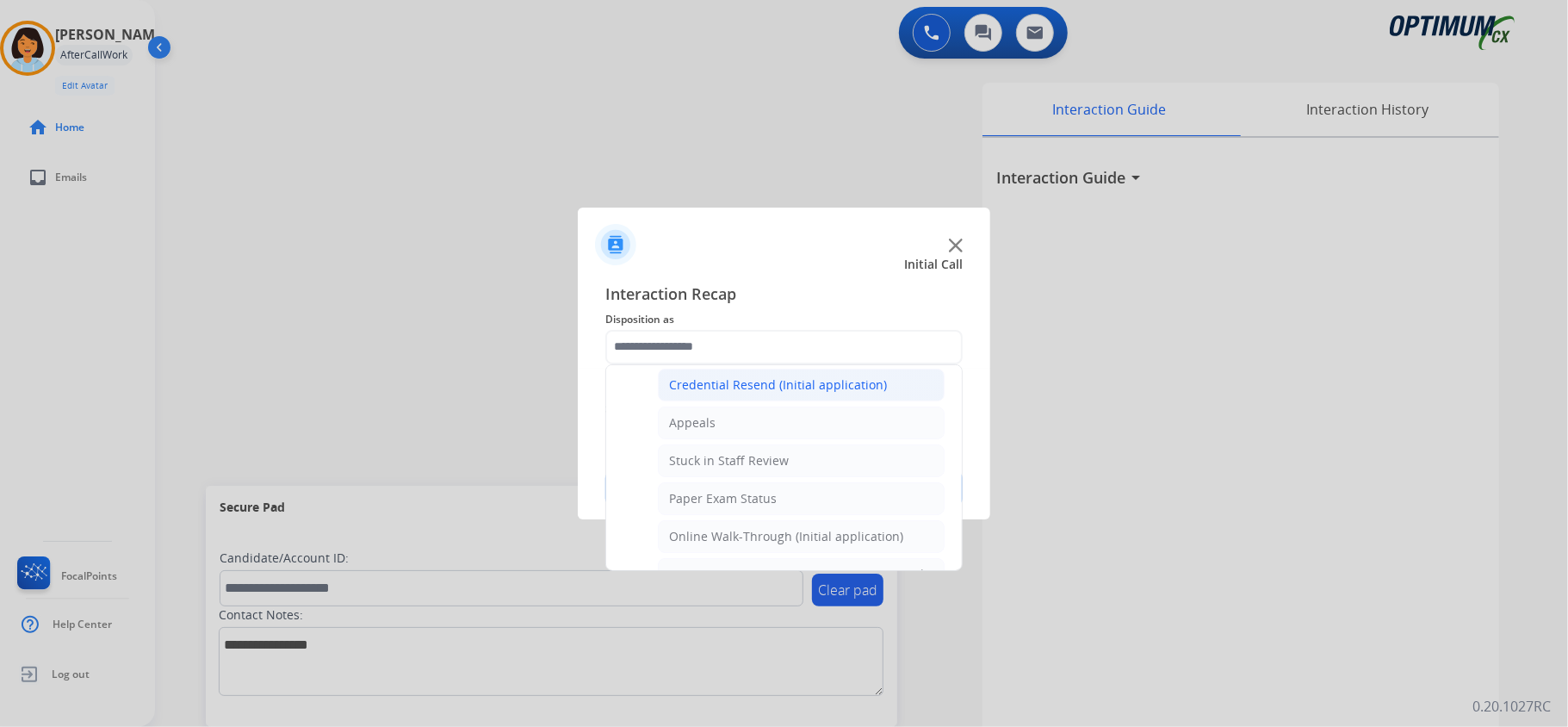
click at [749, 394] on div "Credential Resend (Initial application)" at bounding box center [778, 384] width 218 height 18
type input "**********"
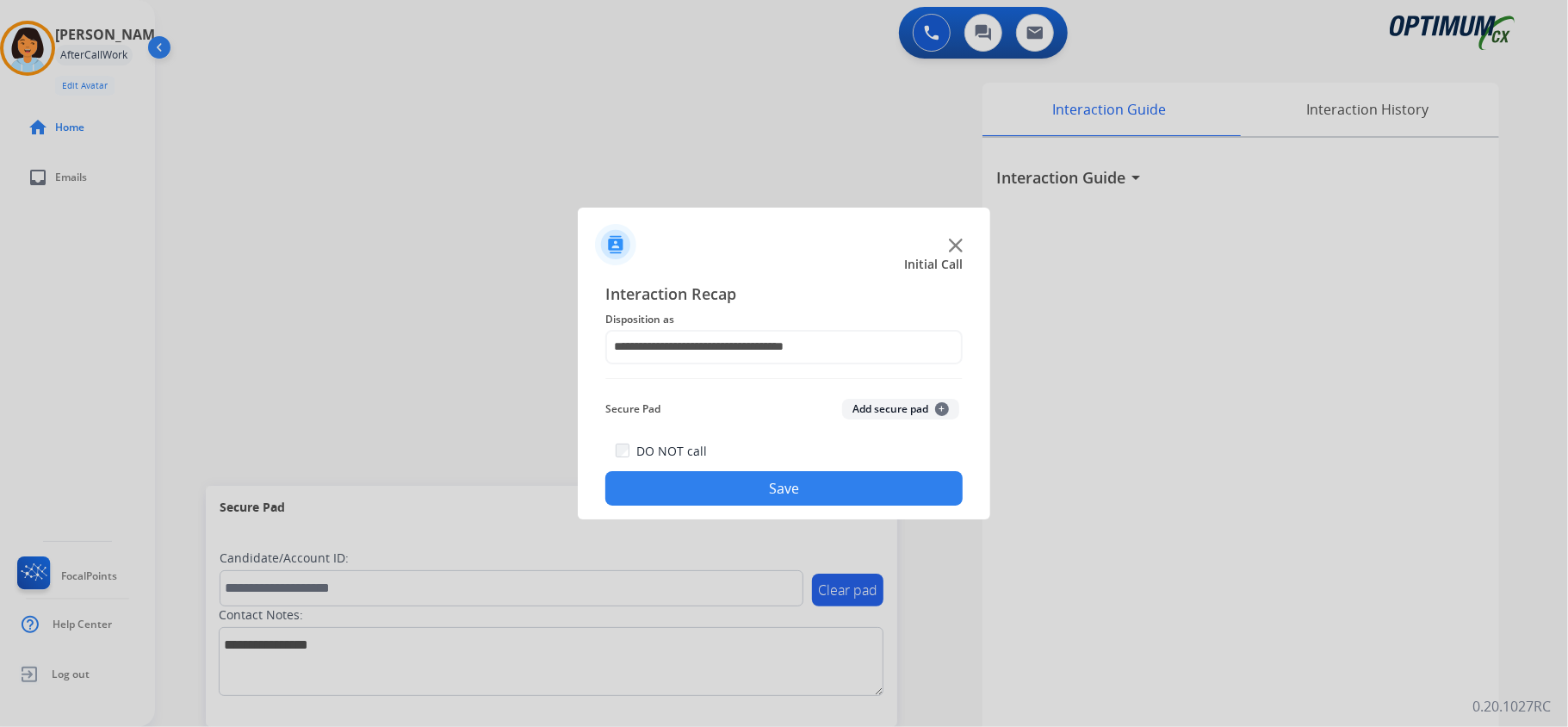
click at [747, 477] on button "Save" at bounding box center [784, 487] width 357 height 34
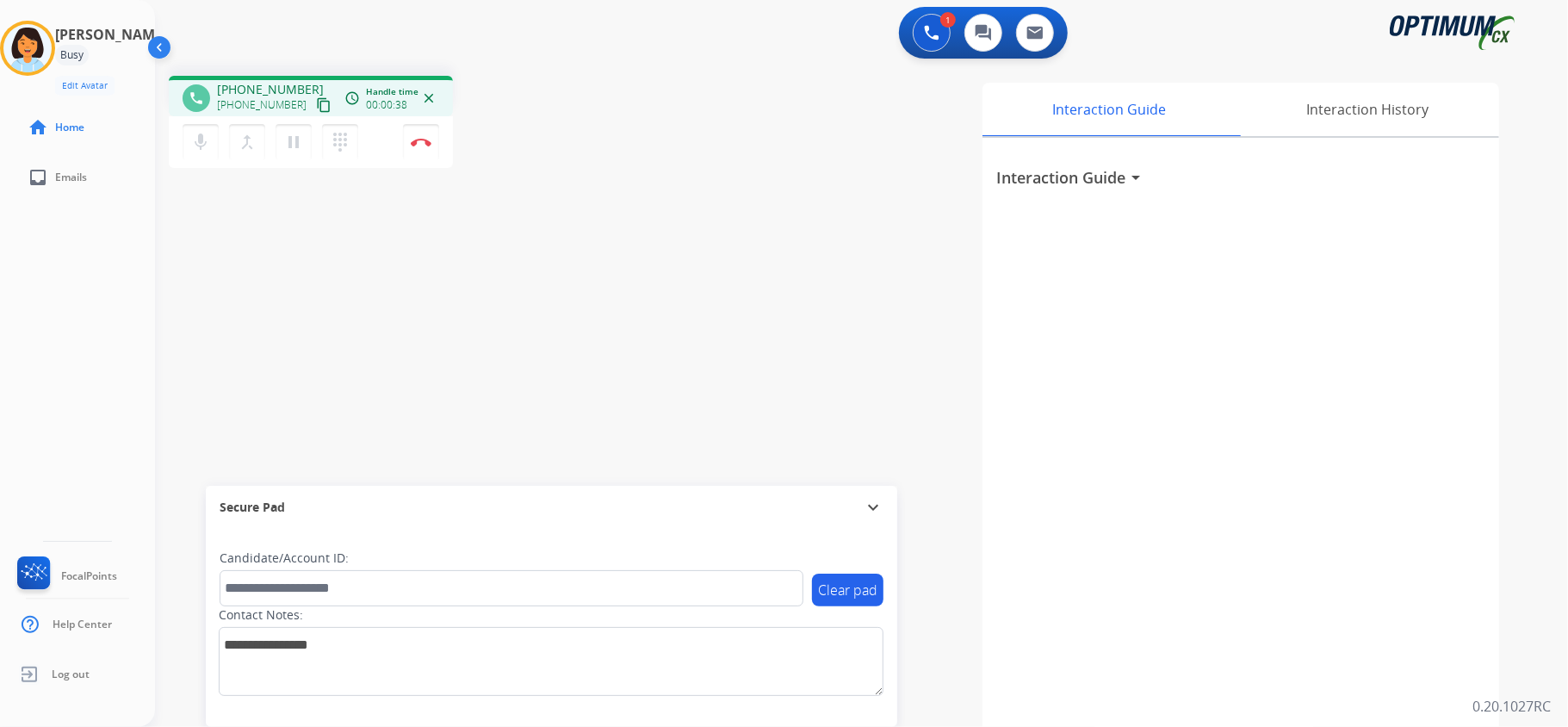
click at [316, 103] on mat-icon "content_copy" at bounding box center [323, 105] width 16 height 16
click at [432, 147] on button "Disconnect" at bounding box center [421, 142] width 36 height 36
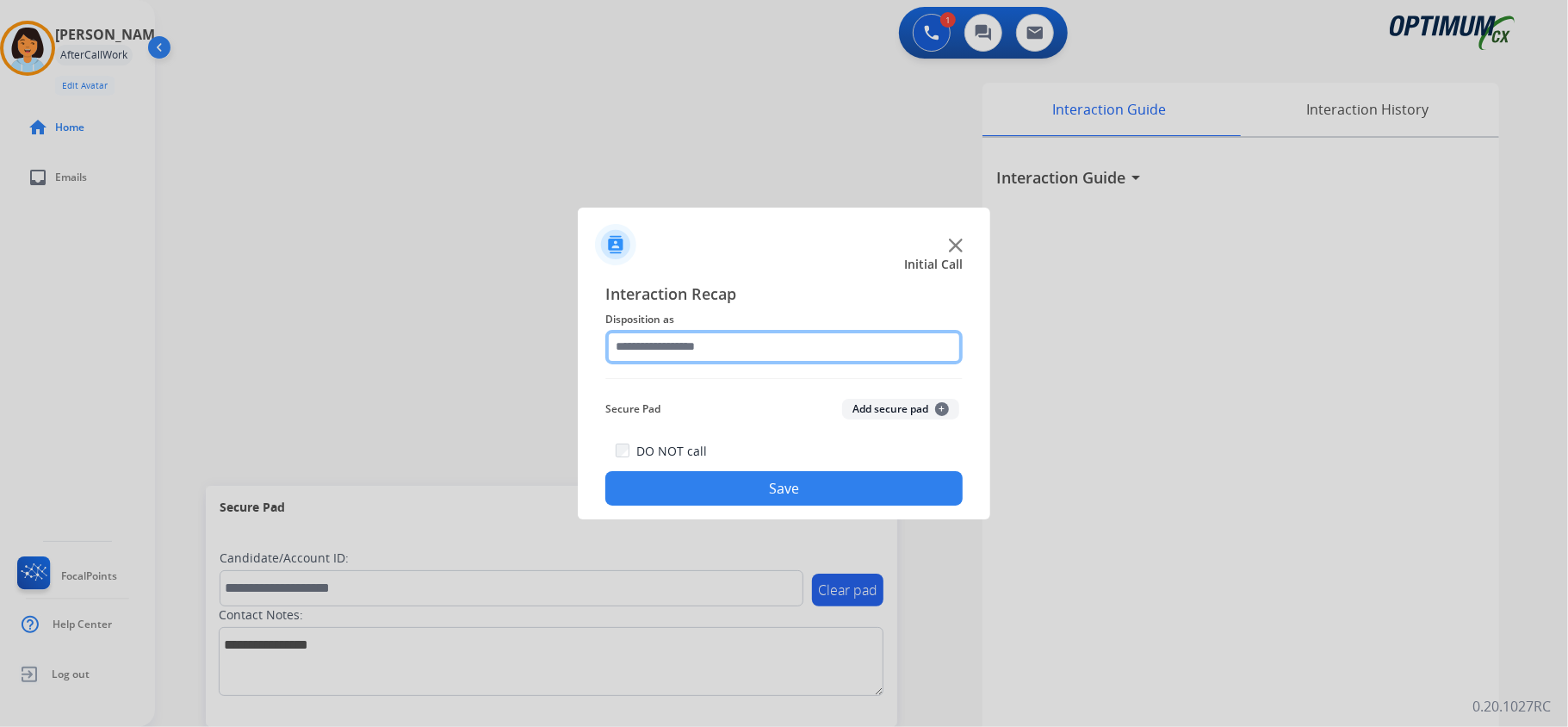
click at [794, 338] on input "text" at bounding box center [784, 346] width 357 height 34
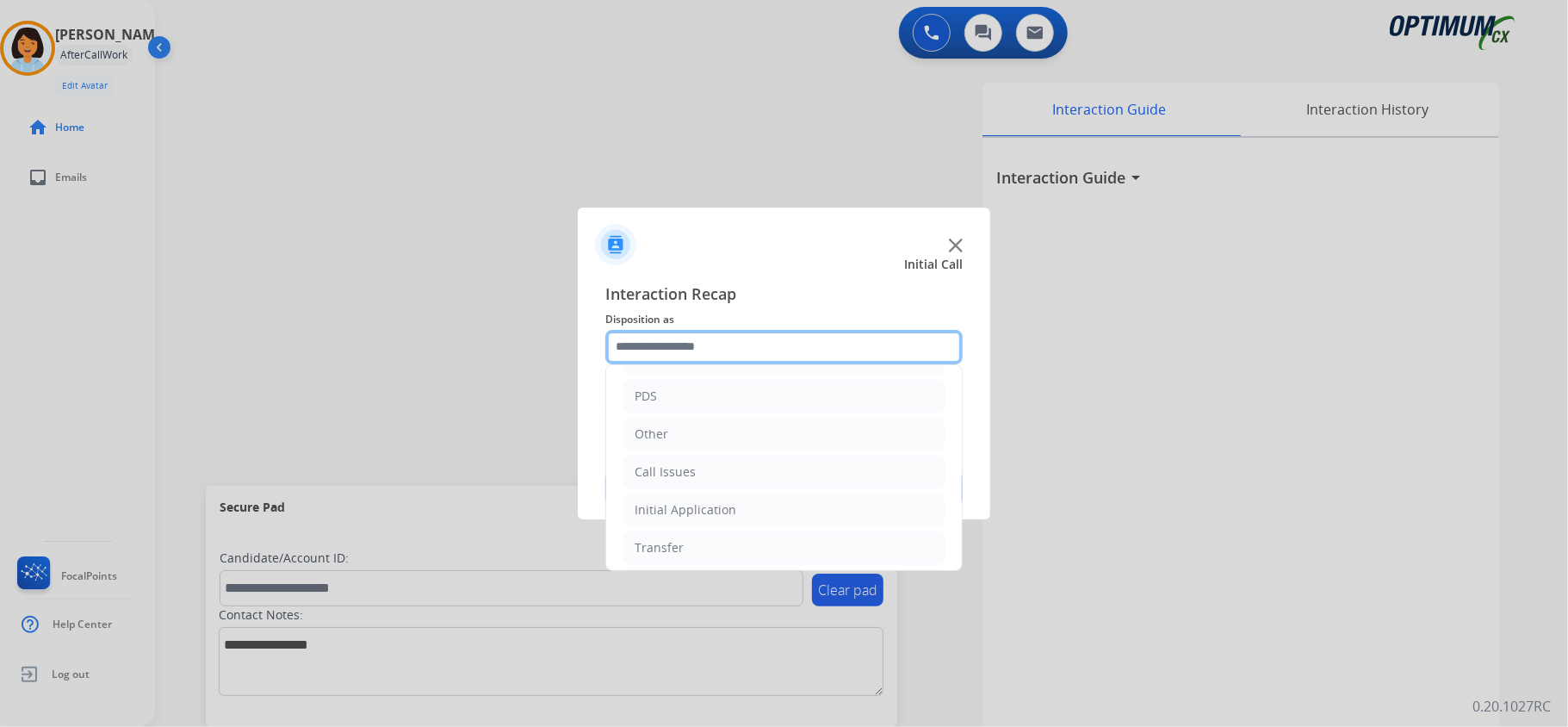
scroll to position [122, 0]
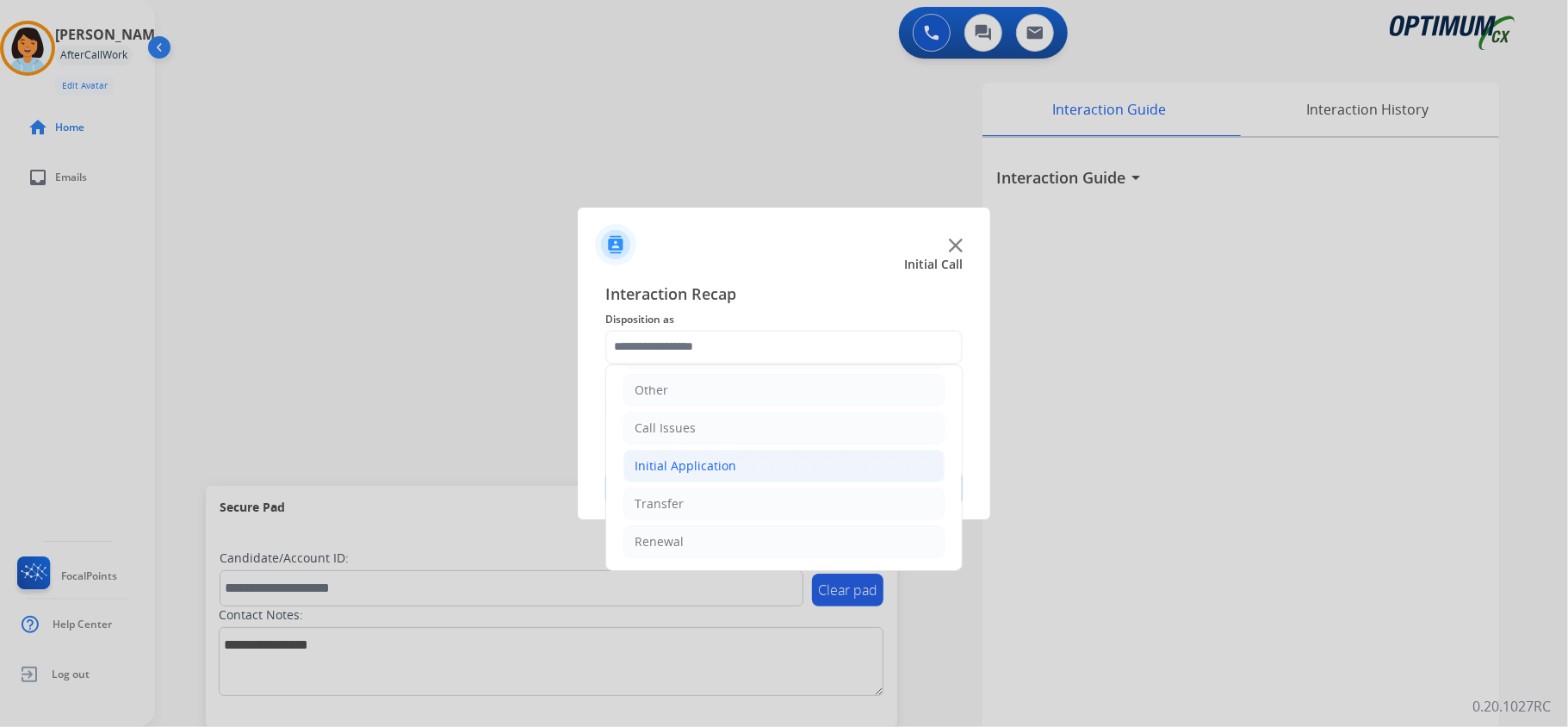
click at [713, 462] on div "Initial Application" at bounding box center [685, 465] width 101 height 18
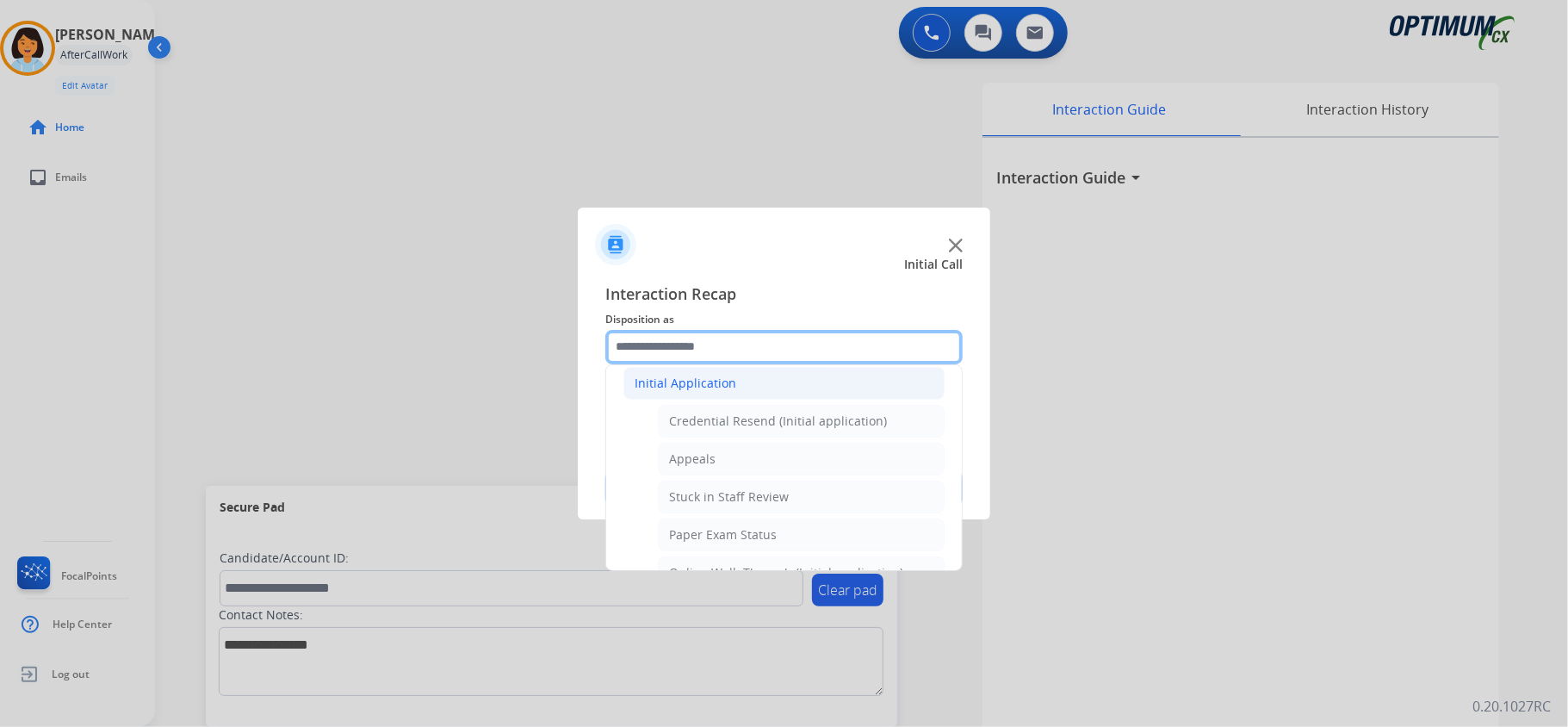
scroll to position [236, 0]
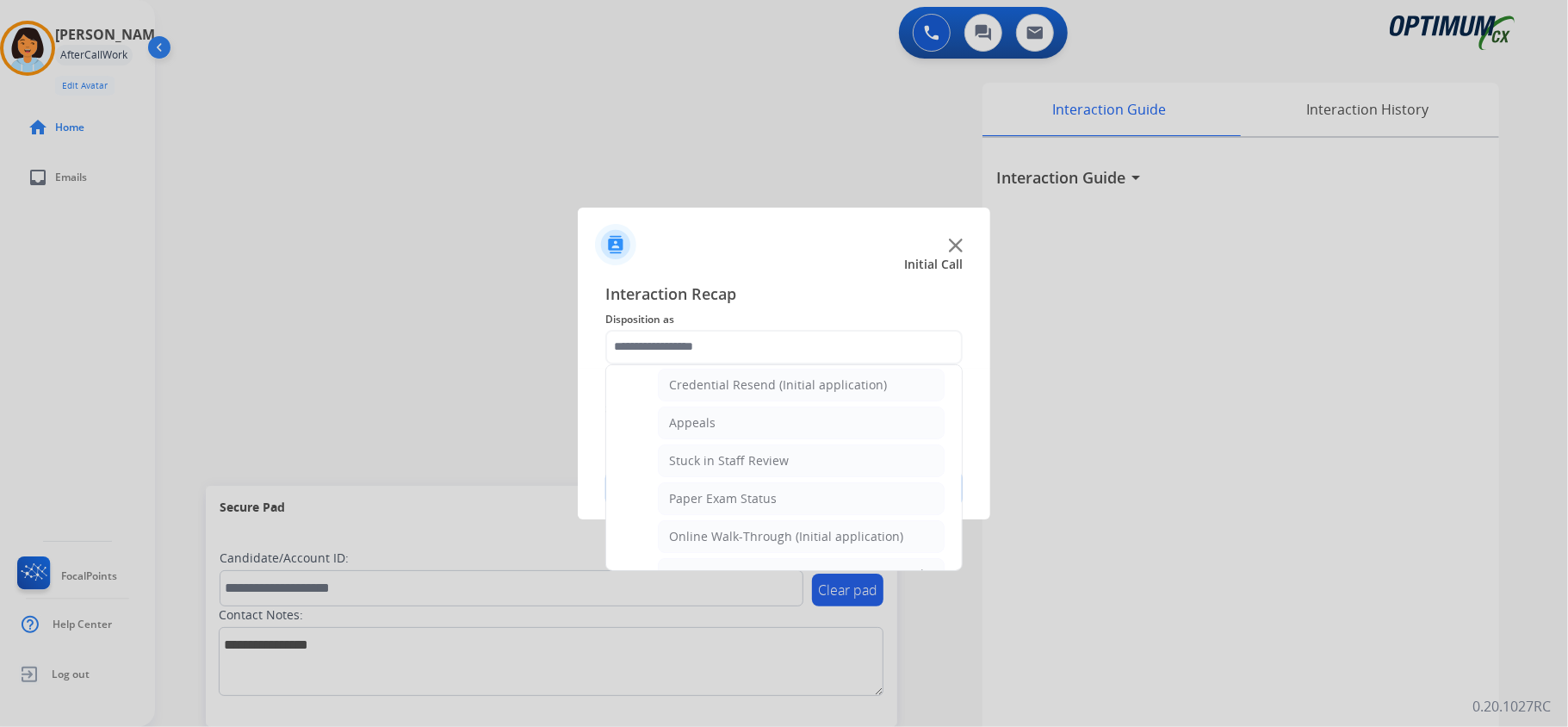
click at [735, 539] on div "Online Walk-Through (Initial application)" at bounding box center [786, 537] width 234 height 18
type input "**********"
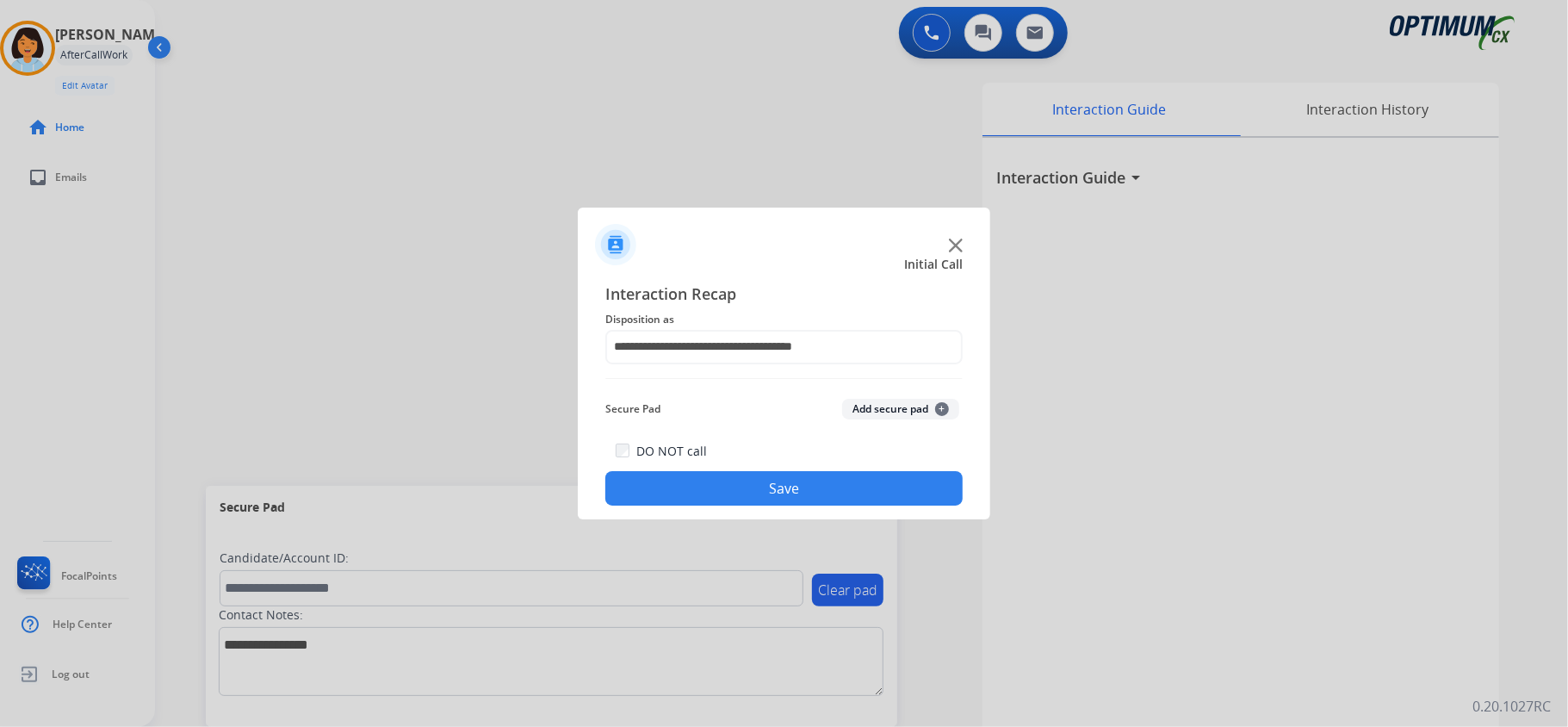
click at [742, 475] on button "Save" at bounding box center [784, 487] width 357 height 34
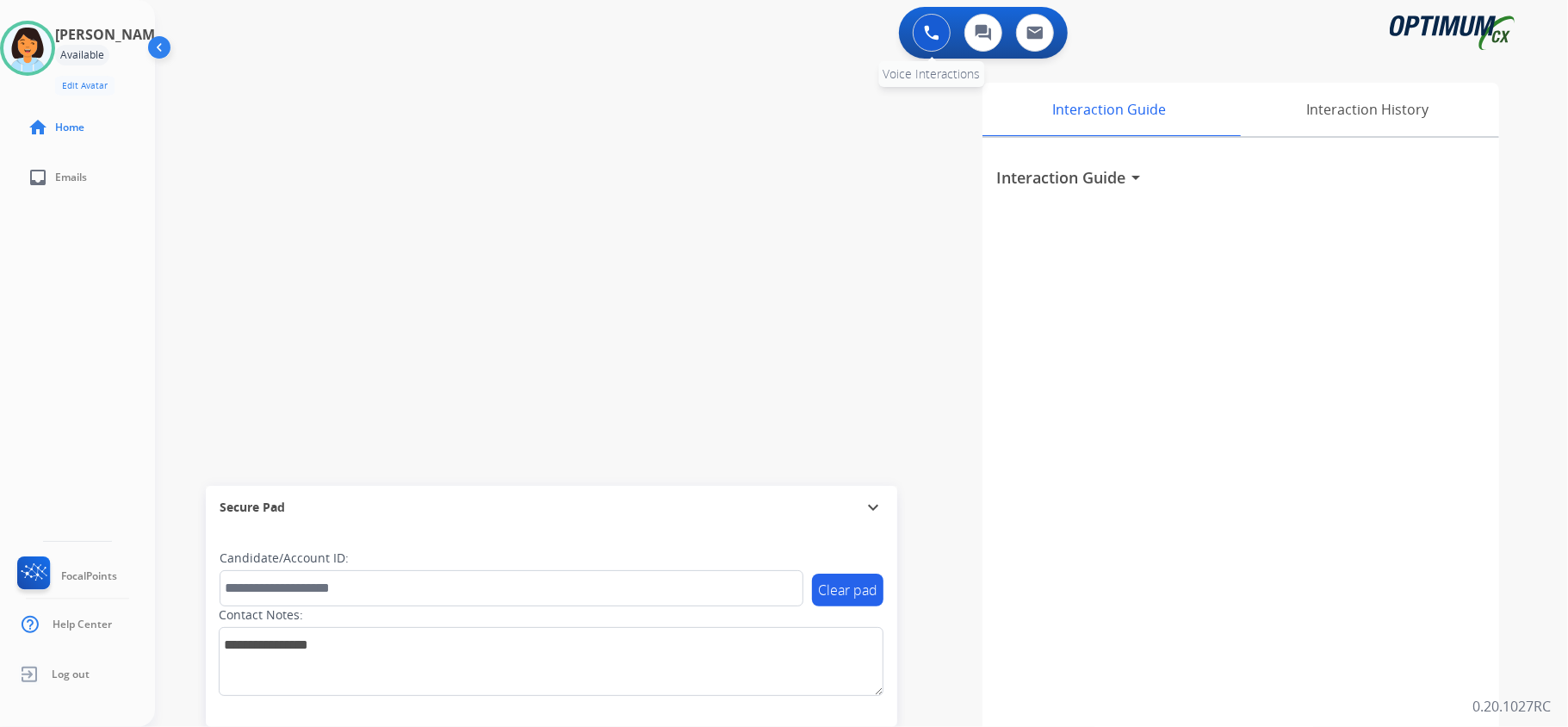
click at [928, 26] on img at bounding box center [931, 32] width 16 height 16
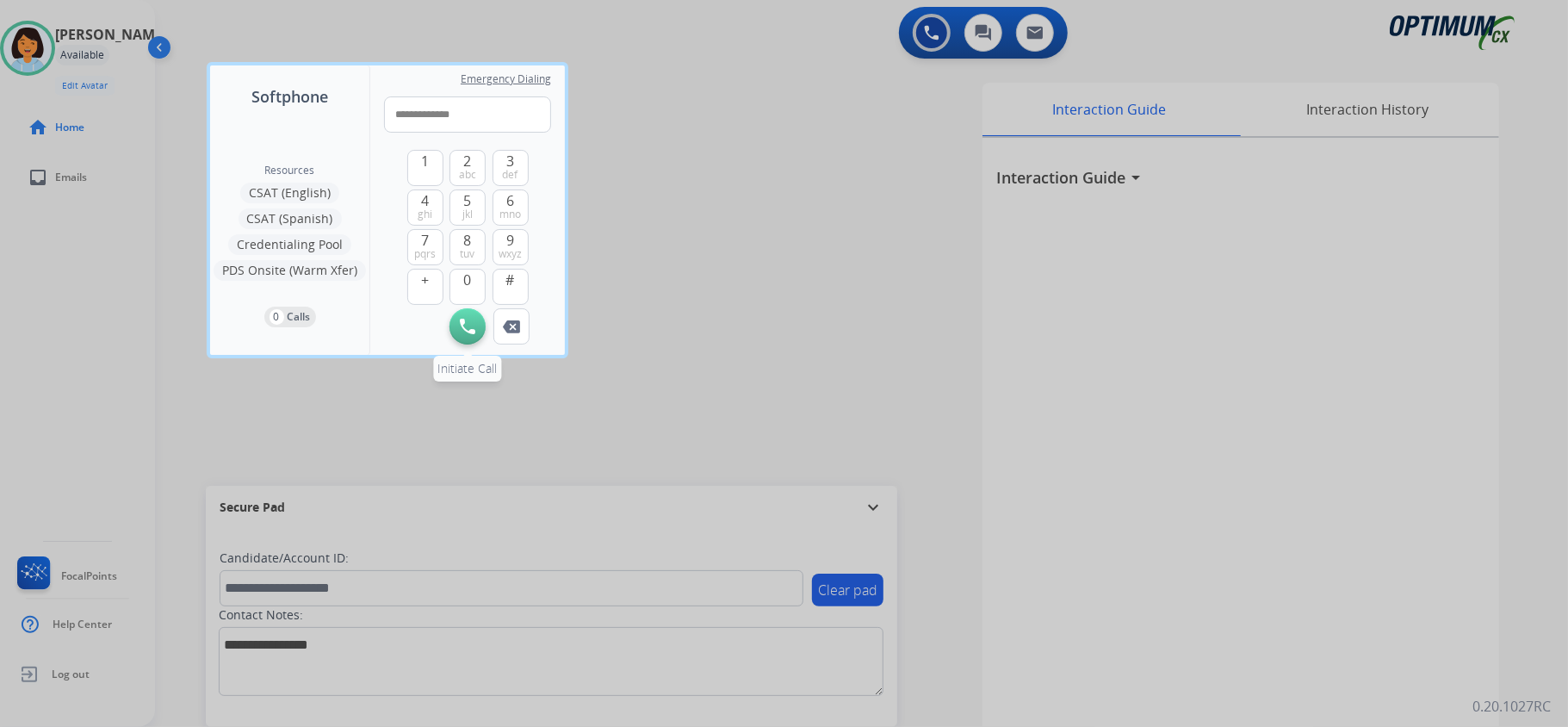
type input "**********"
click at [480, 328] on button "Initiate Call" at bounding box center [467, 326] width 36 height 36
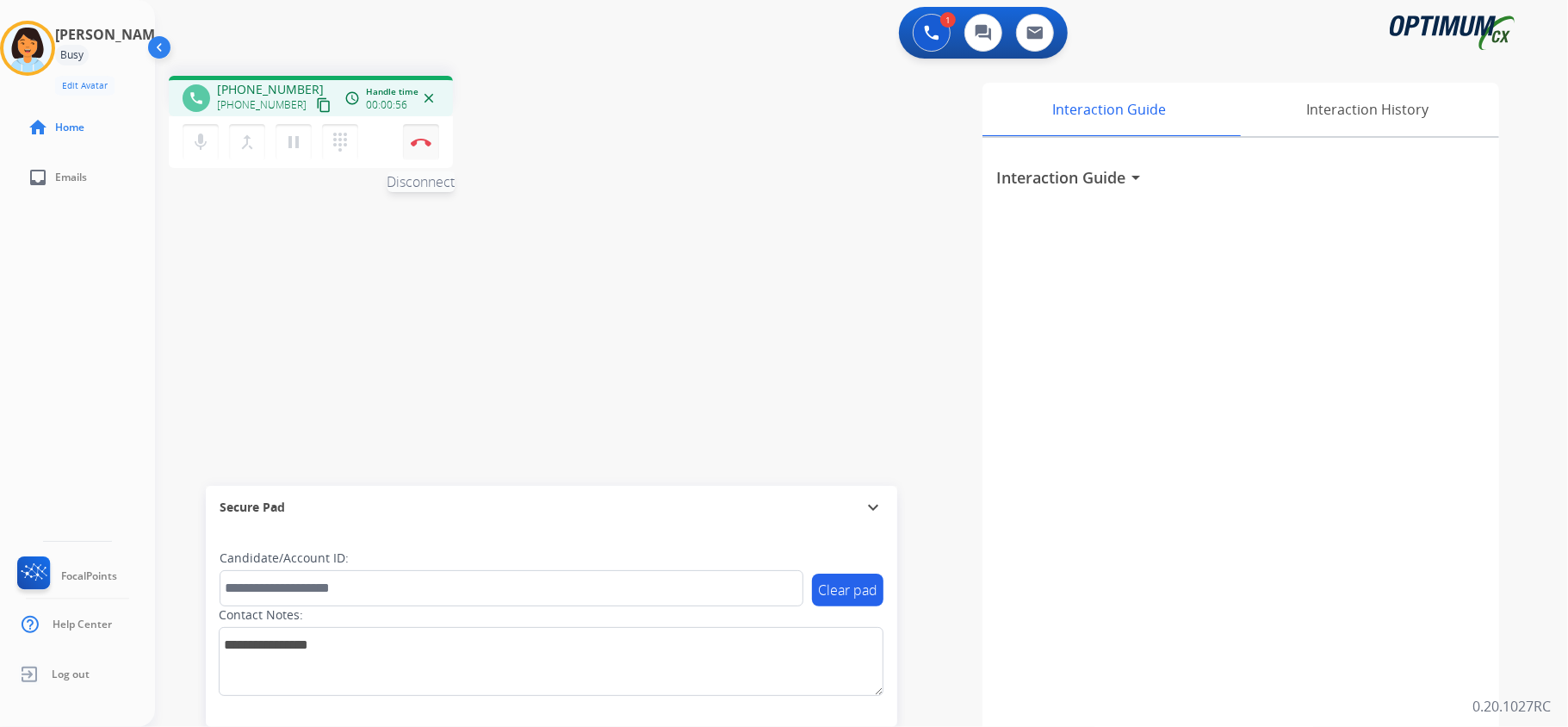
click at [433, 139] on button "Disconnect" at bounding box center [421, 142] width 36 height 36
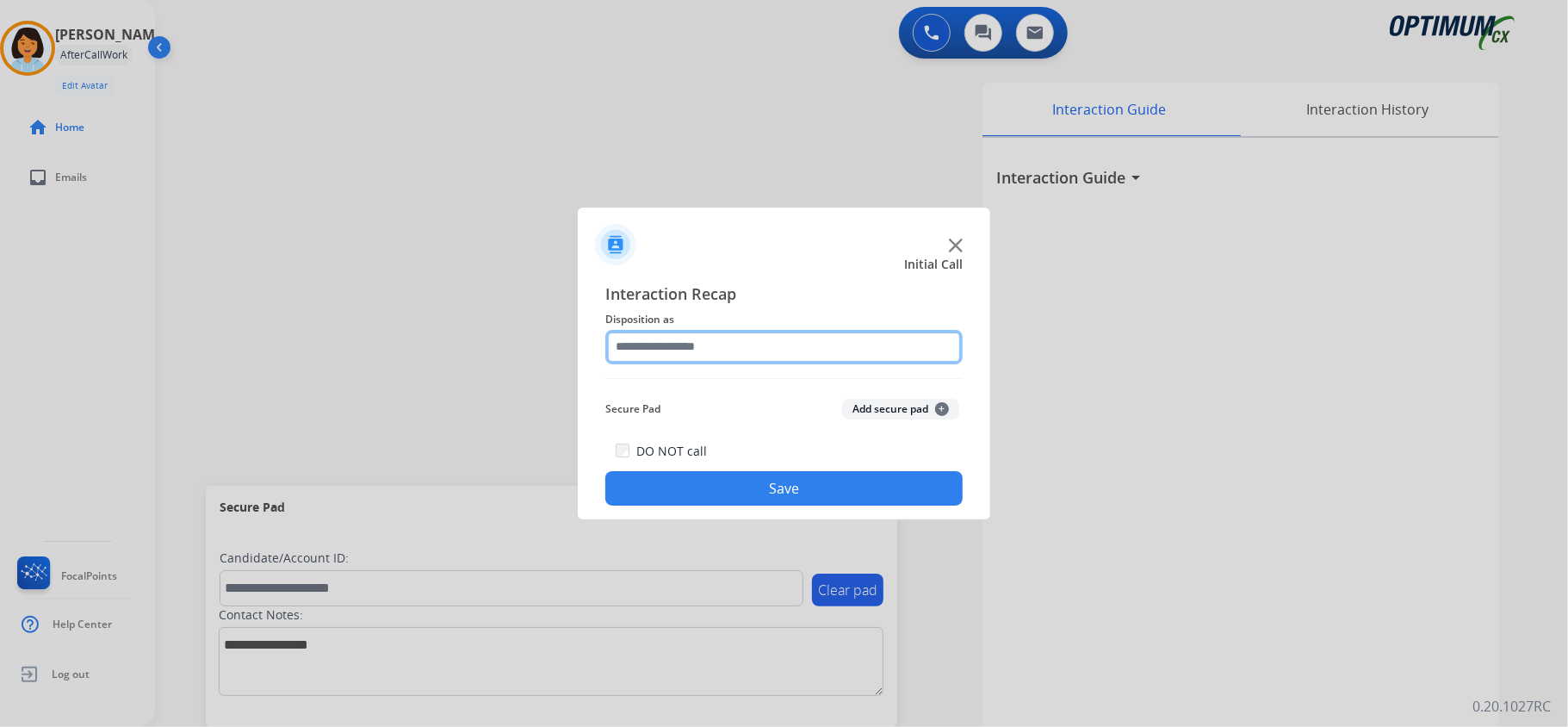
click at [759, 356] on input "text" at bounding box center [784, 346] width 357 height 34
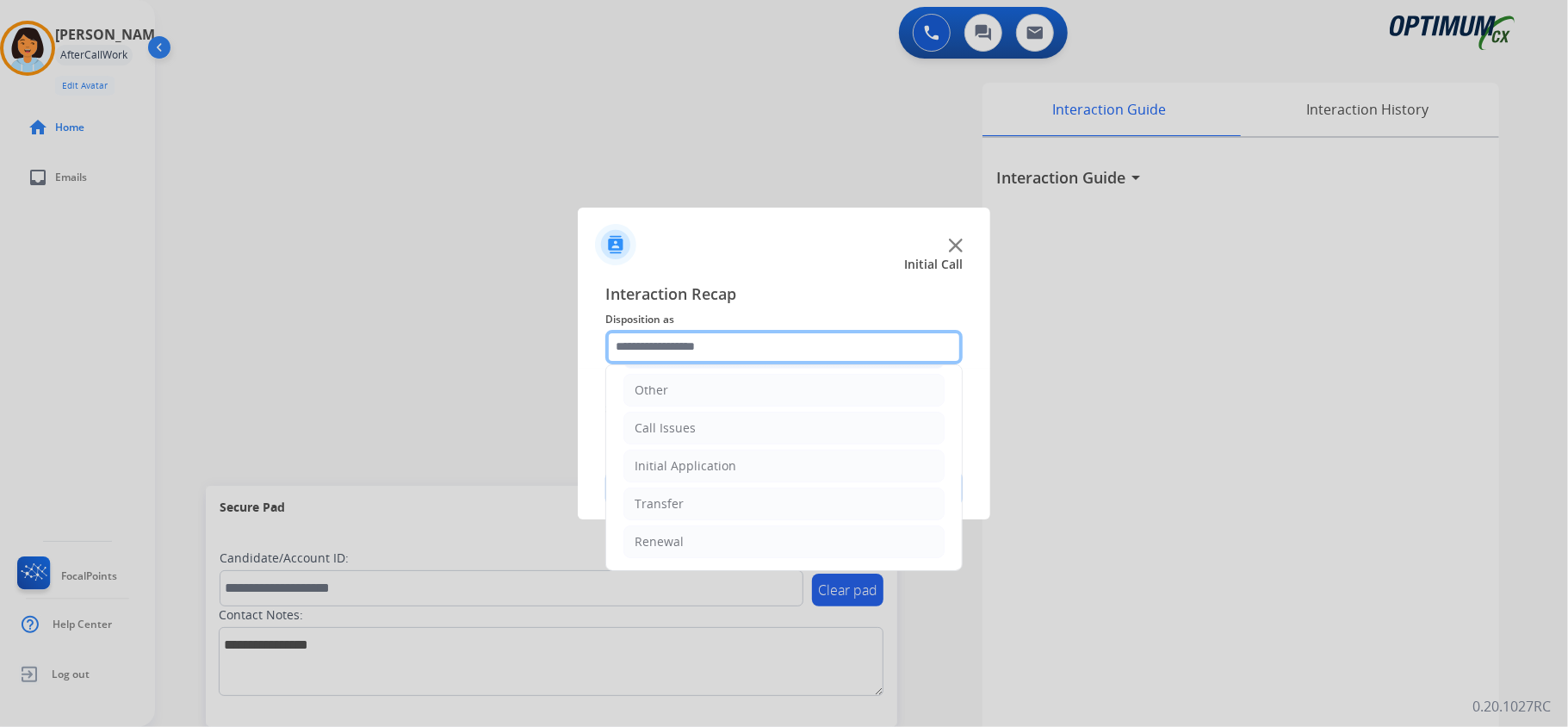
scroll to position [122, 0]
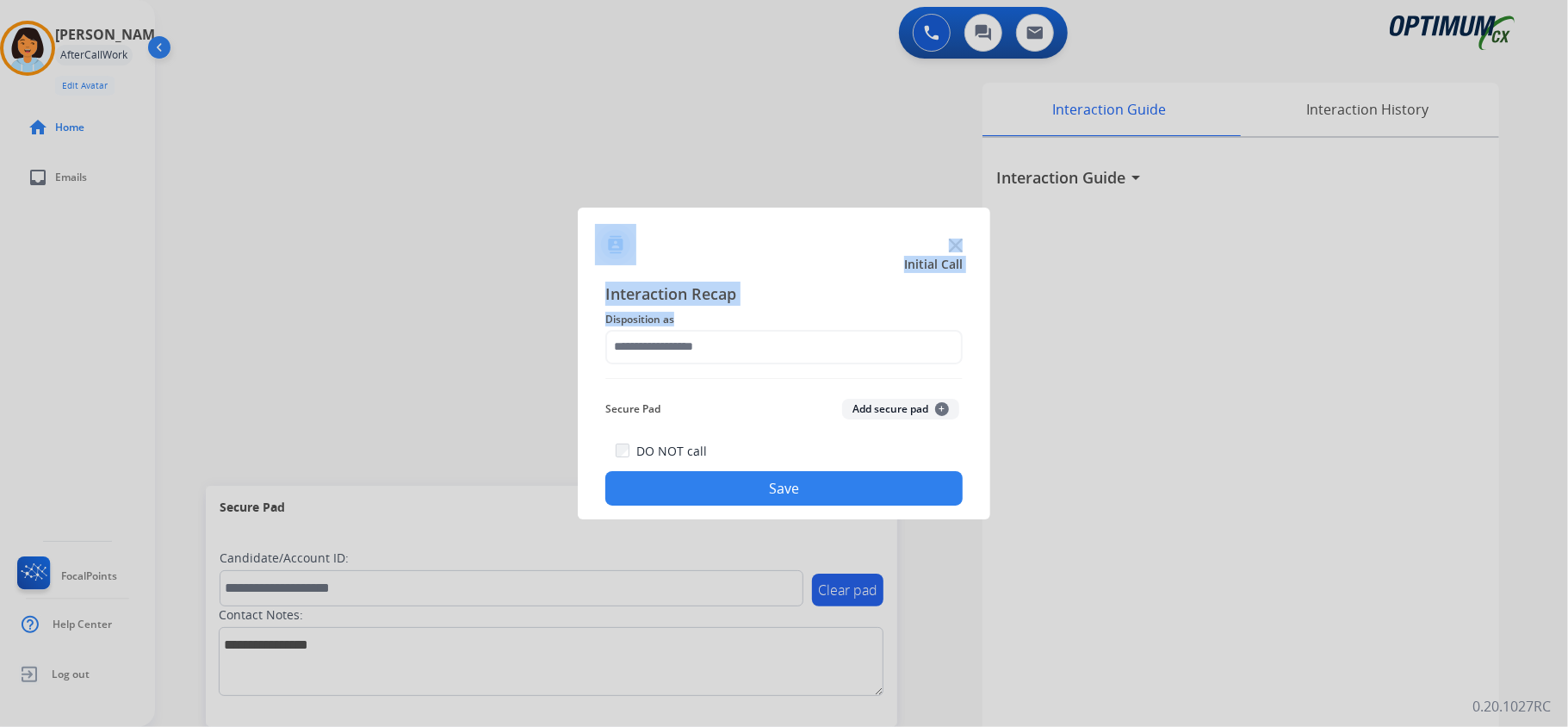
drag, startPoint x: 706, startPoint y: 457, endPoint x: 690, endPoint y: 536, distance: 80.6
click at [690, 536] on div at bounding box center [784, 363] width 1568 height 727
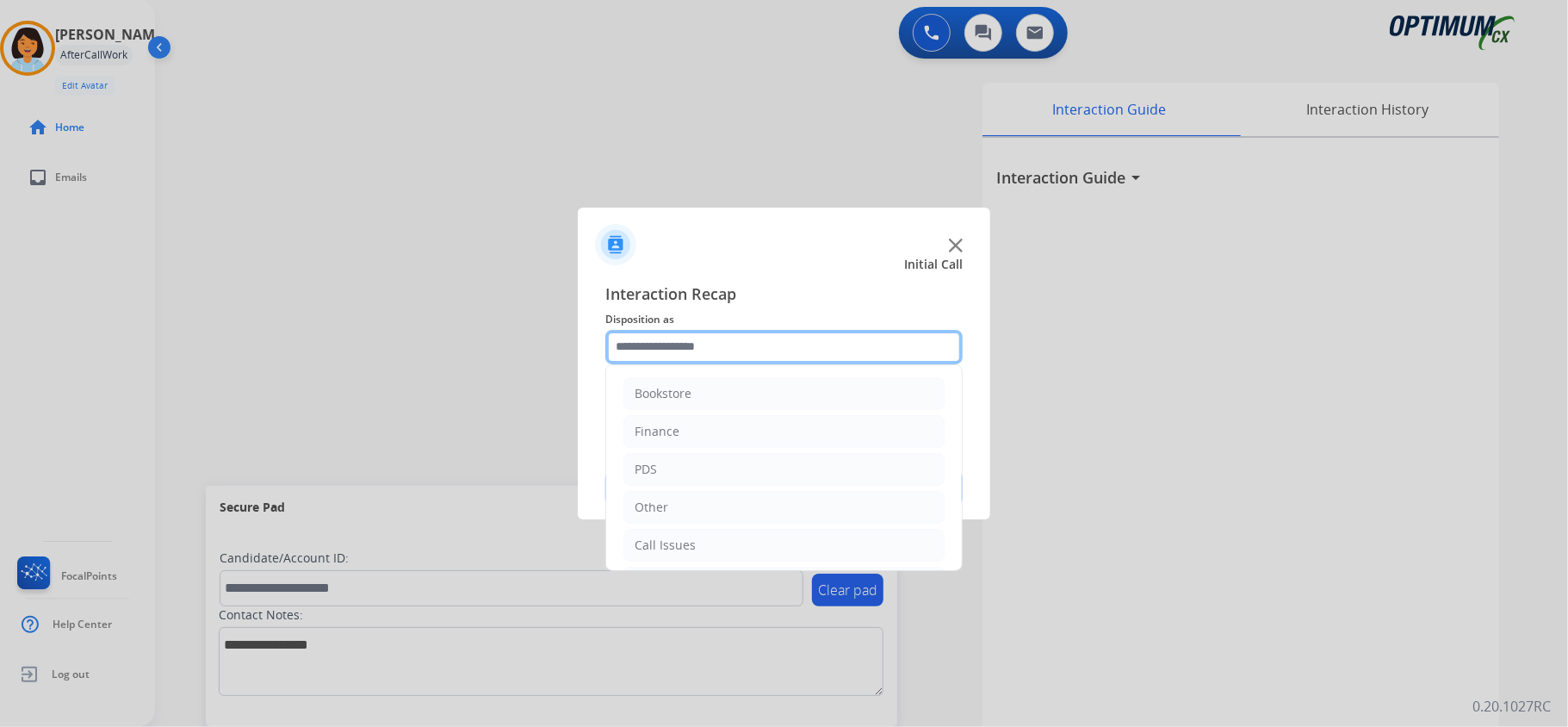
click at [696, 343] on input "text" at bounding box center [784, 346] width 357 height 34
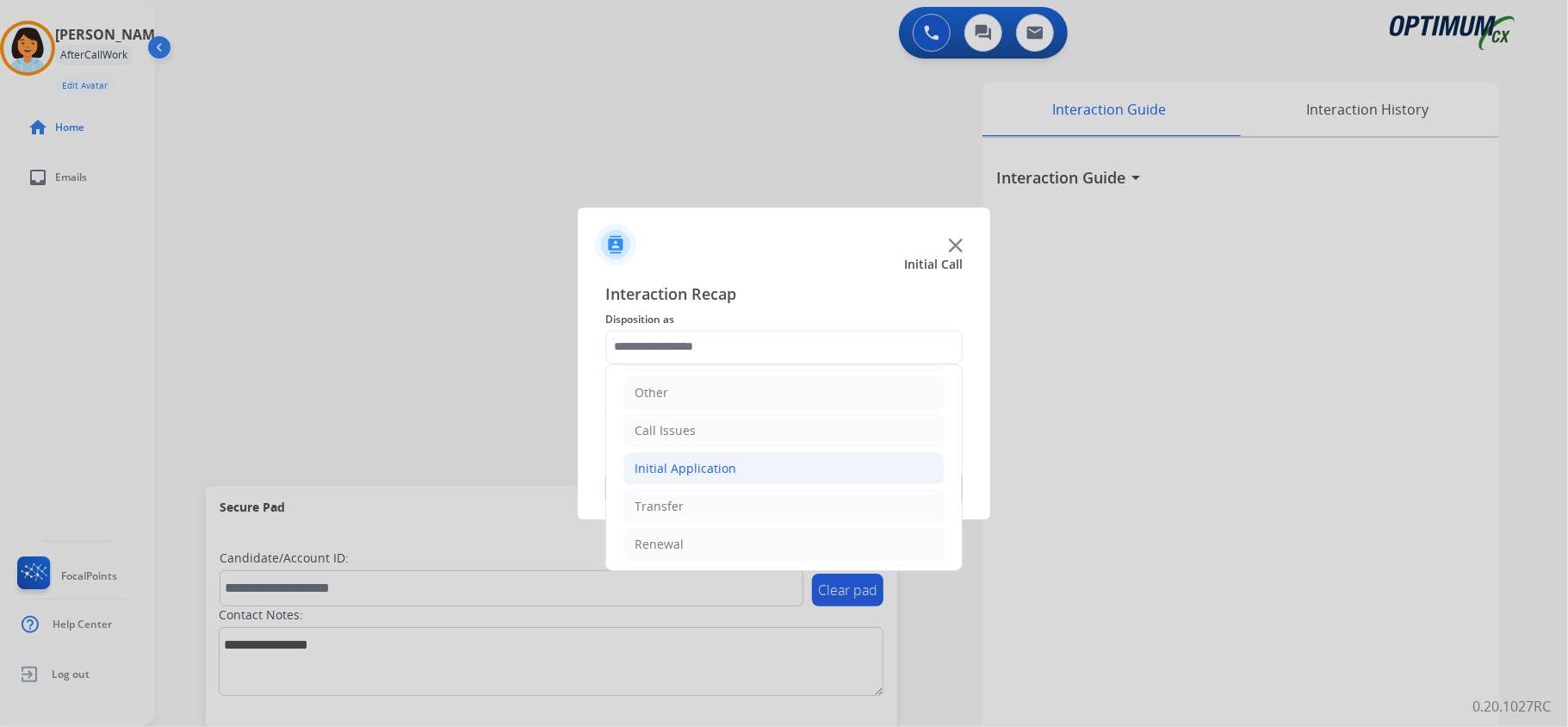
drag, startPoint x: 682, startPoint y: 542, endPoint x: 720, endPoint y: 470, distance: 81.4
click at [683, 542] on li "Renewal" at bounding box center [784, 544] width 321 height 32
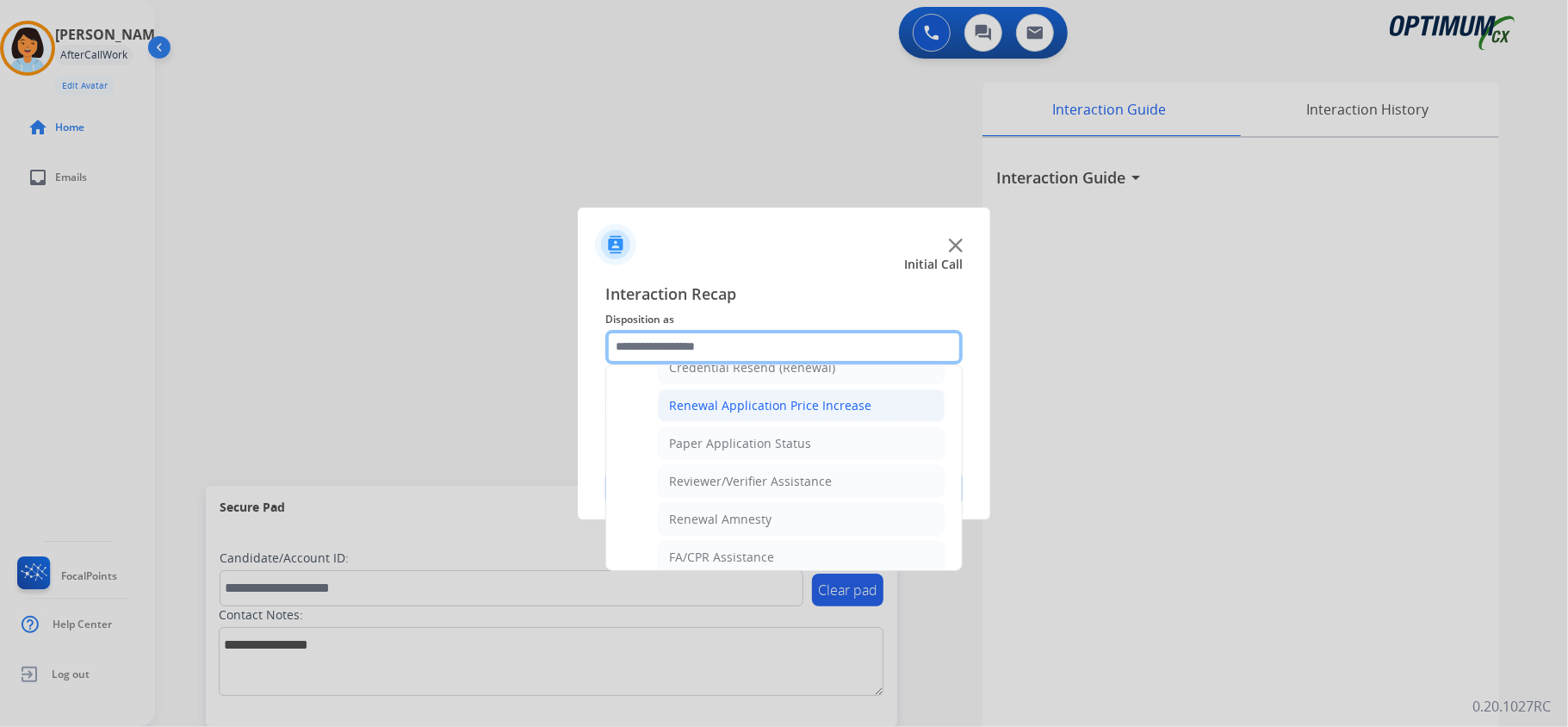
scroll to position [677, 0]
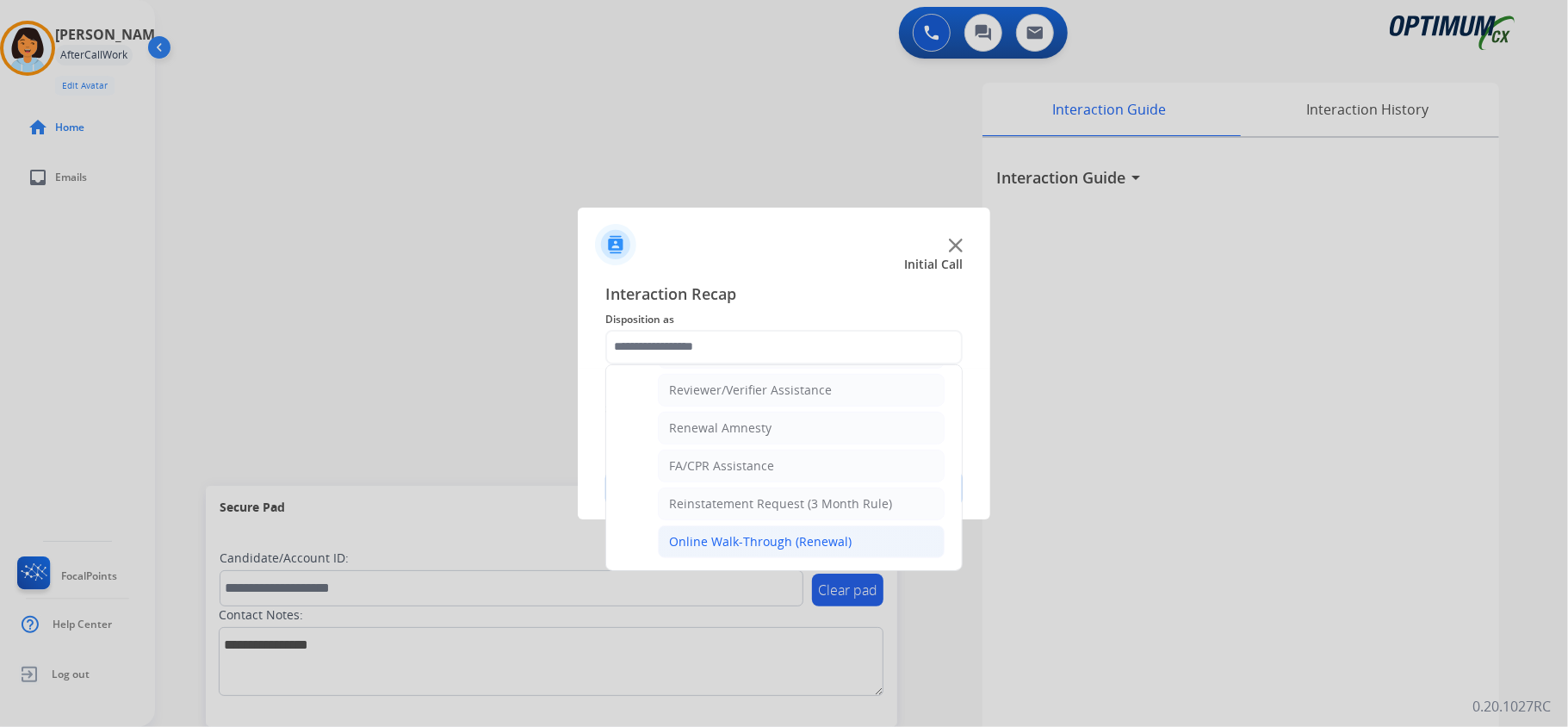
click at [715, 536] on div "Online Walk-Through (Renewal)" at bounding box center [760, 541] width 183 height 18
type input "**********"
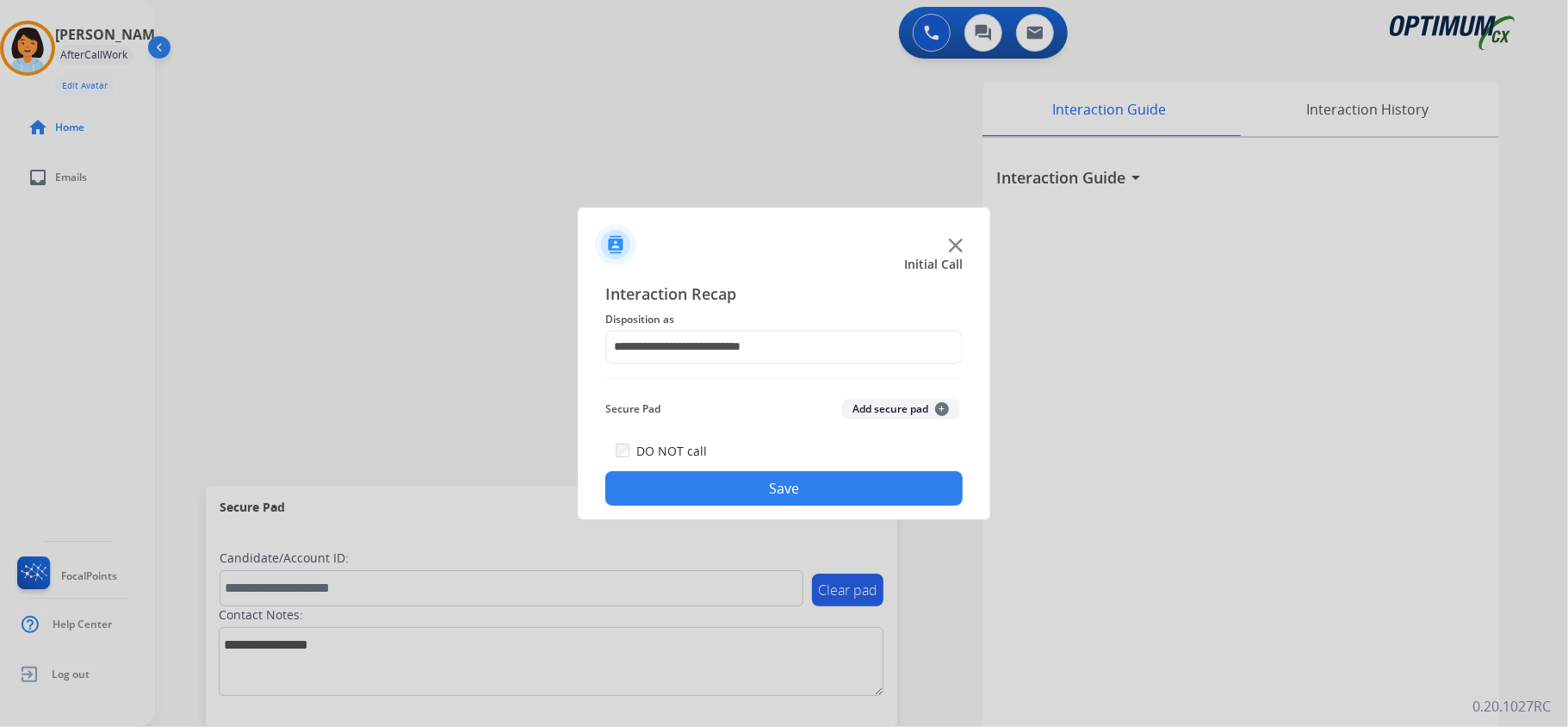
drag, startPoint x: 718, startPoint y: 511, endPoint x: 719, endPoint y: 500, distance: 11.0
click at [719, 510] on div "**********" at bounding box center [784, 394] width 412 height 253
click at [718, 494] on button "Save" at bounding box center [784, 487] width 357 height 34
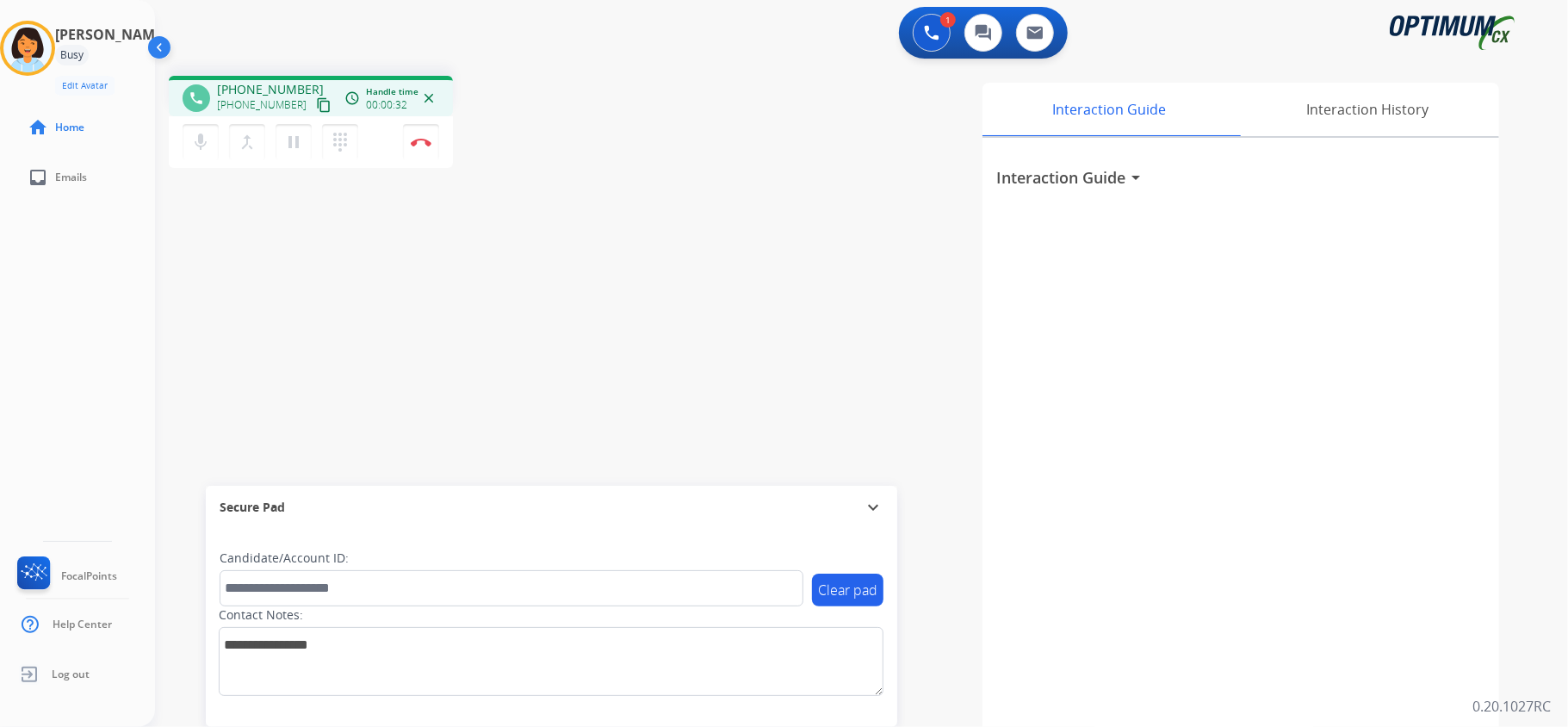
click at [316, 101] on mat-icon "content_copy" at bounding box center [323, 105] width 16 height 16
click at [423, 149] on button "Disconnect" at bounding box center [421, 142] width 36 height 36
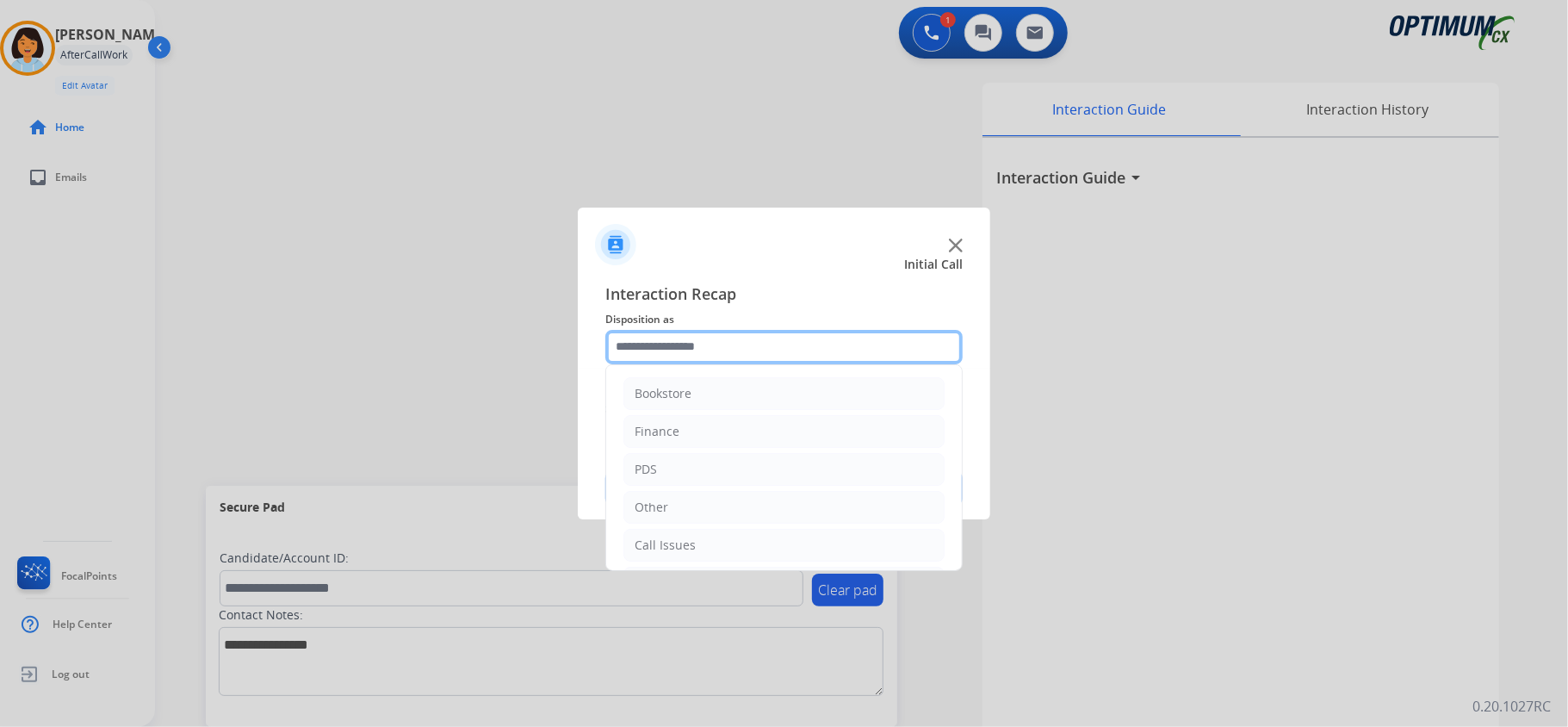
click at [732, 335] on input "text" at bounding box center [784, 346] width 357 height 34
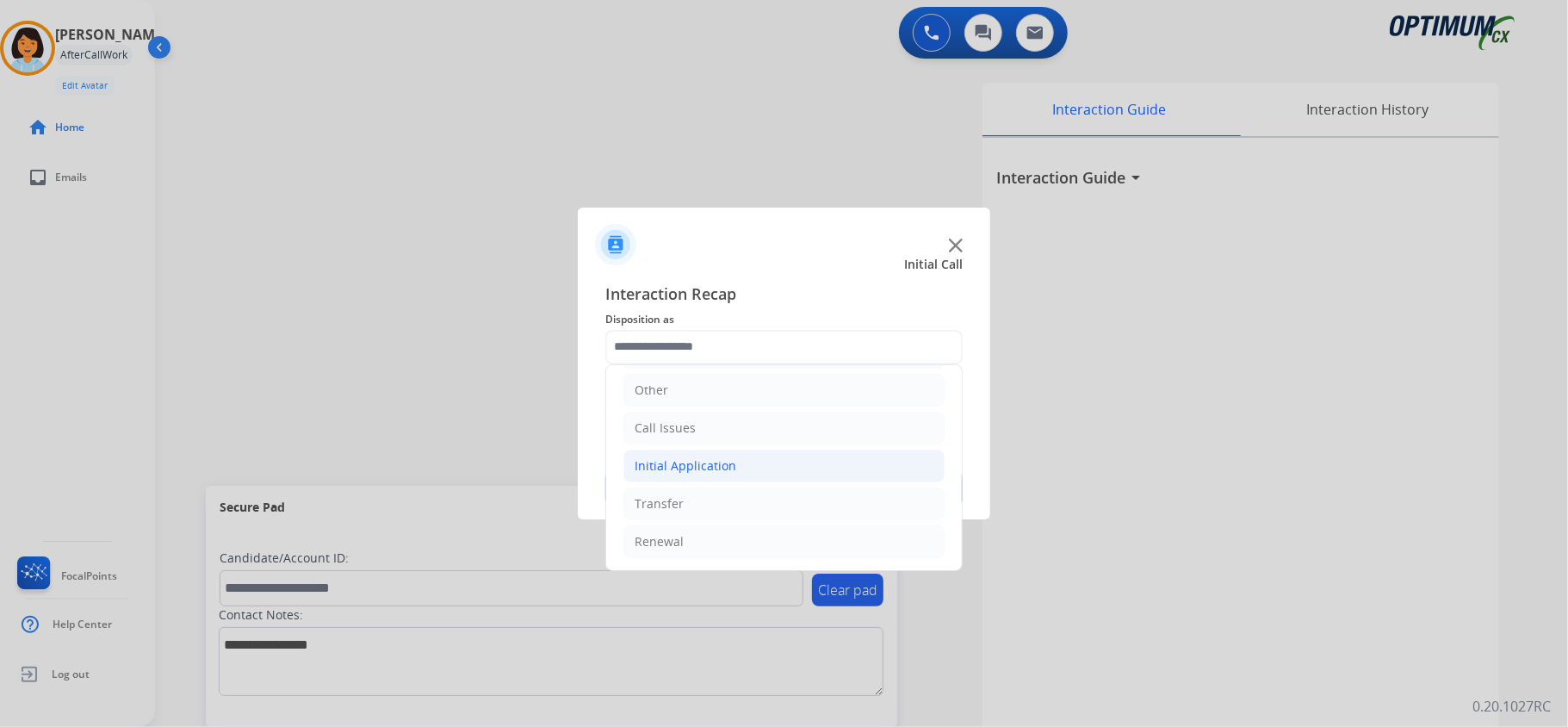
click at [770, 461] on li "Initial Application" at bounding box center [784, 465] width 321 height 32
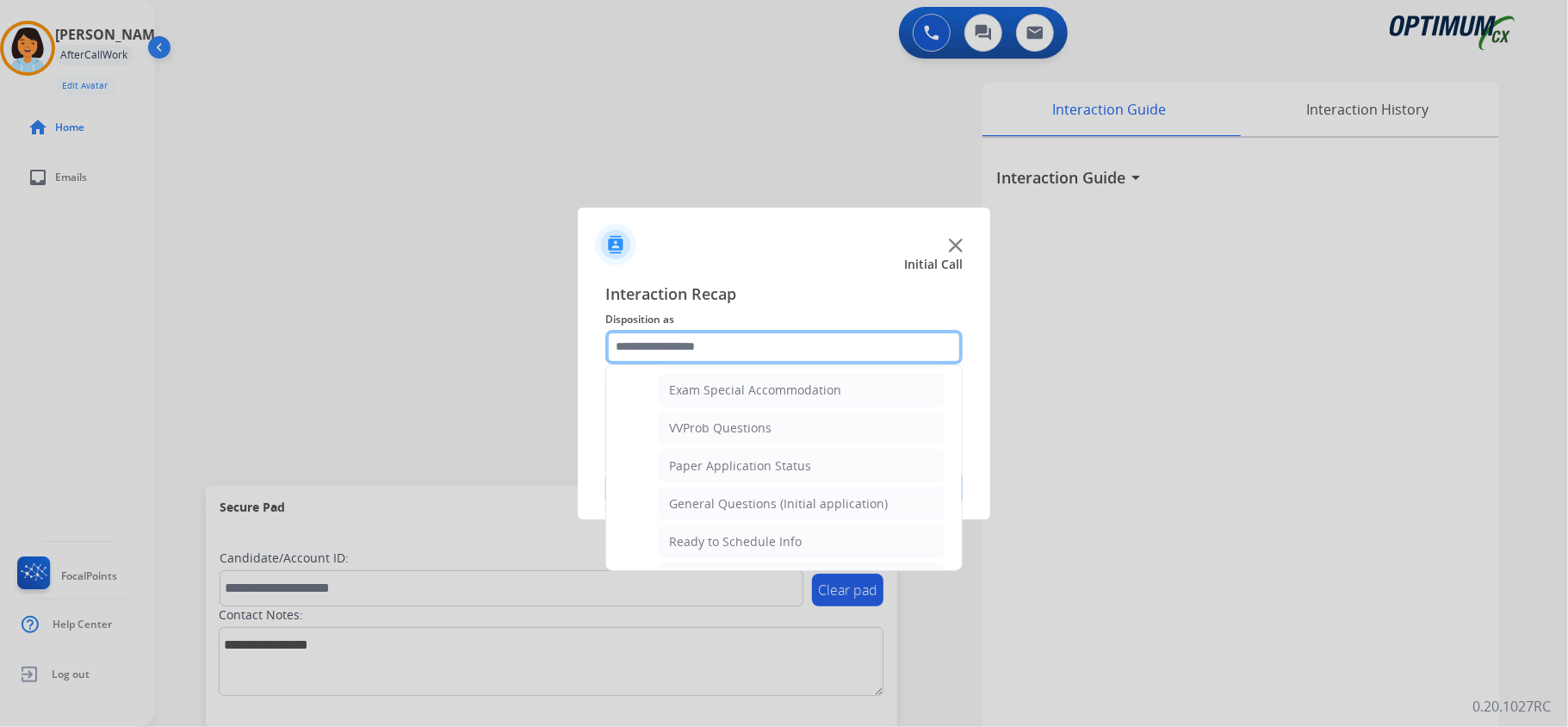
scroll to position [941, 0]
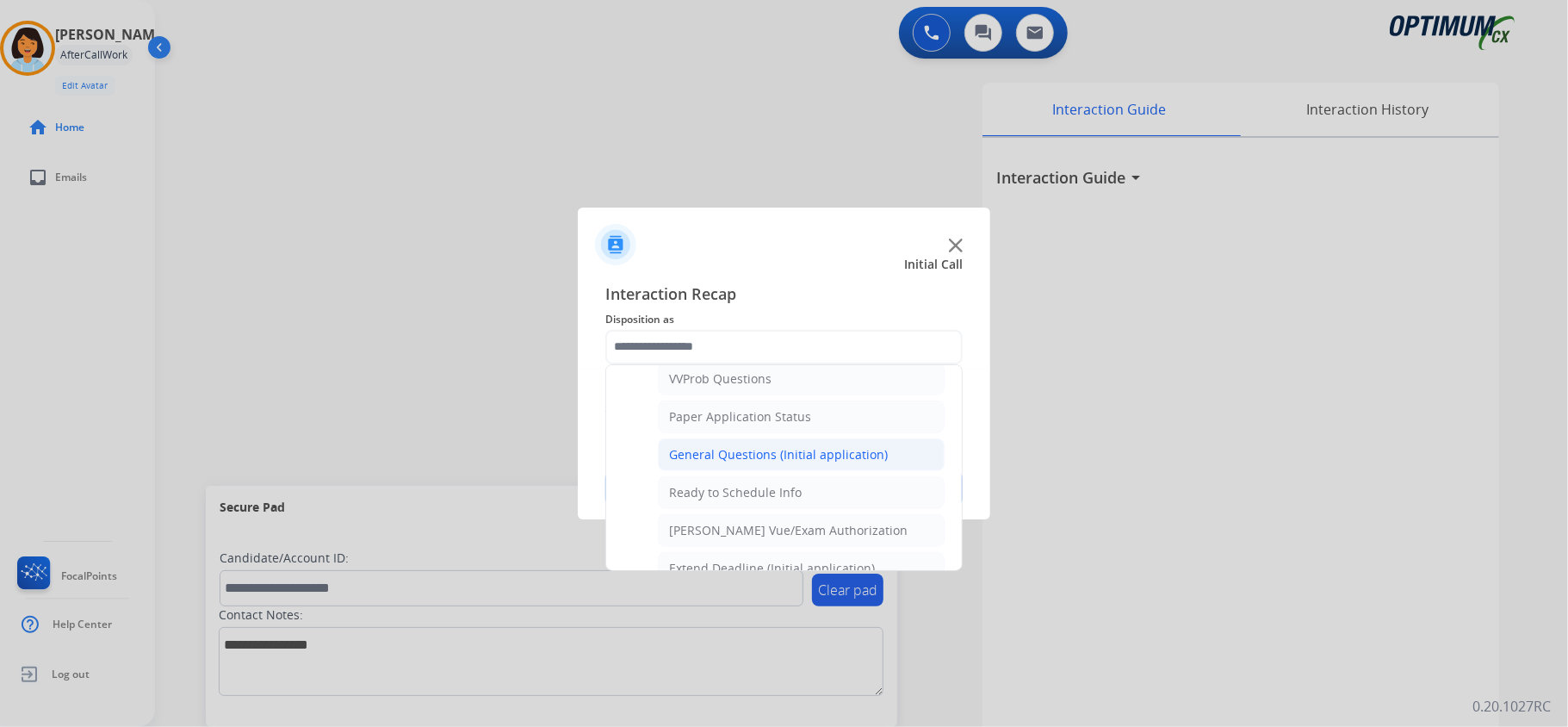
click at [826, 463] on div "General Questions (Initial application)" at bounding box center [779, 454] width 219 height 18
type input "**********"
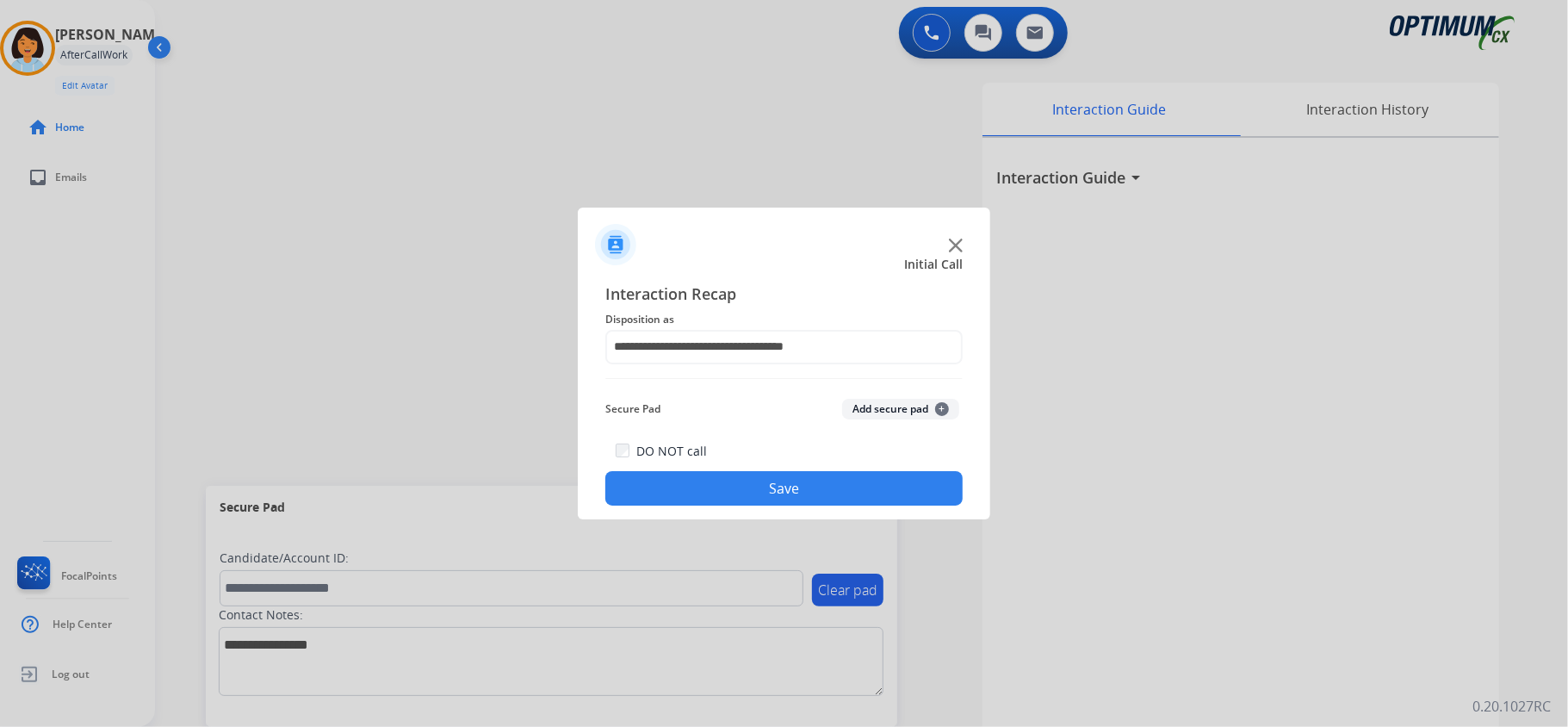
click at [820, 484] on button "Save" at bounding box center [784, 487] width 357 height 34
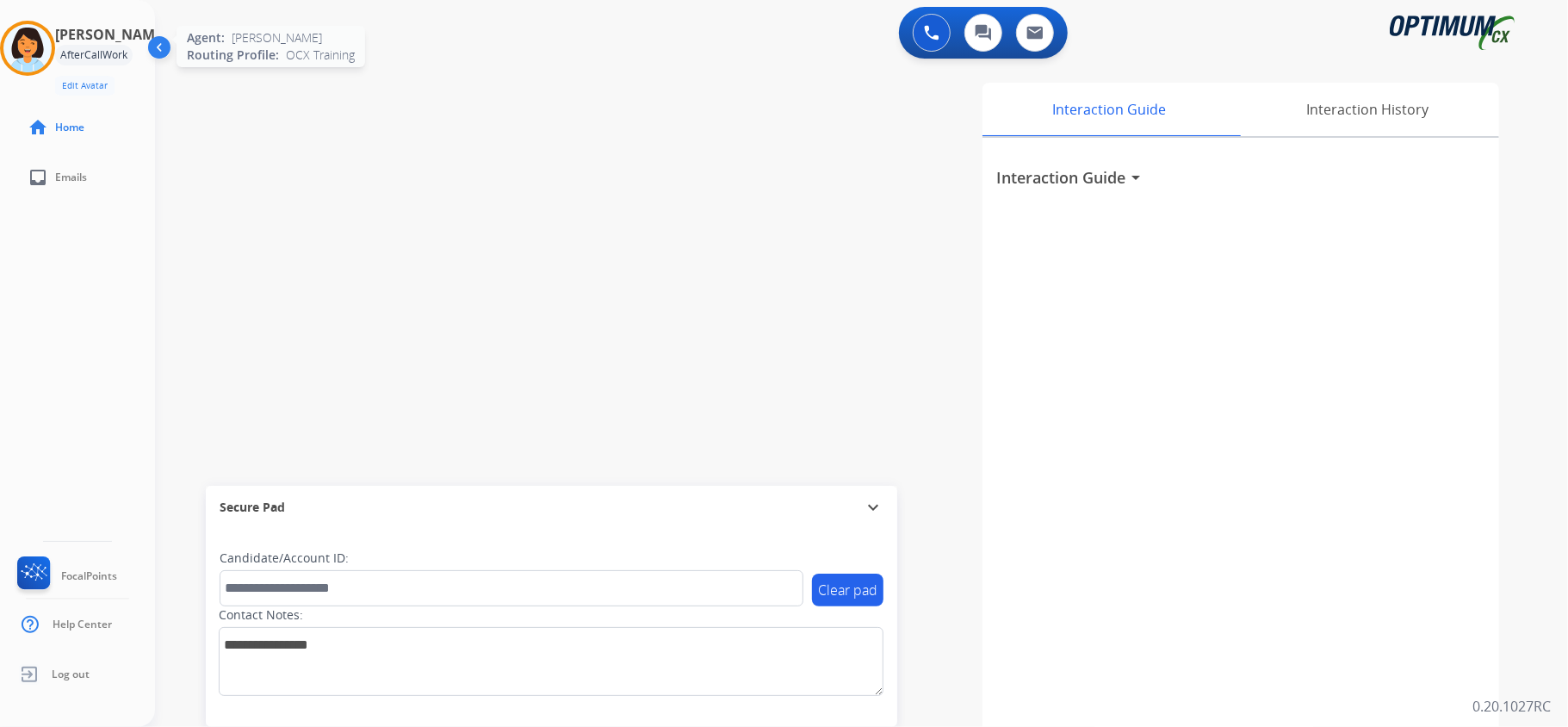
click at [45, 50] on img at bounding box center [28, 48] width 48 height 48
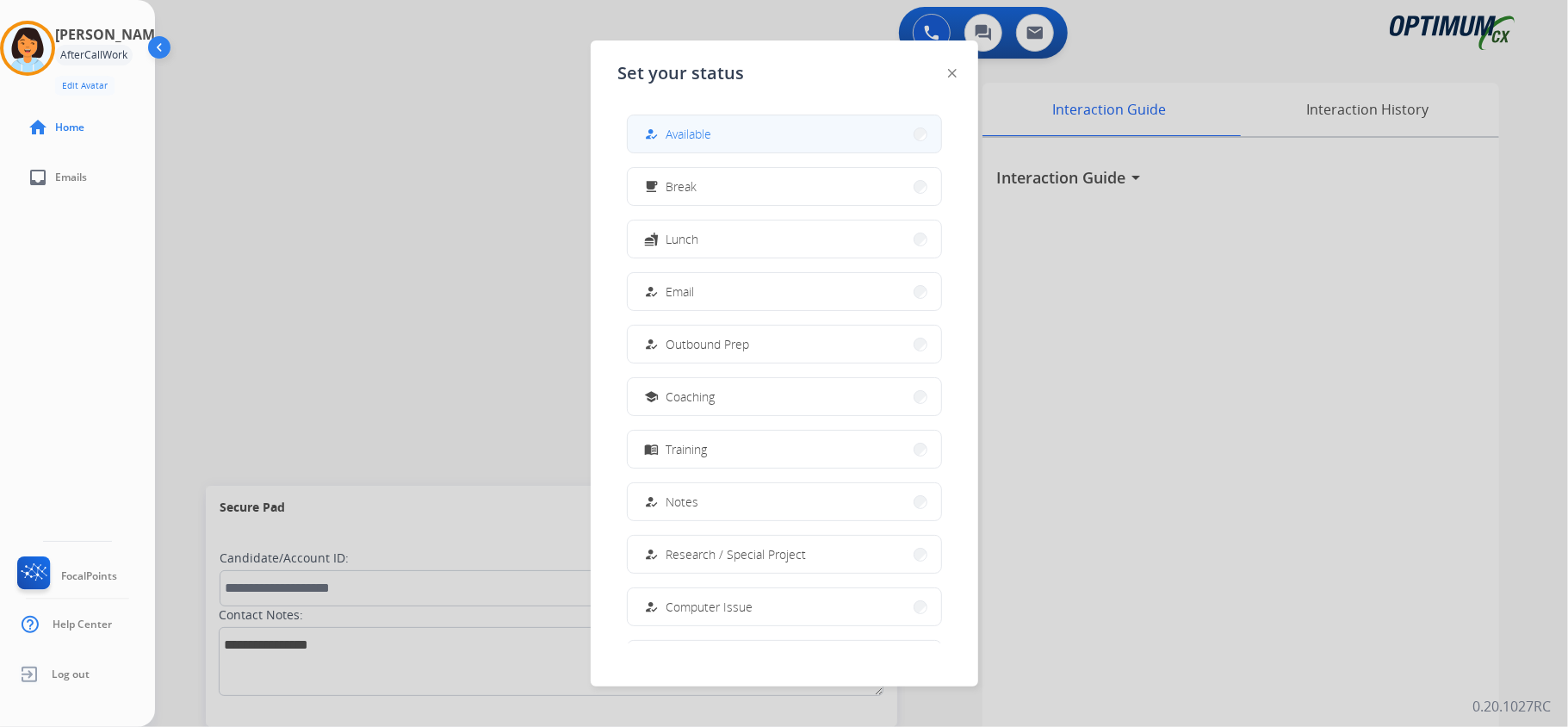
click at [745, 138] on button "how_to_reg Available" at bounding box center [784, 134] width 314 height 37
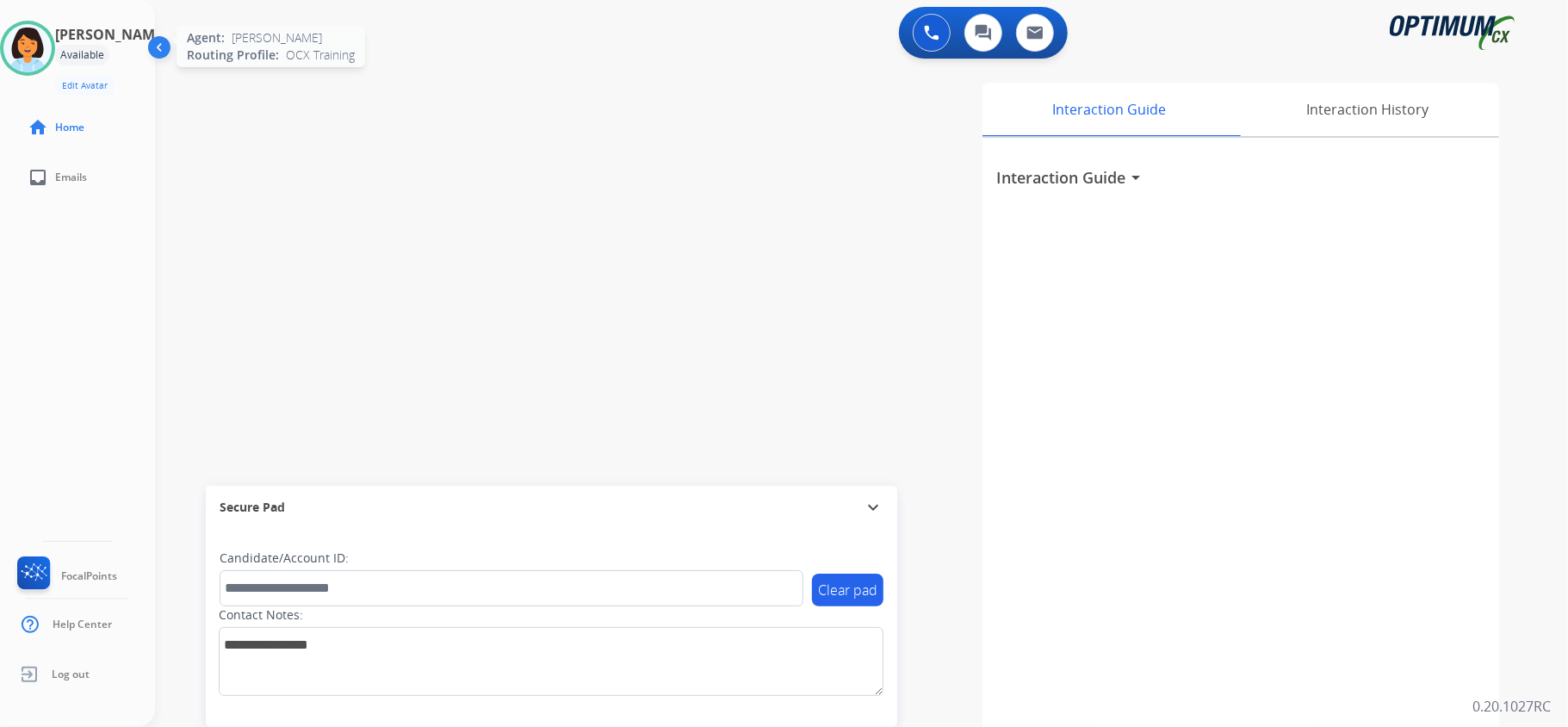
click at [48, 52] on img at bounding box center [28, 48] width 48 height 48
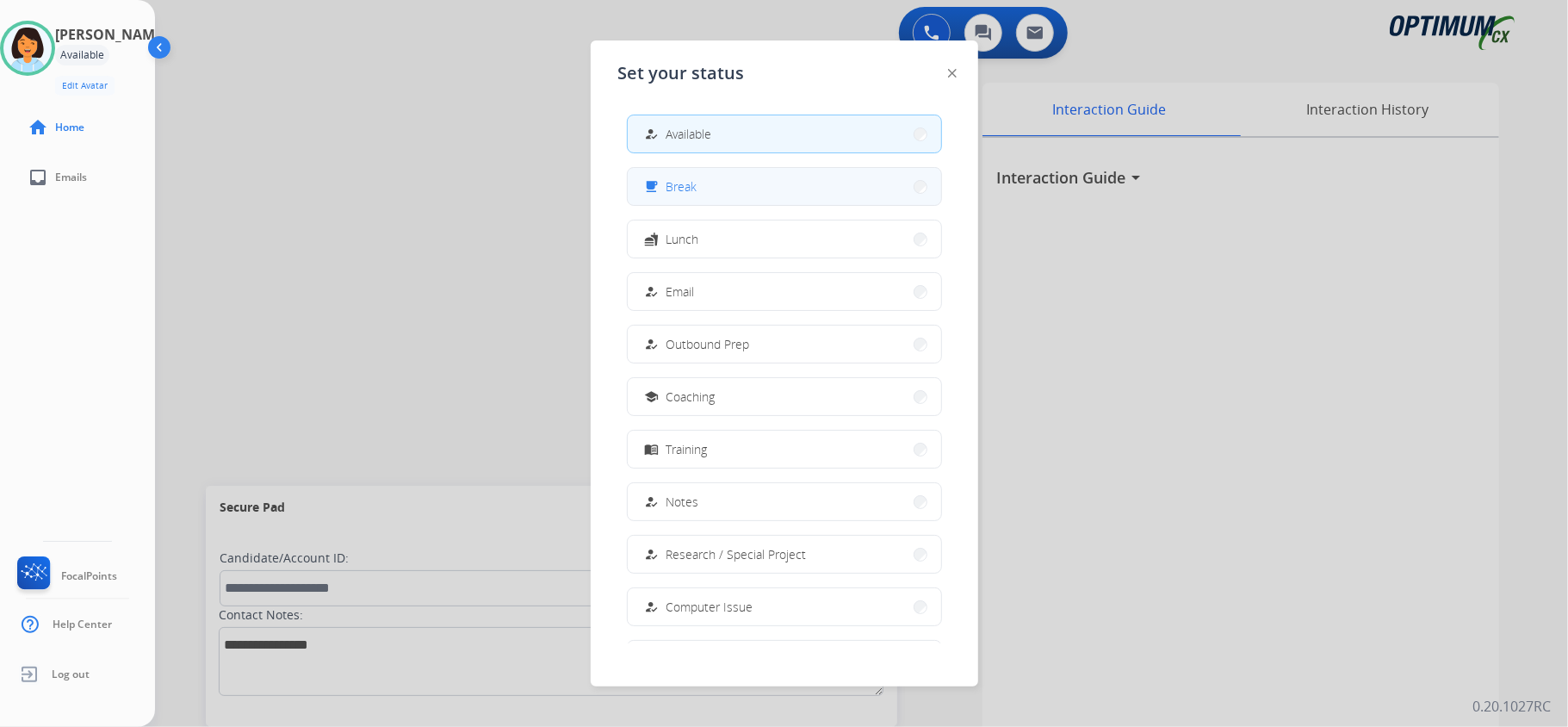
click at [715, 175] on button "free_breakfast Break" at bounding box center [784, 187] width 314 height 37
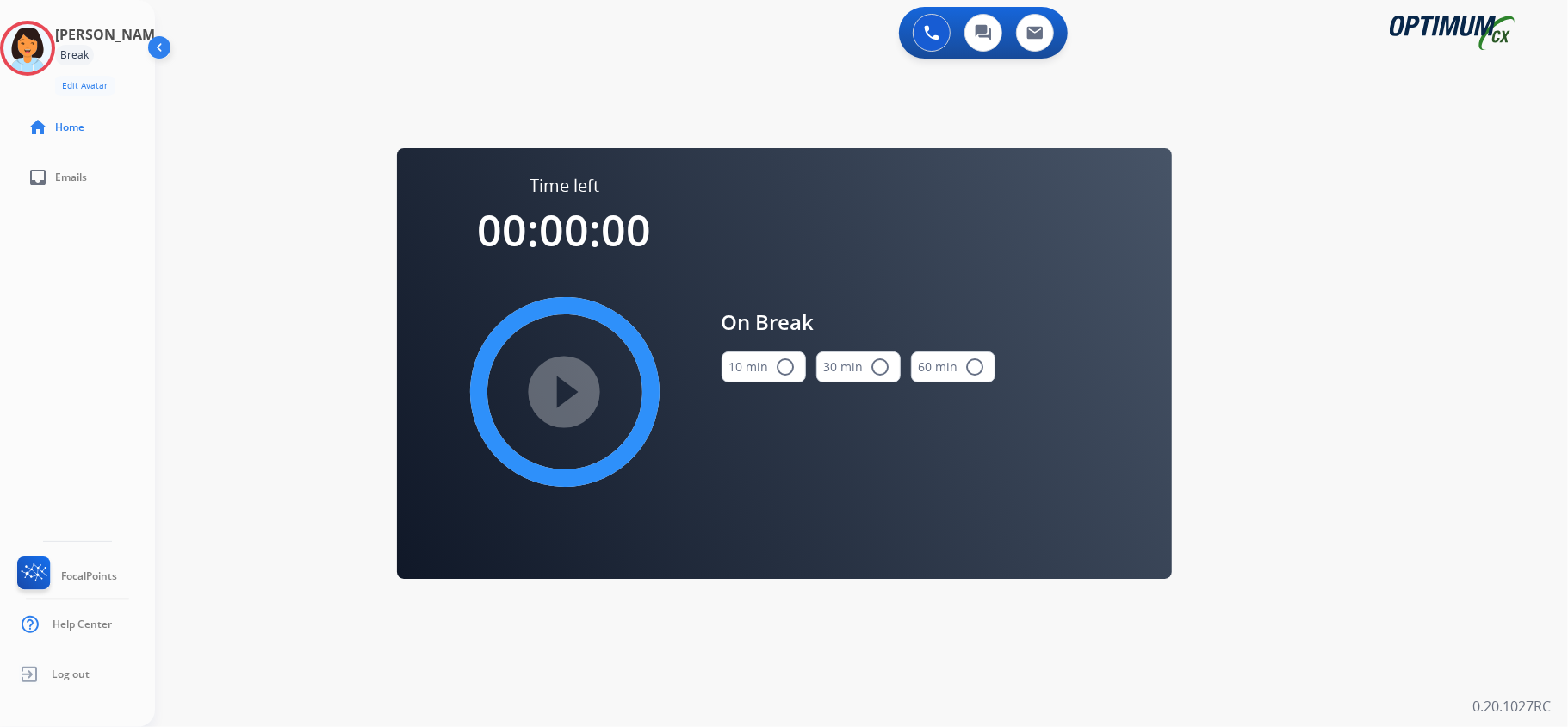
click at [744, 376] on button "10 min radio_button_unchecked" at bounding box center [763, 366] width 84 height 31
click at [560, 391] on mat-icon "play_circle_filled" at bounding box center [564, 392] width 20 height 20
click at [29, 46] on icon at bounding box center [28, 48] width 56 height 56
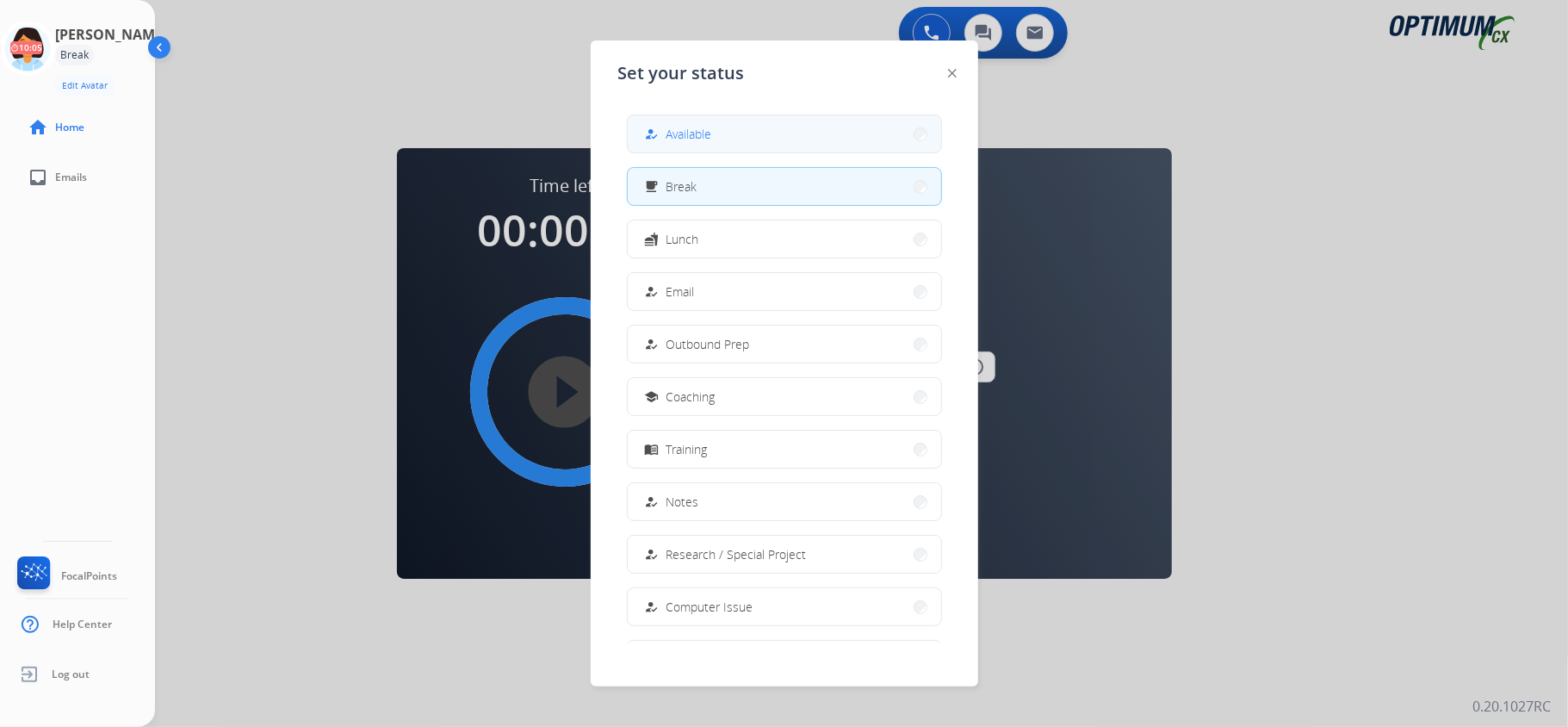
click at [782, 132] on button "how_to_reg Available" at bounding box center [784, 134] width 314 height 37
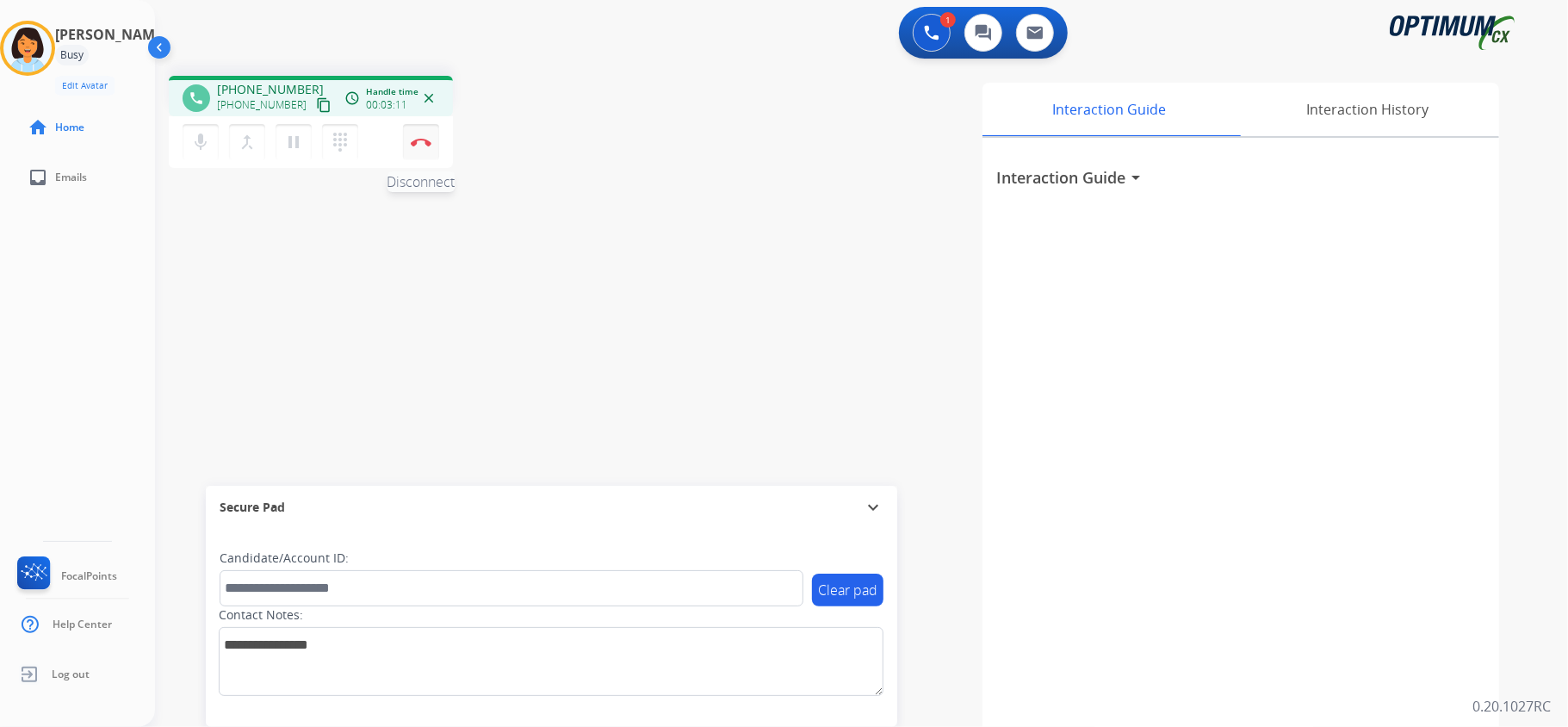
click at [417, 149] on button "Disconnect" at bounding box center [421, 142] width 36 height 36
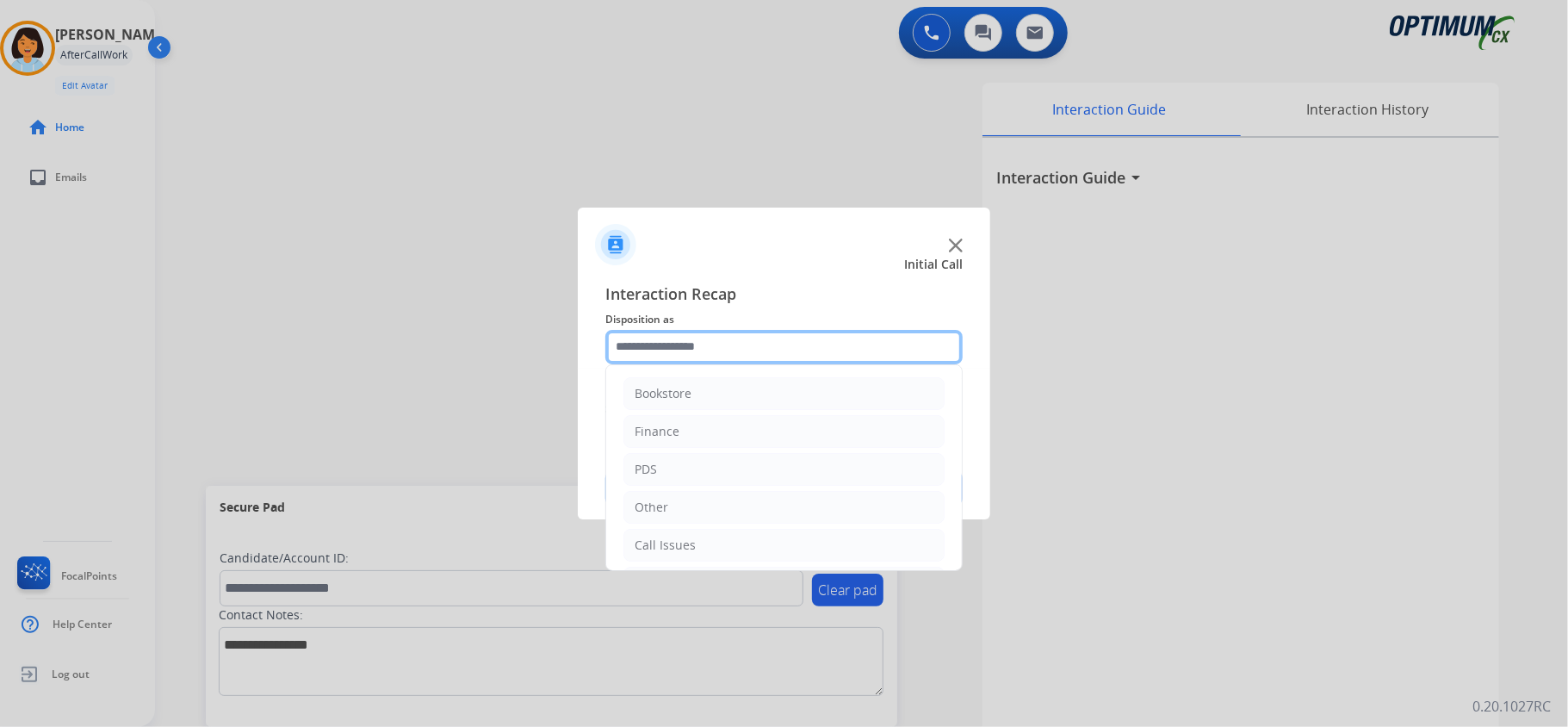
click at [826, 331] on input "text" at bounding box center [784, 346] width 357 height 34
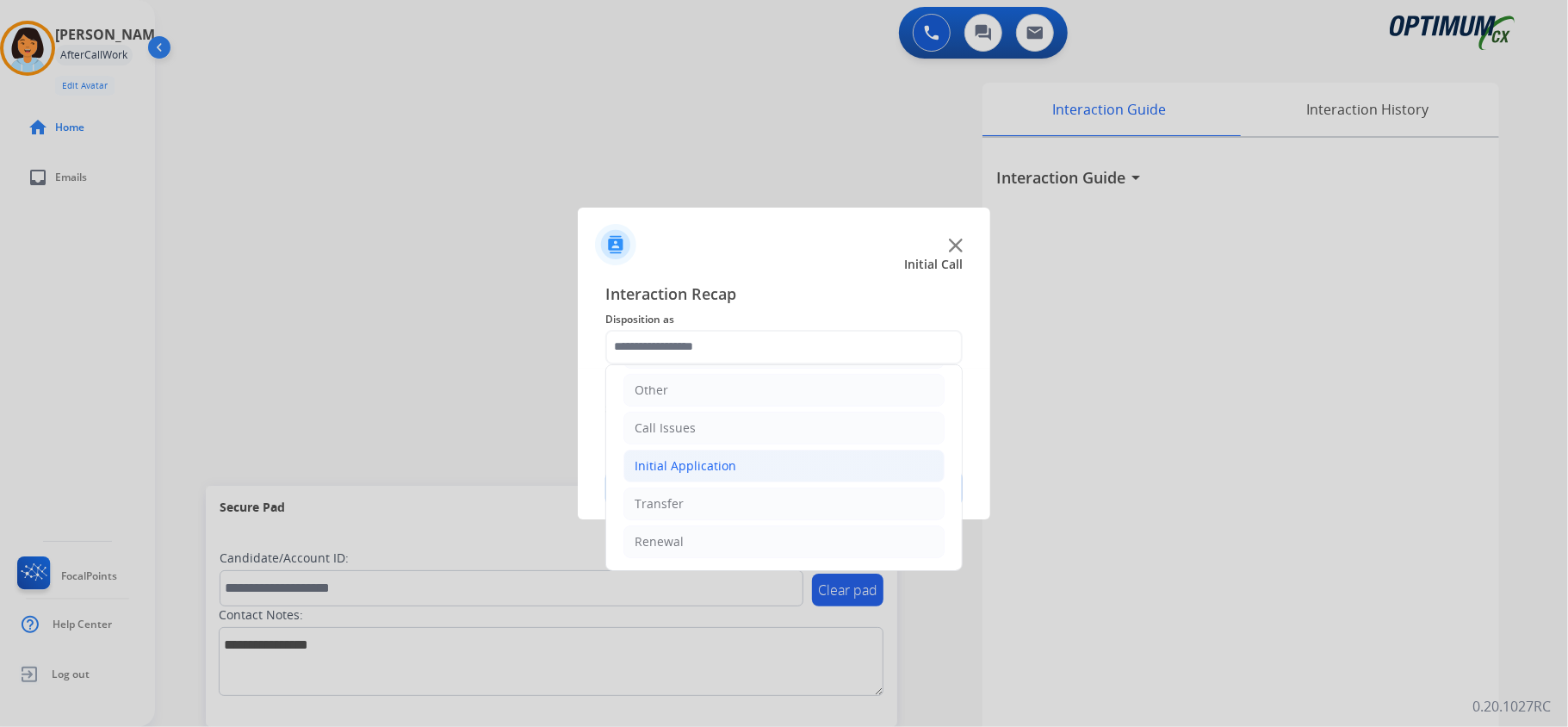
click at [737, 459] on li "Initial Application" at bounding box center [784, 465] width 321 height 32
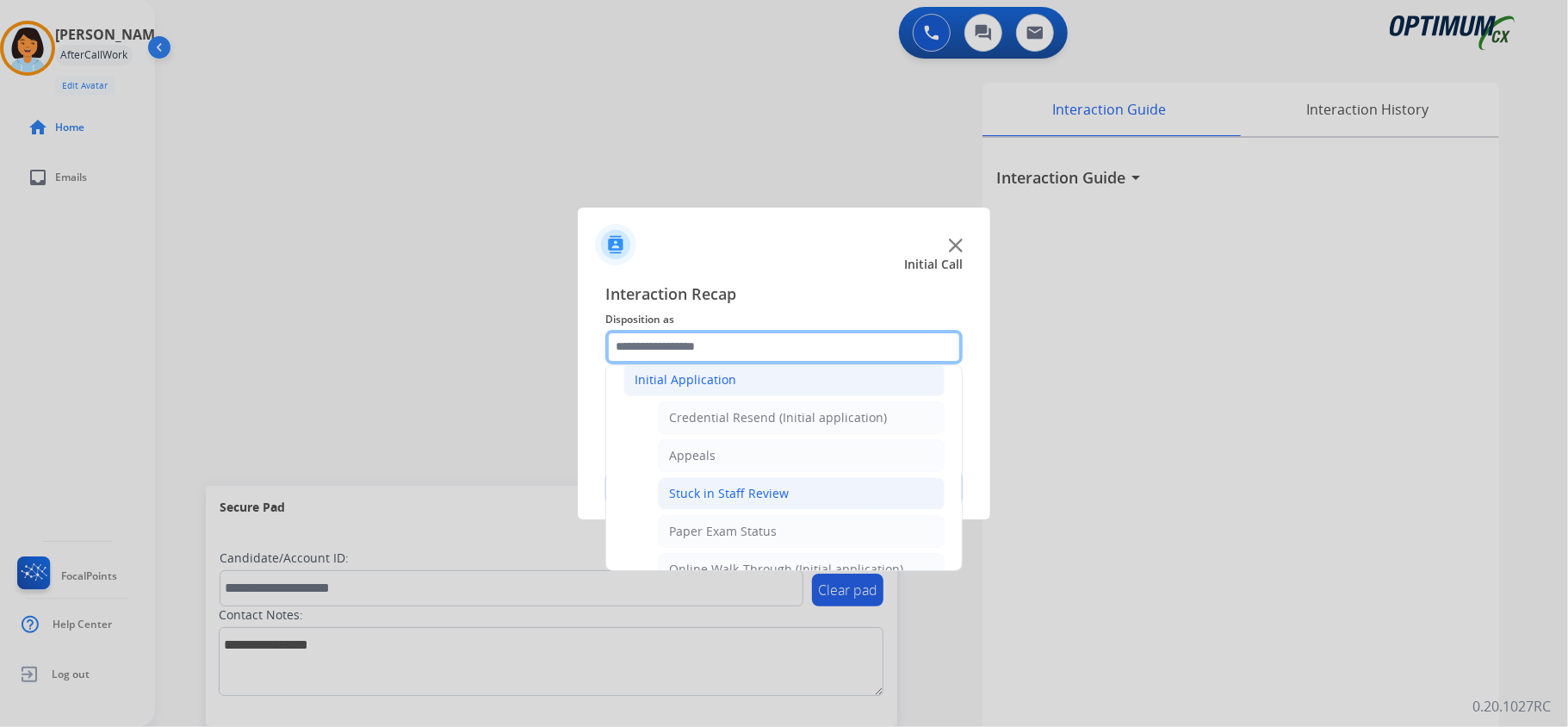
scroll to position [229, 0]
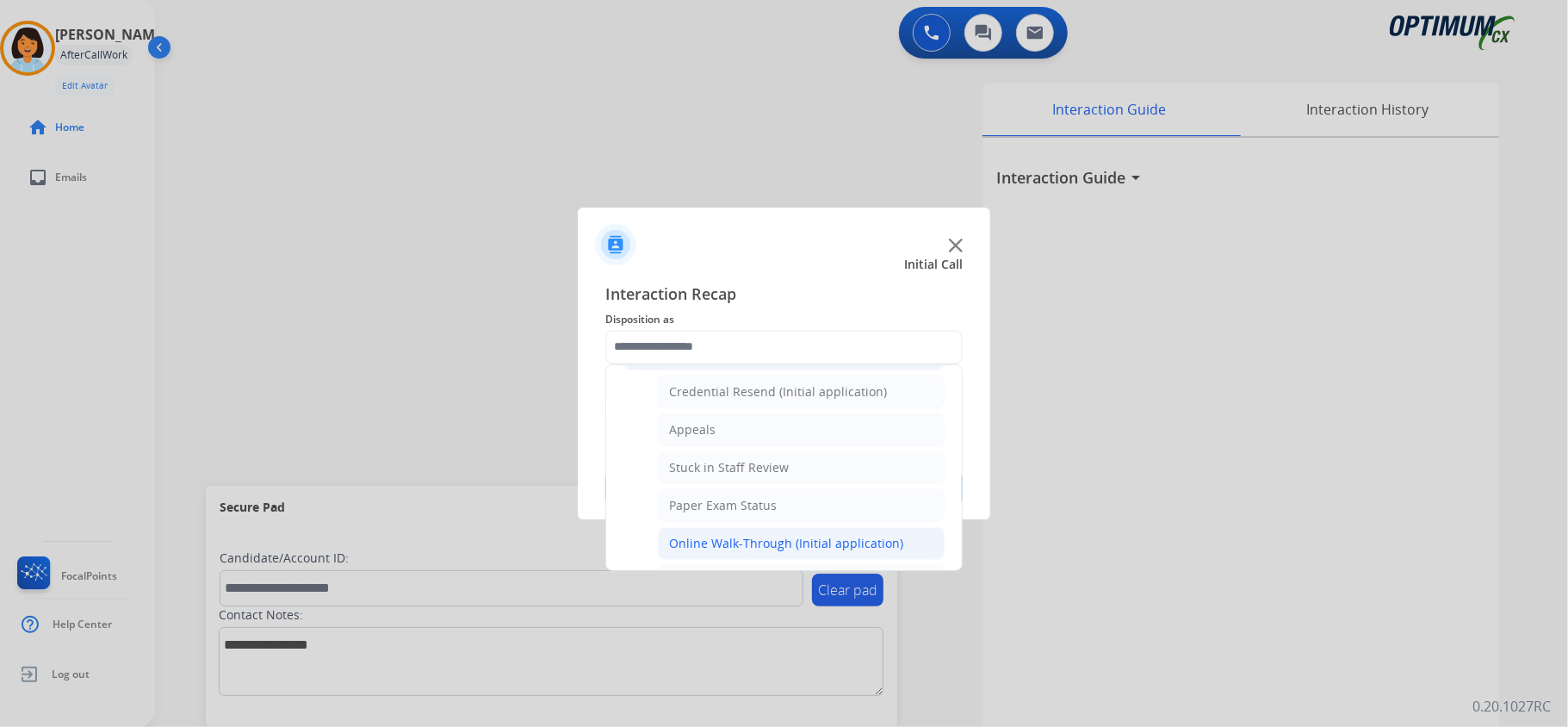
click at [797, 535] on li "Online Walk-Through (Initial application)" at bounding box center [801, 543] width 287 height 32
type input "**********"
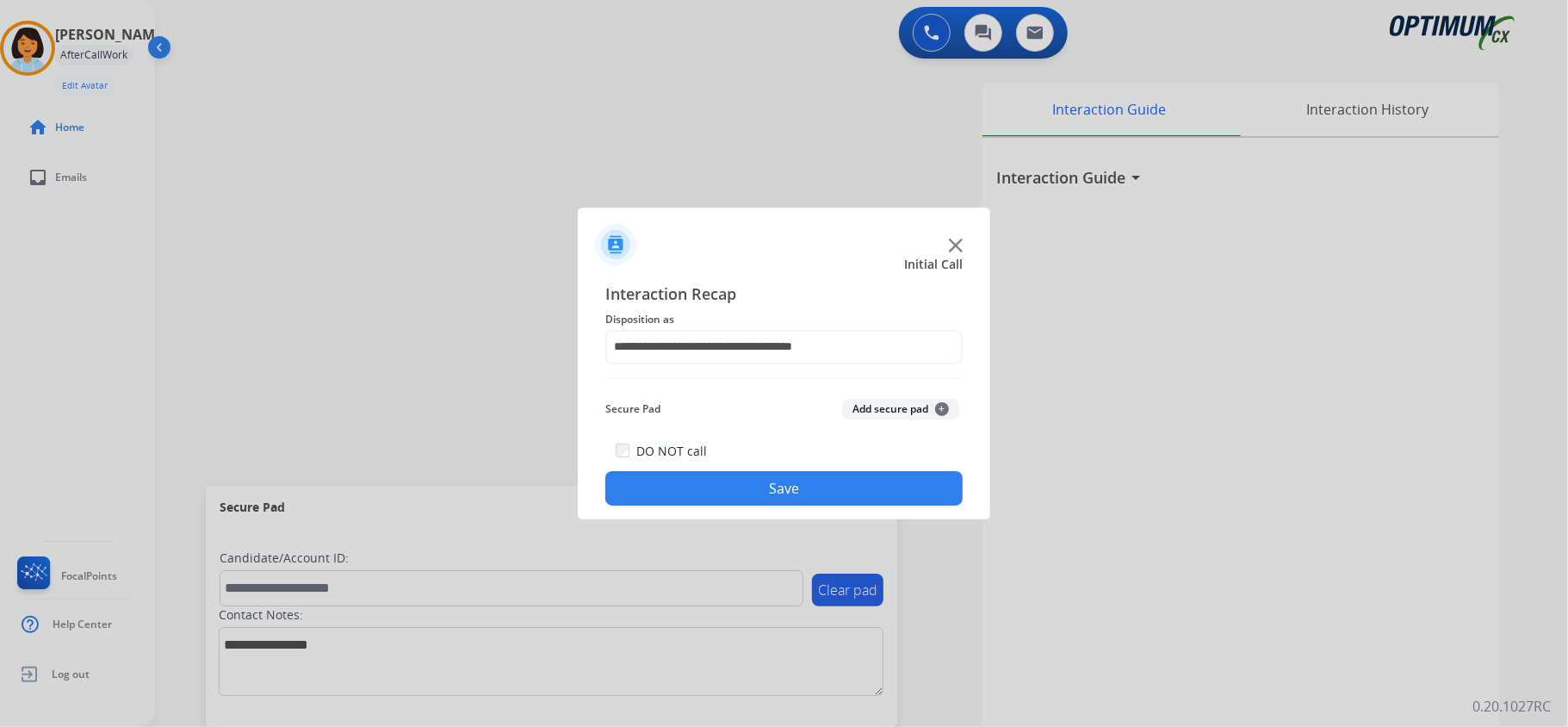
click at [754, 476] on button "Save" at bounding box center [784, 487] width 357 height 34
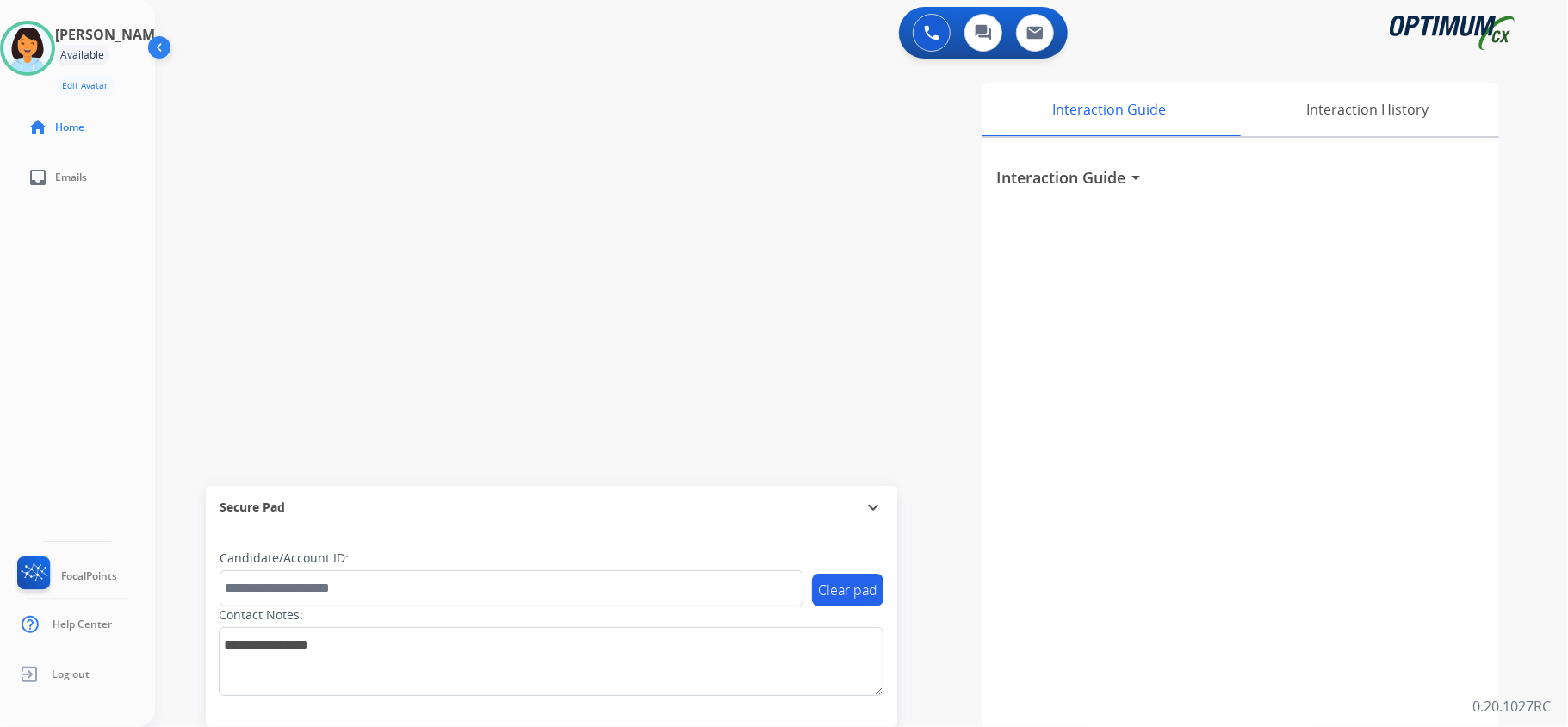
click at [306, 348] on div "swap_horiz Break voice bridge close_fullscreen Connect 3-Way Call merge_type Se…" at bounding box center [840, 421] width 1371 height 718
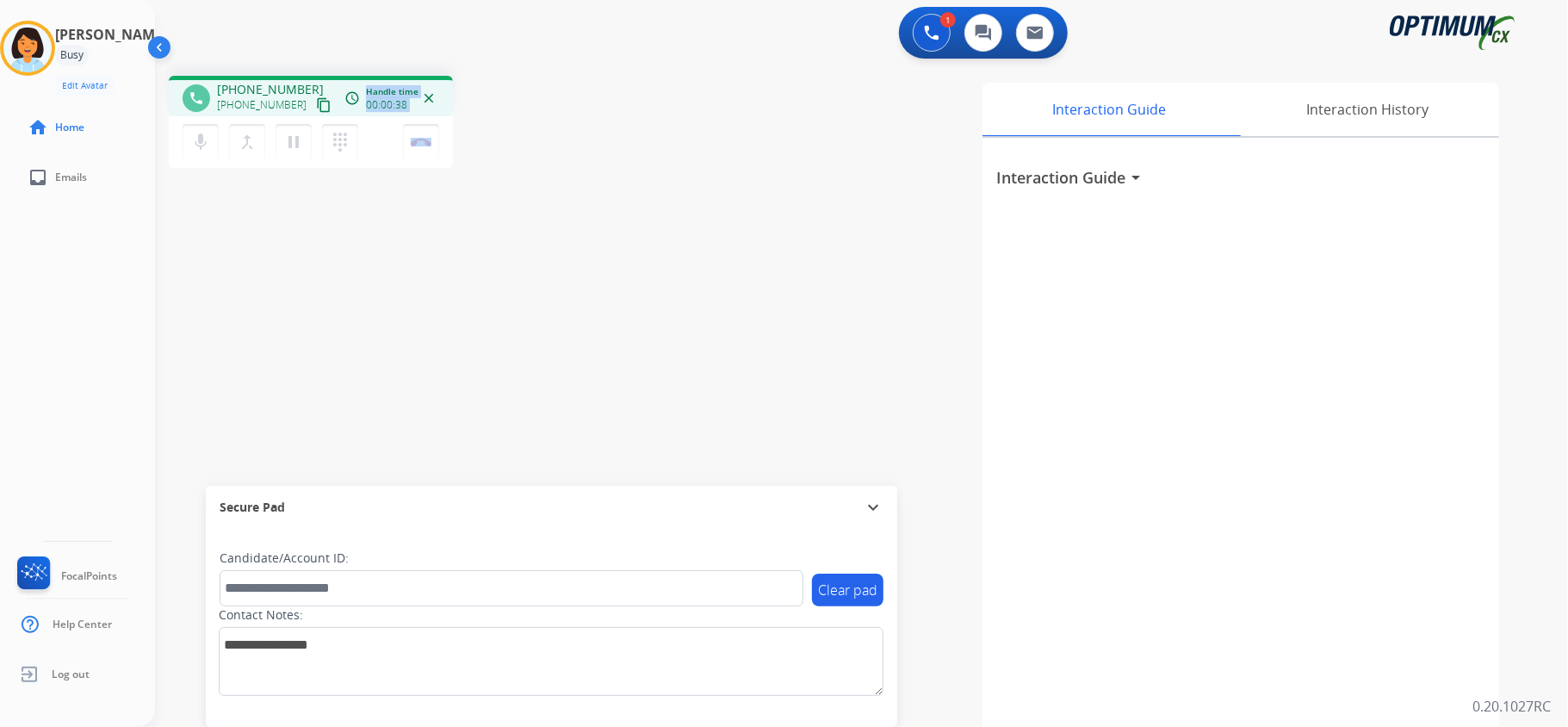
drag, startPoint x: 322, startPoint y: 239, endPoint x: 305, endPoint y: 101, distance: 139.0
click at [305, 101] on div "phone +19785495161 +19785495161 content_copy access_time Call metrics Queue 00:…" at bounding box center [840, 421] width 1371 height 718
click at [316, 101] on mat-icon "content_copy" at bounding box center [323, 105] width 16 height 16
click at [414, 141] on img at bounding box center [421, 141] width 20 height 8
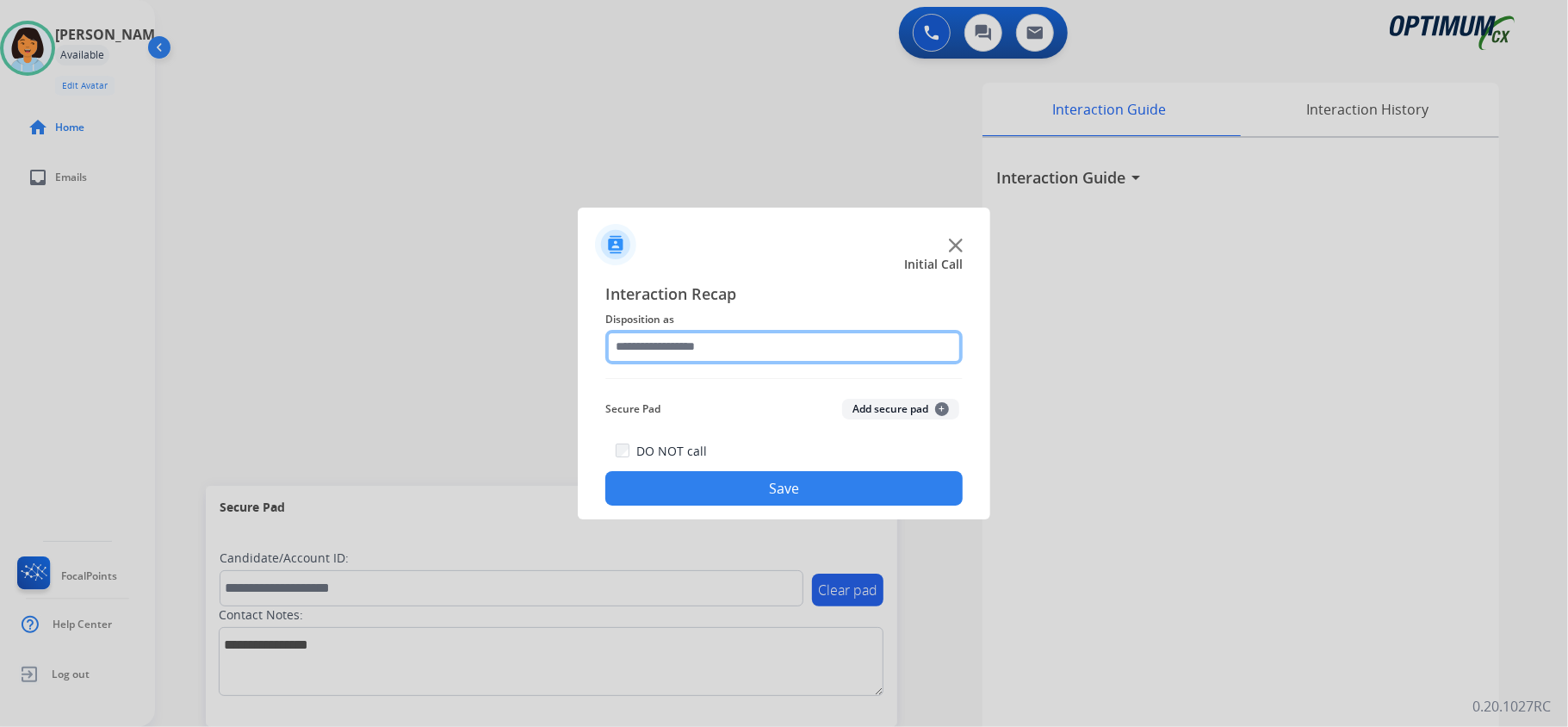
click at [751, 350] on input "text" at bounding box center [784, 346] width 357 height 34
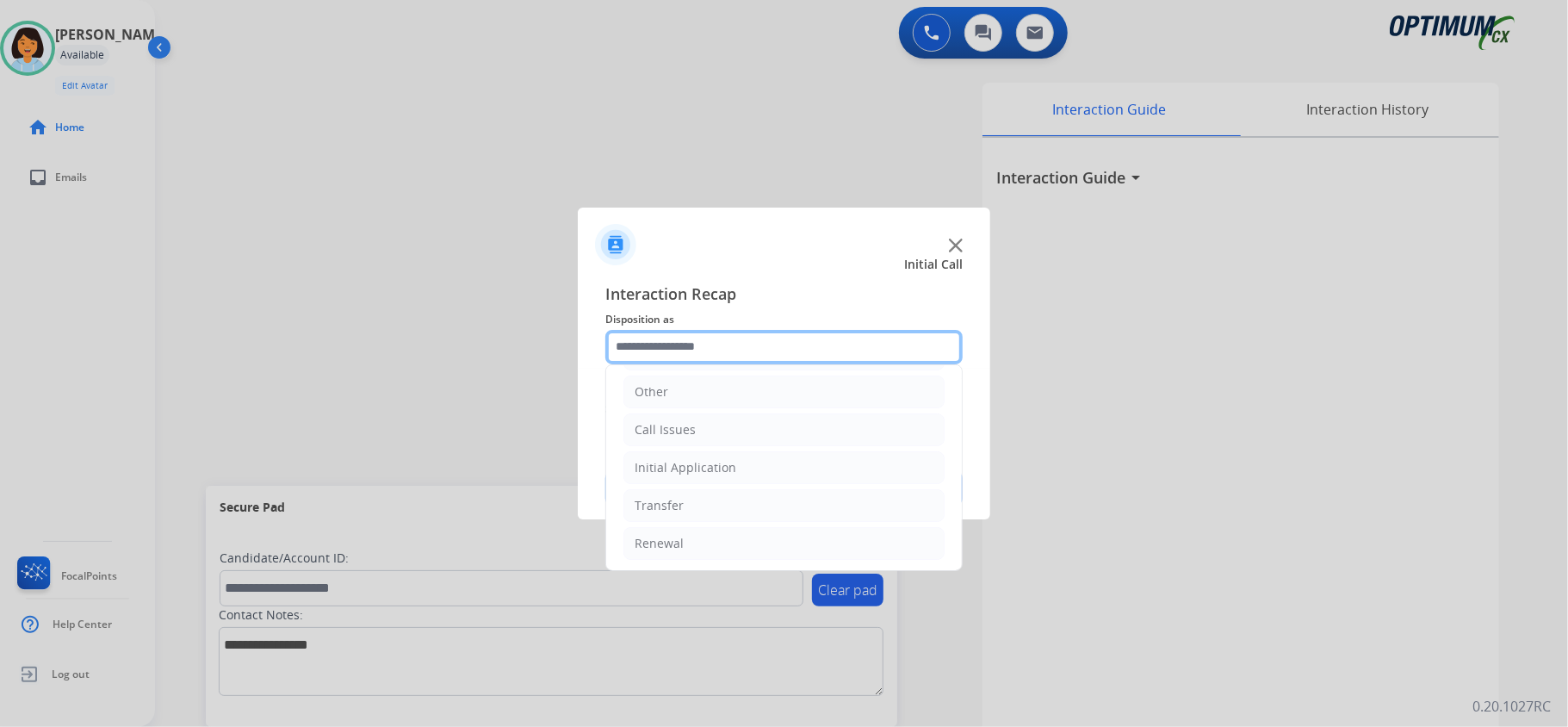
scroll to position [122, 0]
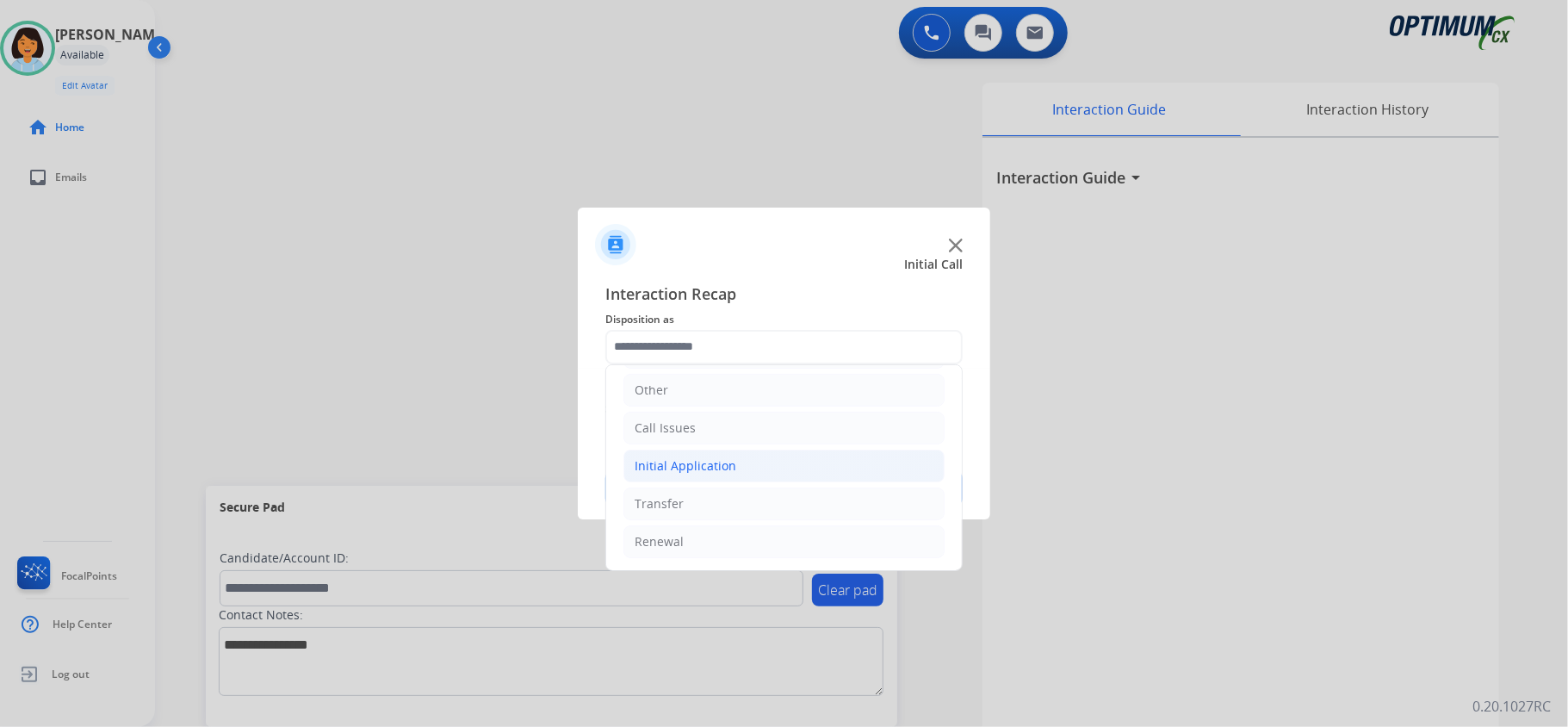
click at [759, 461] on li "Initial Application" at bounding box center [784, 465] width 321 height 32
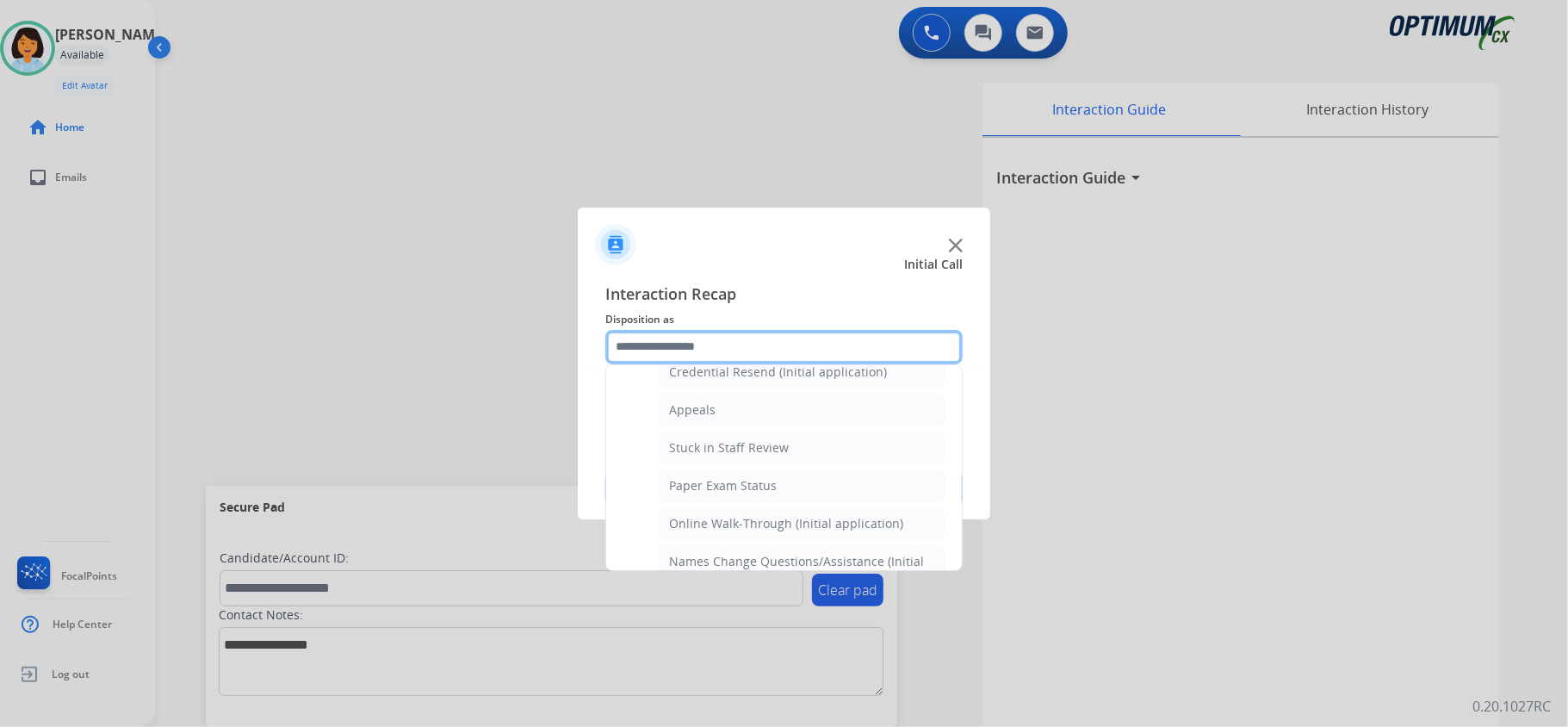
scroll to position [279, 0]
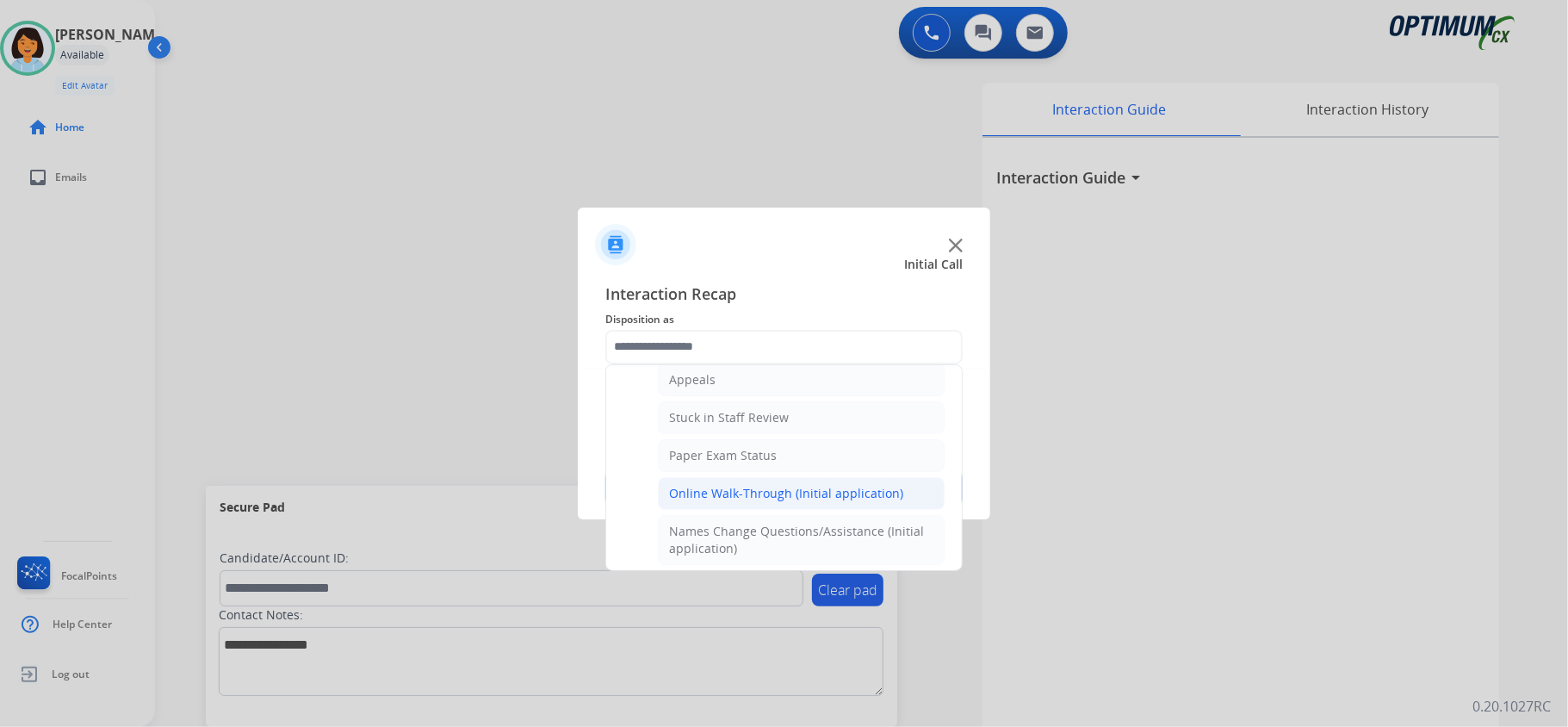
click at [814, 501] on div "Online Walk-Through (Initial application)" at bounding box center [786, 493] width 234 height 18
type input "**********"
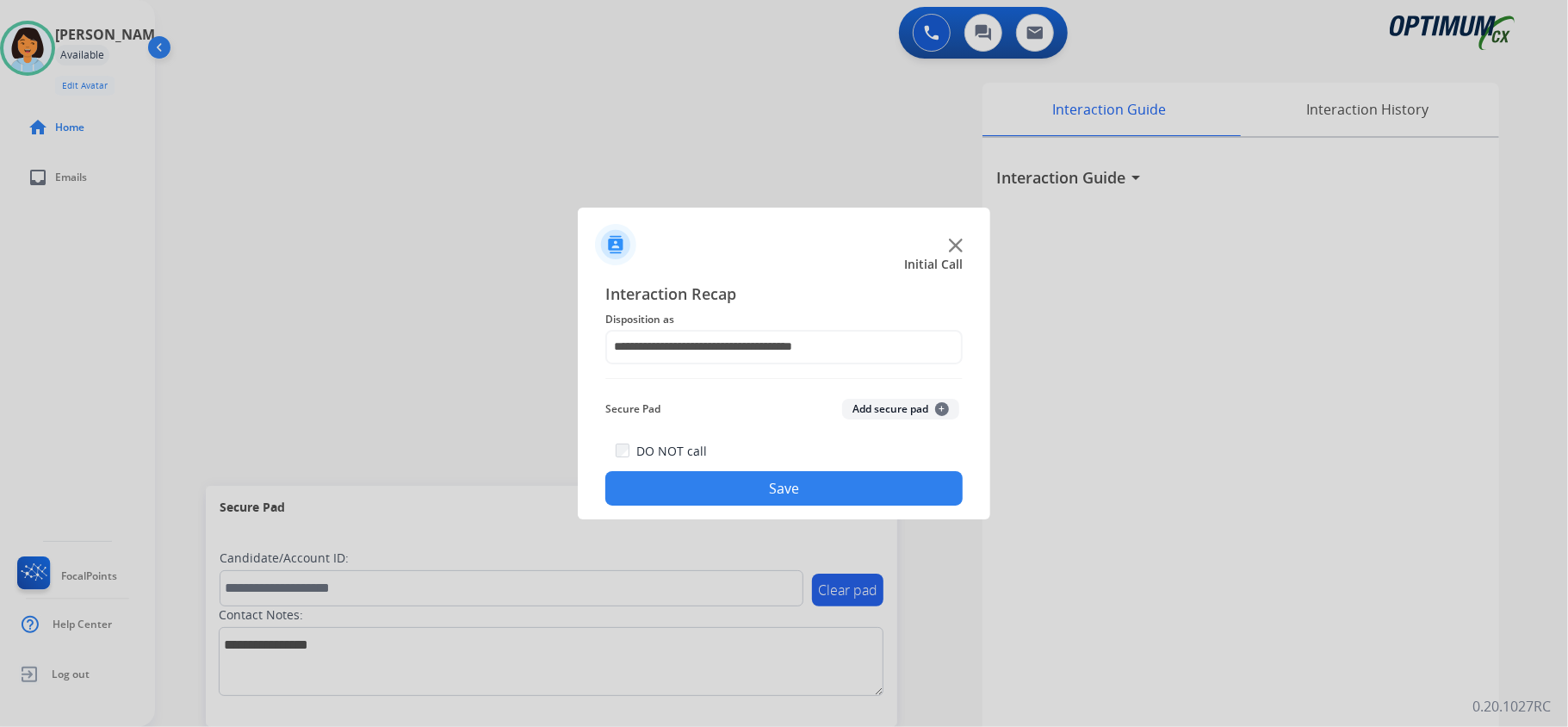
click at [799, 497] on button "Save" at bounding box center [784, 487] width 357 height 34
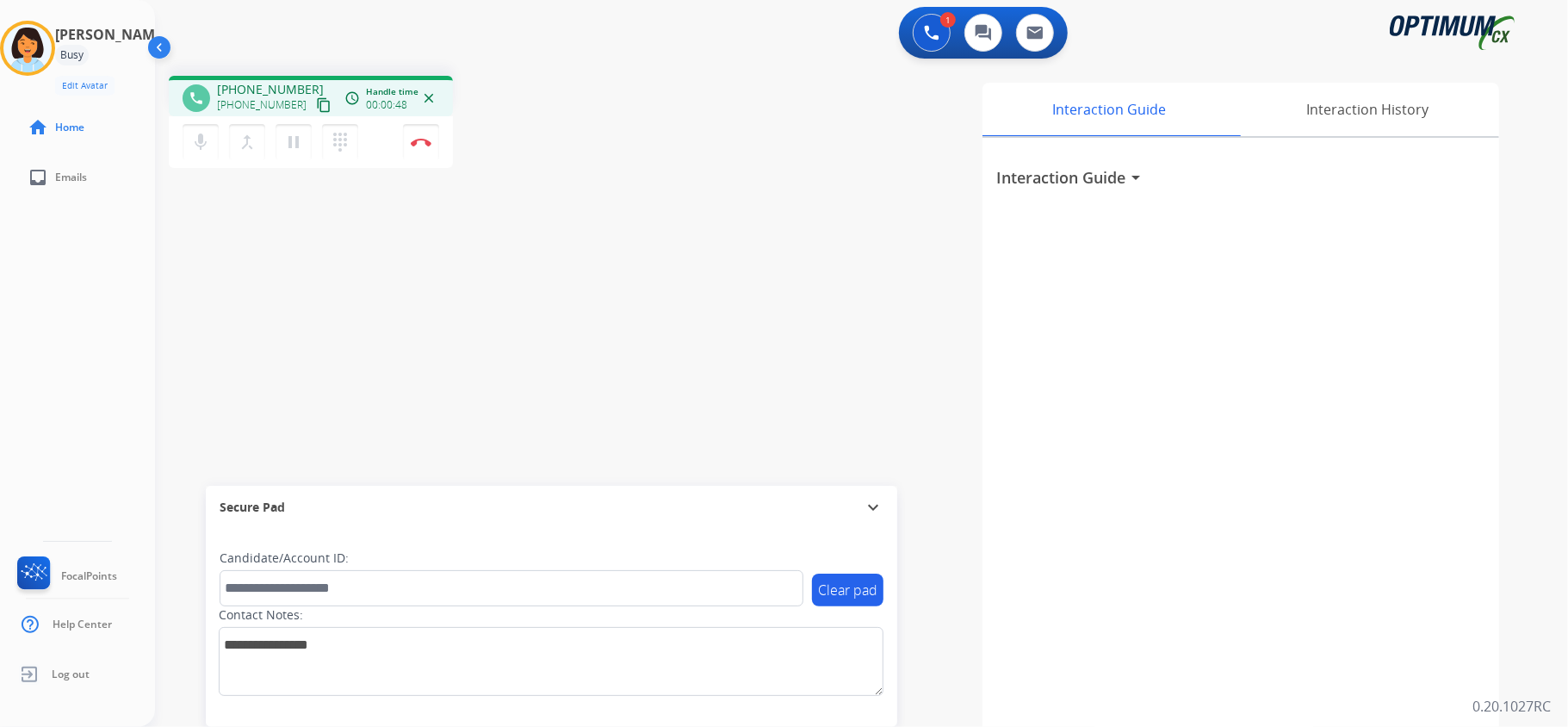
click at [316, 100] on mat-icon "content_copy" at bounding box center [323, 105] width 16 height 16
click at [421, 137] on img at bounding box center [421, 141] width 20 height 8
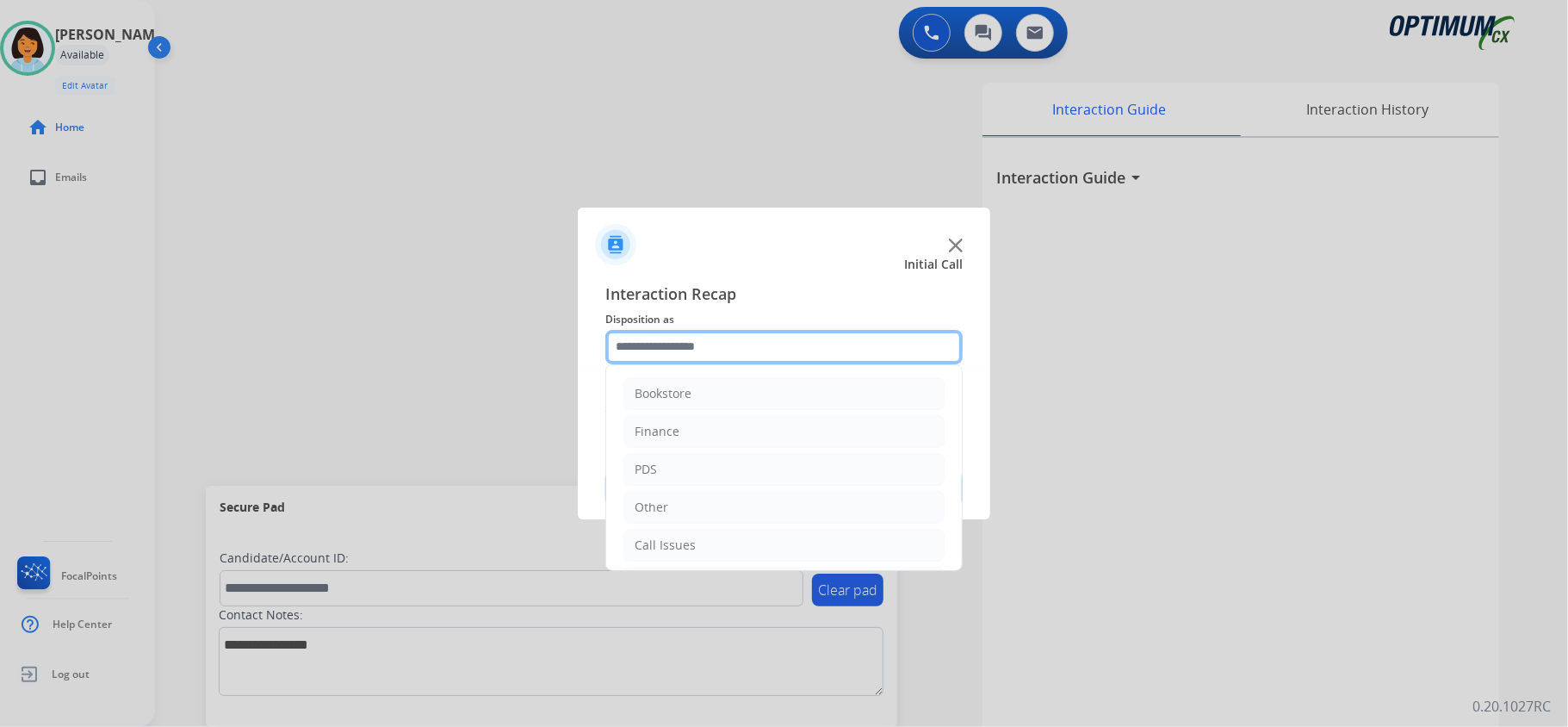
click at [837, 343] on input "text" at bounding box center [784, 346] width 357 height 34
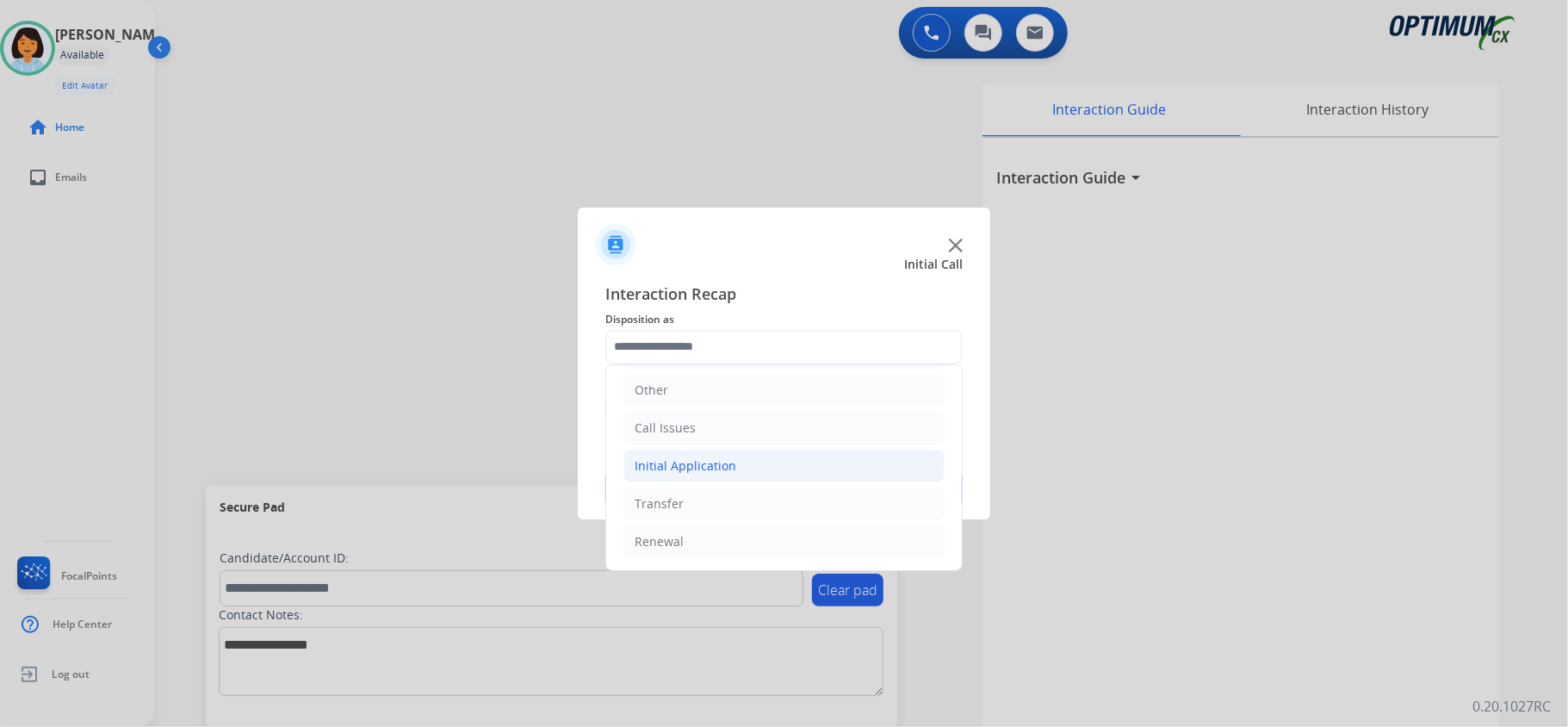
click at [683, 459] on div "Initial Application" at bounding box center [685, 465] width 101 height 18
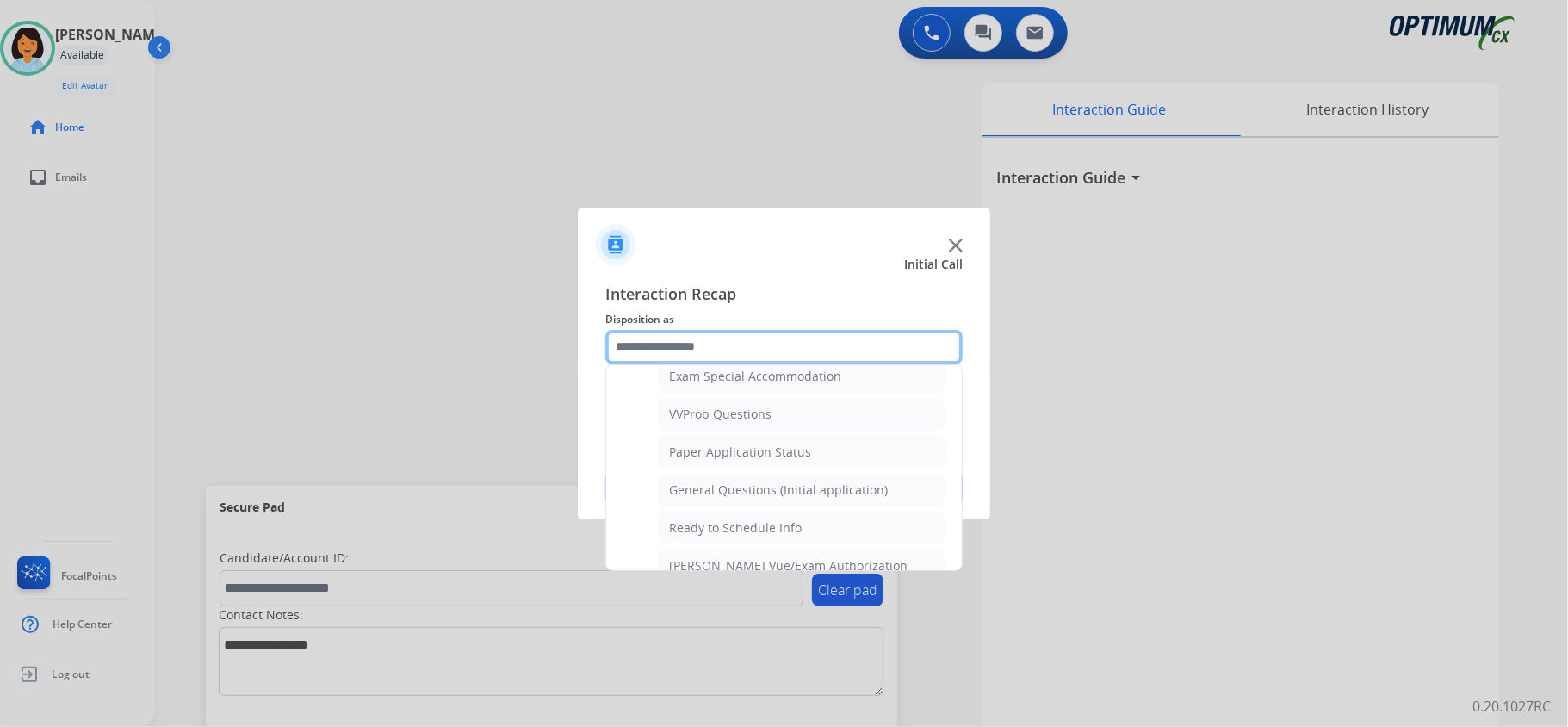
scroll to position [919, 0]
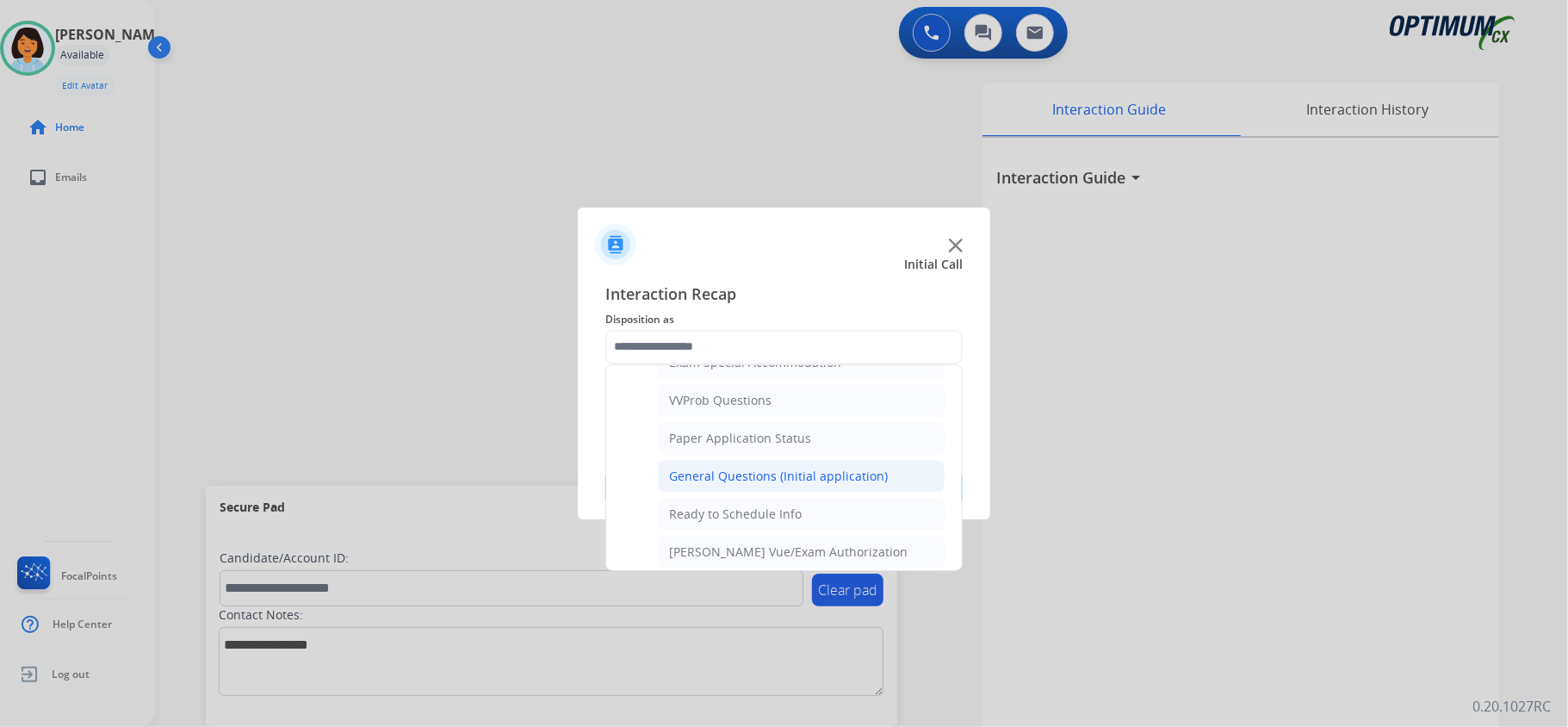
click at [862, 485] on div "General Questions (Initial application)" at bounding box center [779, 476] width 219 height 18
type input "**********"
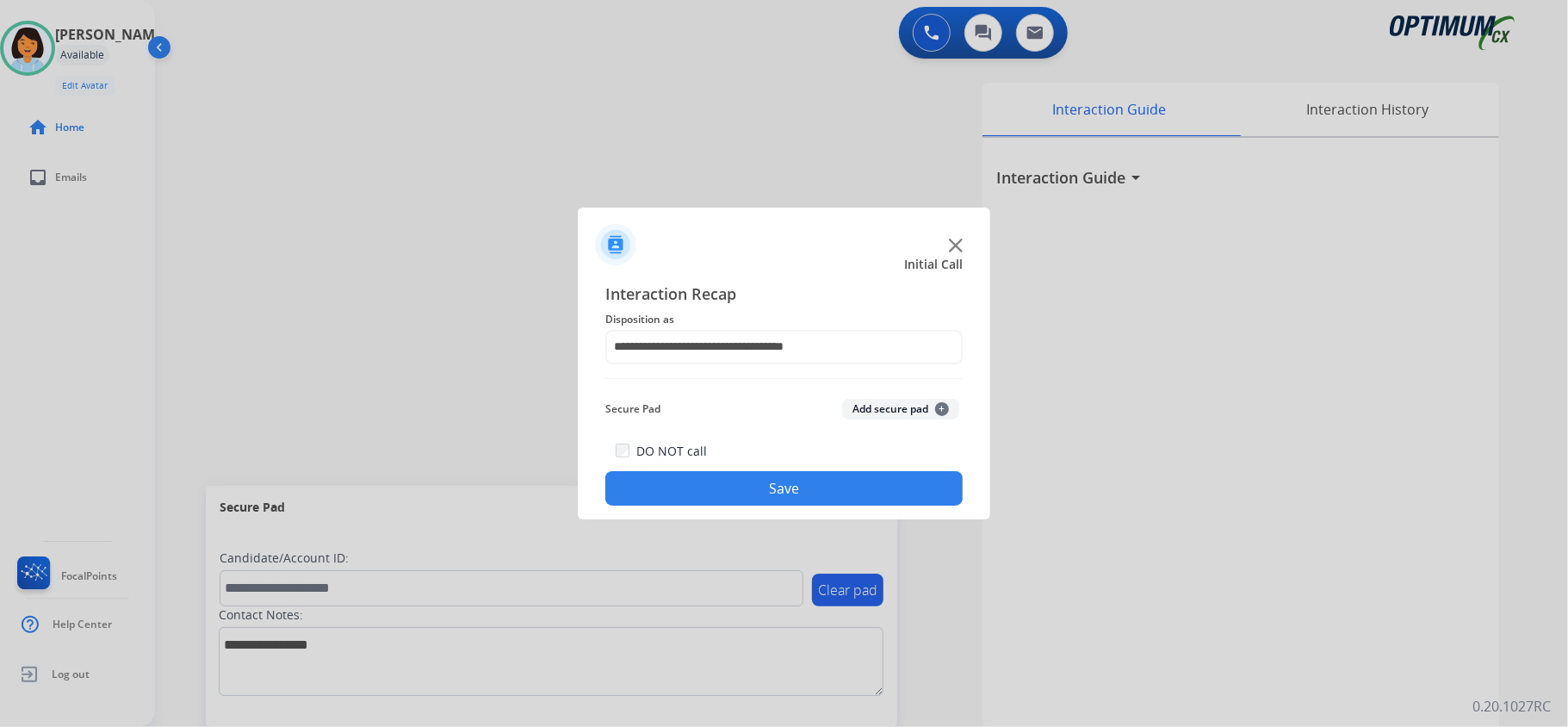
click at [824, 492] on button "Save" at bounding box center [784, 487] width 357 height 34
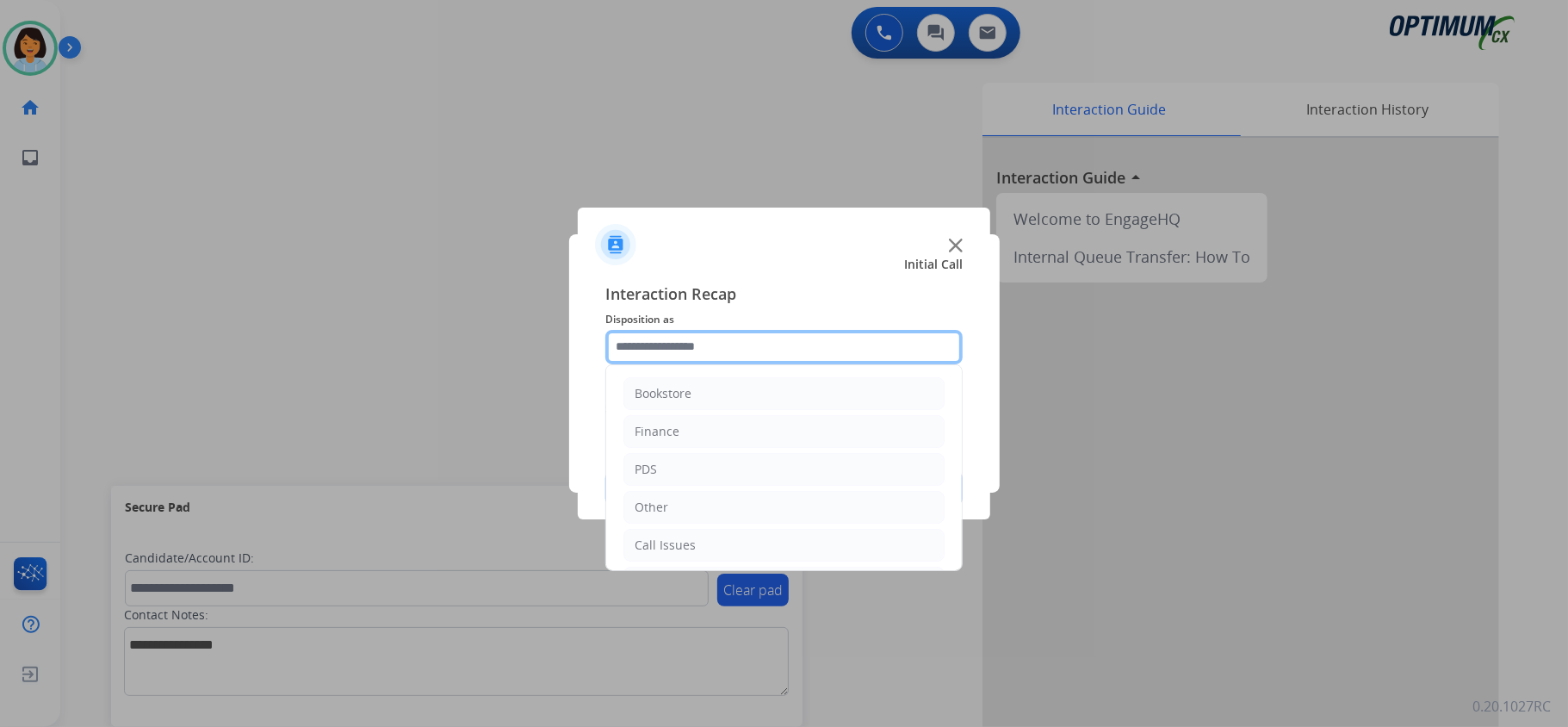
click at [717, 362] on div "Bookstore Finance PDS Other Call Issues Initial Application Transfer Renewal" at bounding box center [784, 346] width 357 height 34
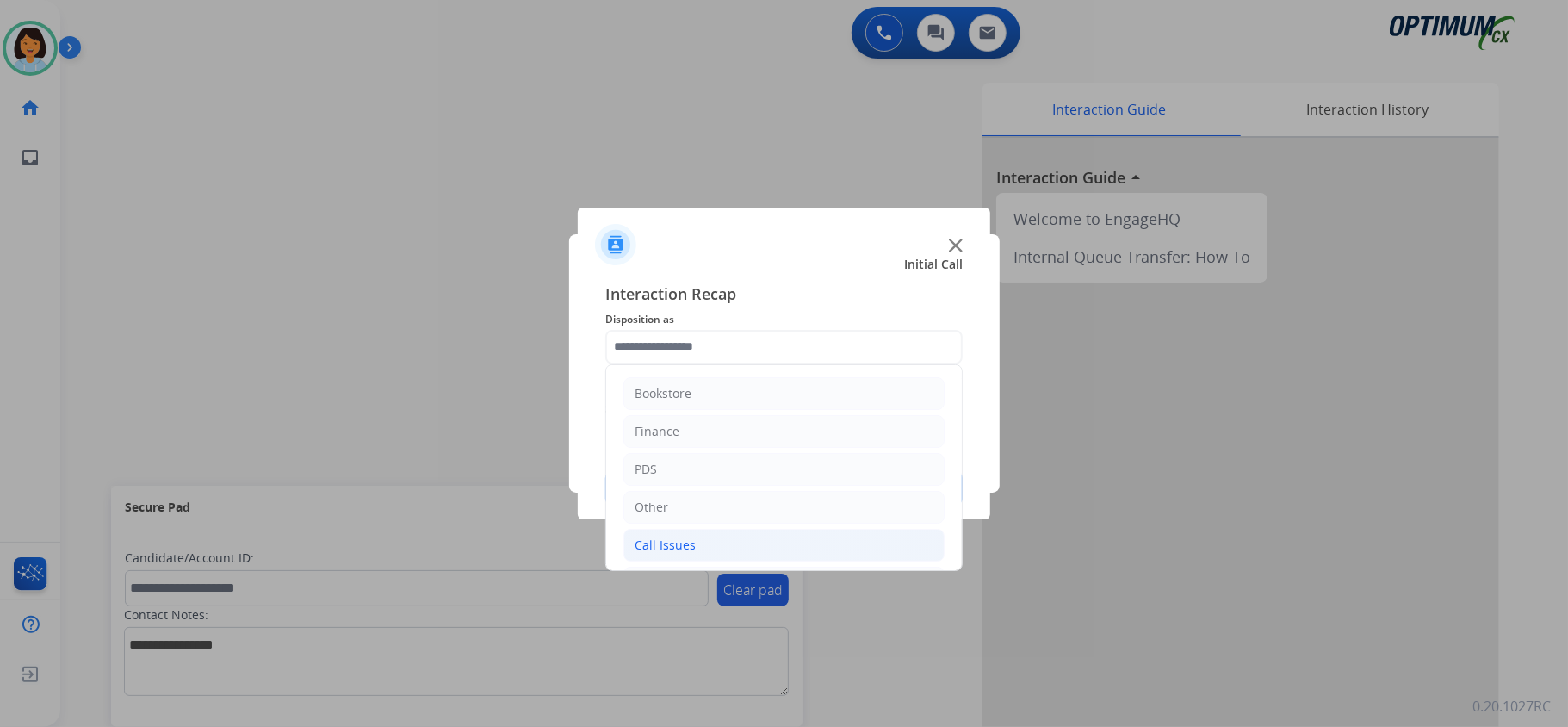
click at [696, 552] on li "Call Issues" at bounding box center [784, 544] width 321 height 32
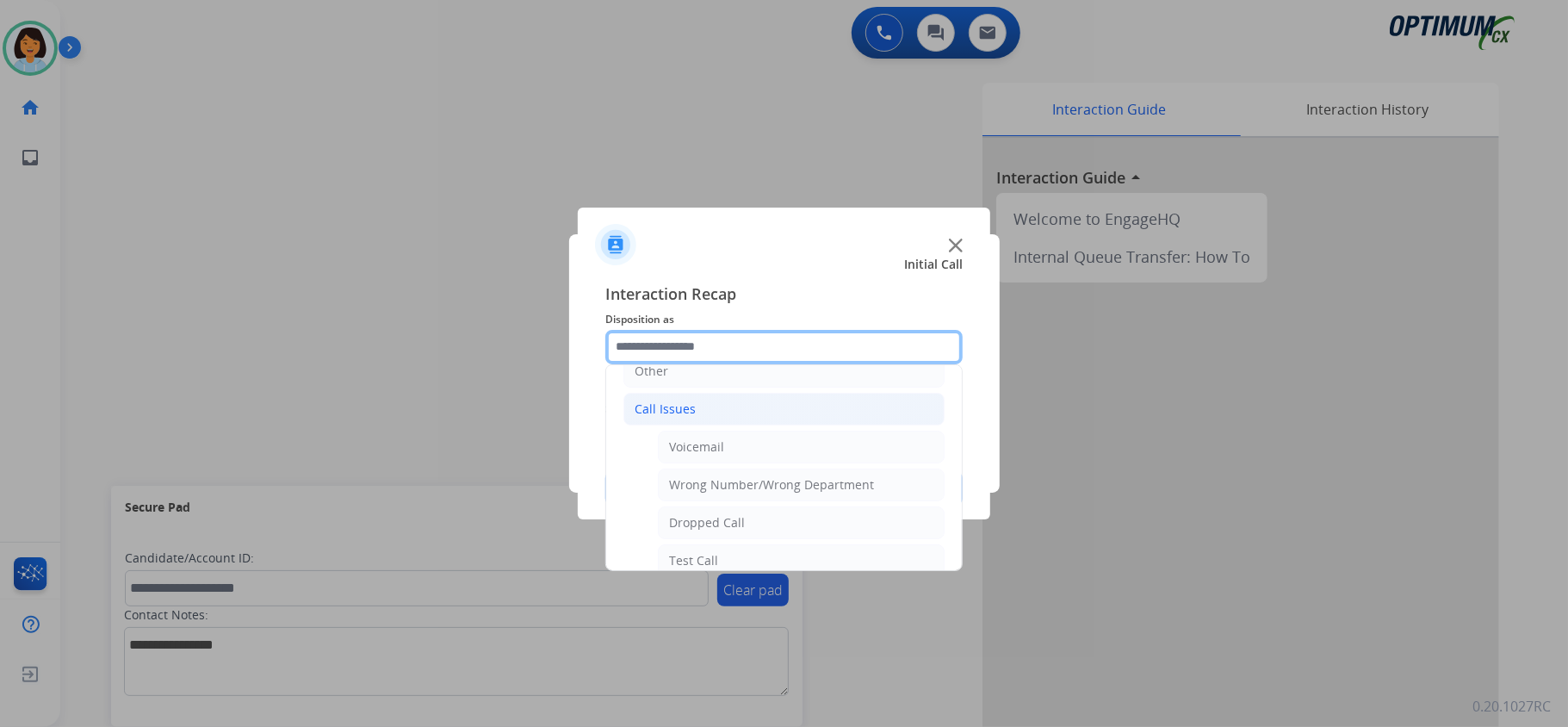
scroll to position [139, 0]
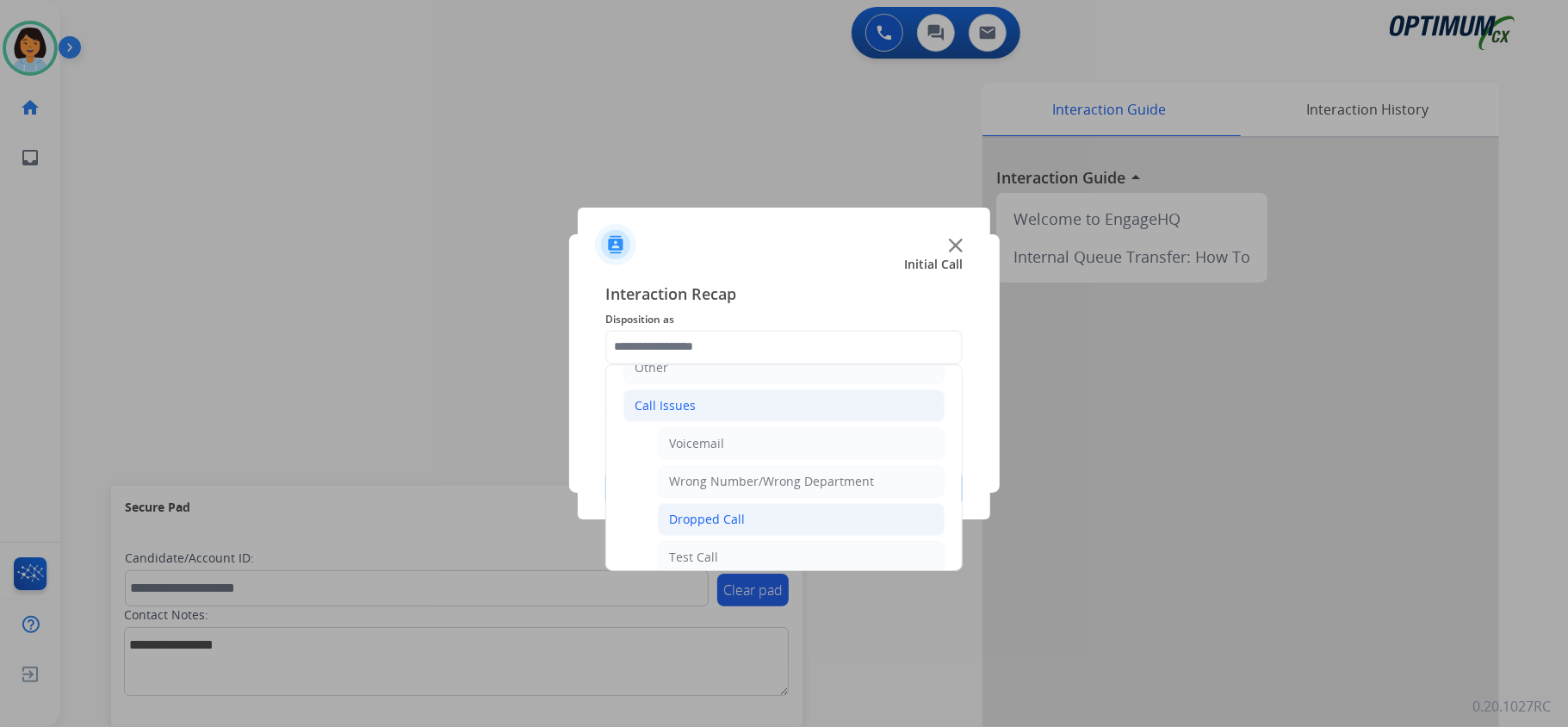
click at [784, 515] on li "Dropped Call" at bounding box center [801, 519] width 287 height 32
type input "**********"
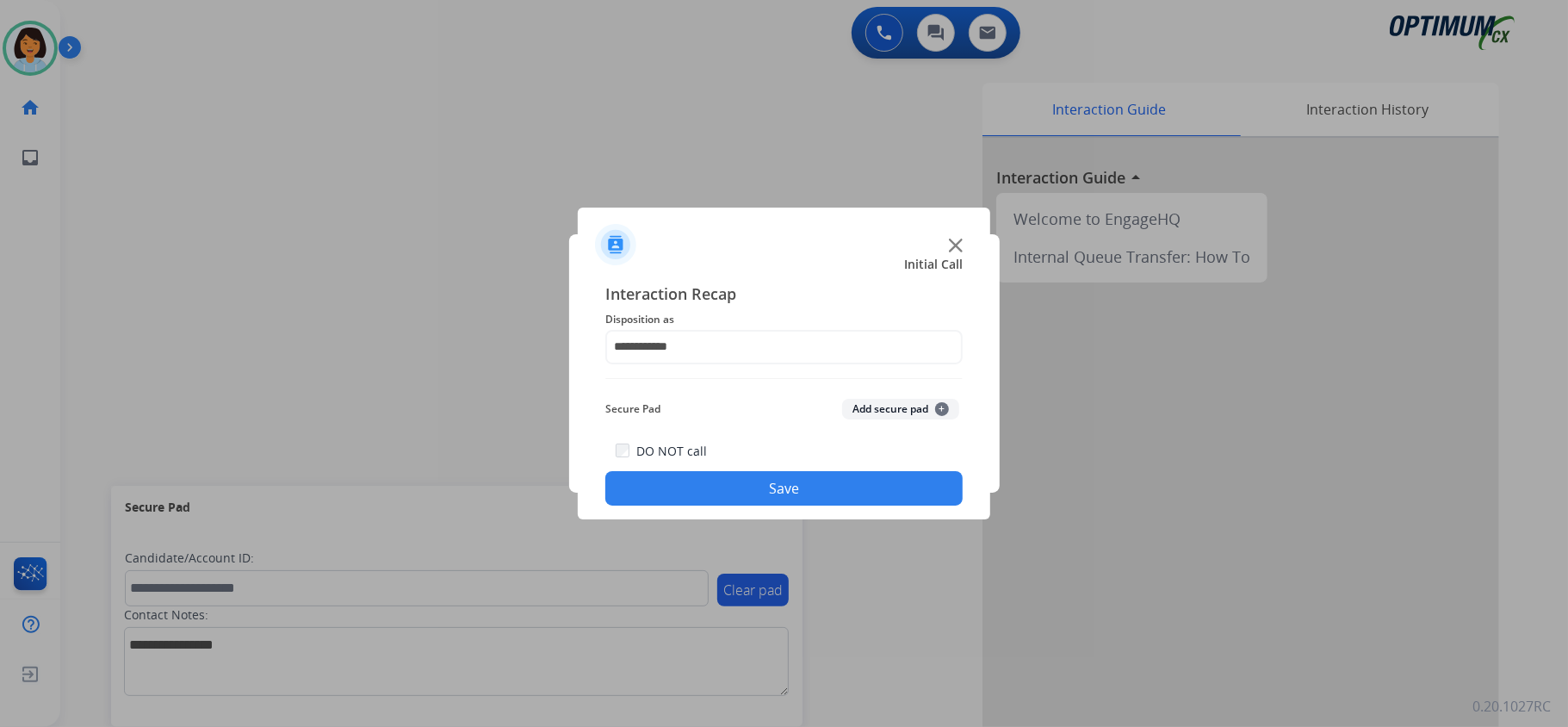
click at [753, 486] on button "Save" at bounding box center [784, 487] width 357 height 34
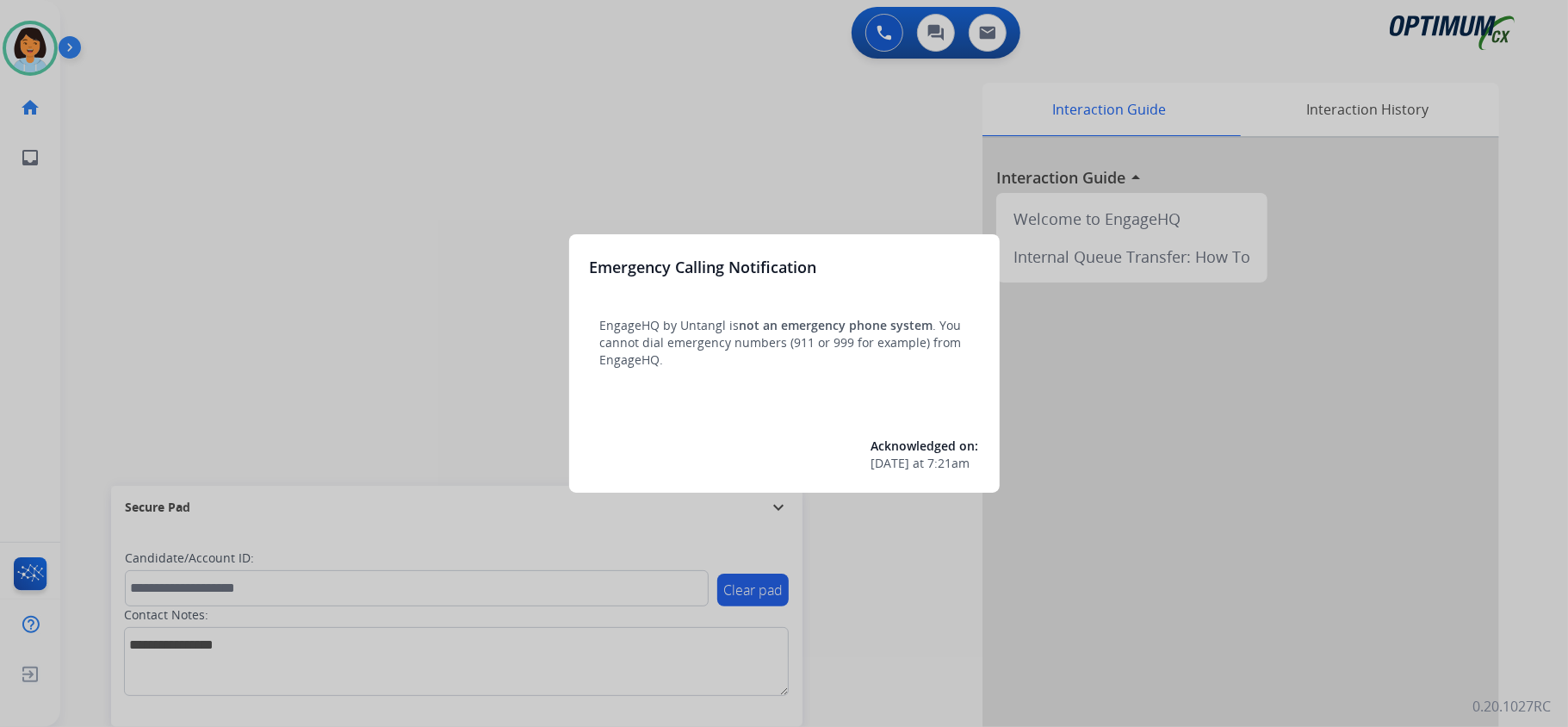
click at [362, 240] on div at bounding box center [784, 363] width 1568 height 727
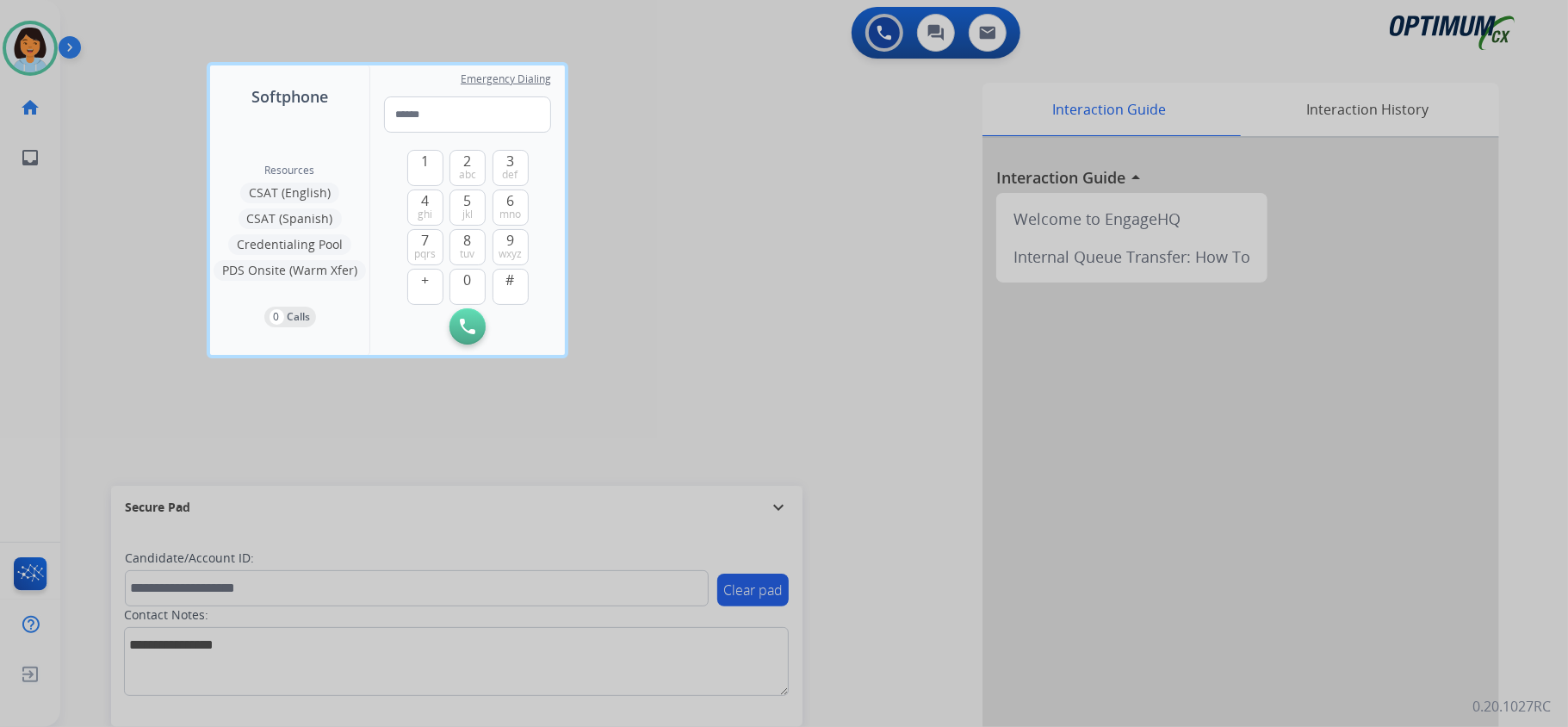
click at [32, 56] on div at bounding box center [784, 363] width 1568 height 727
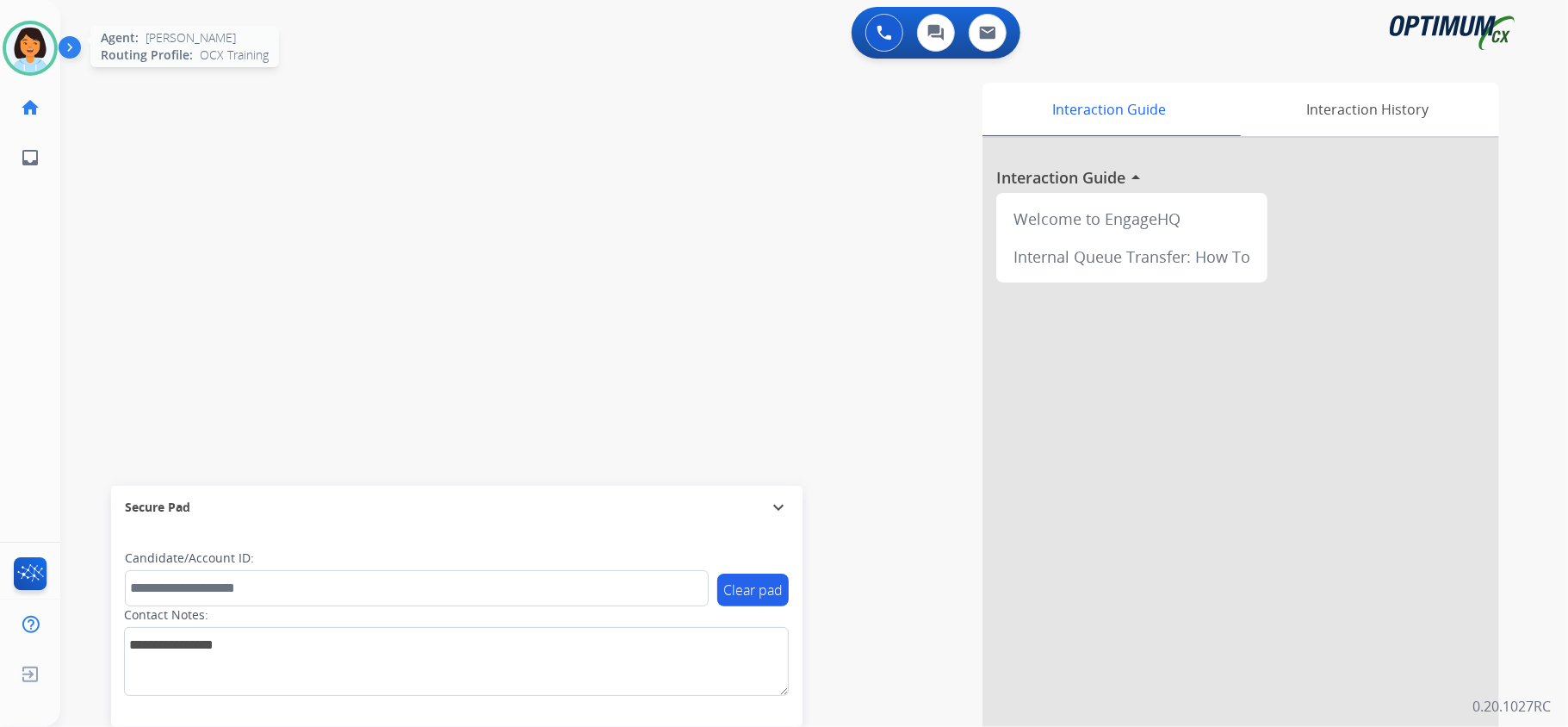
click at [21, 42] on img at bounding box center [30, 48] width 48 height 48
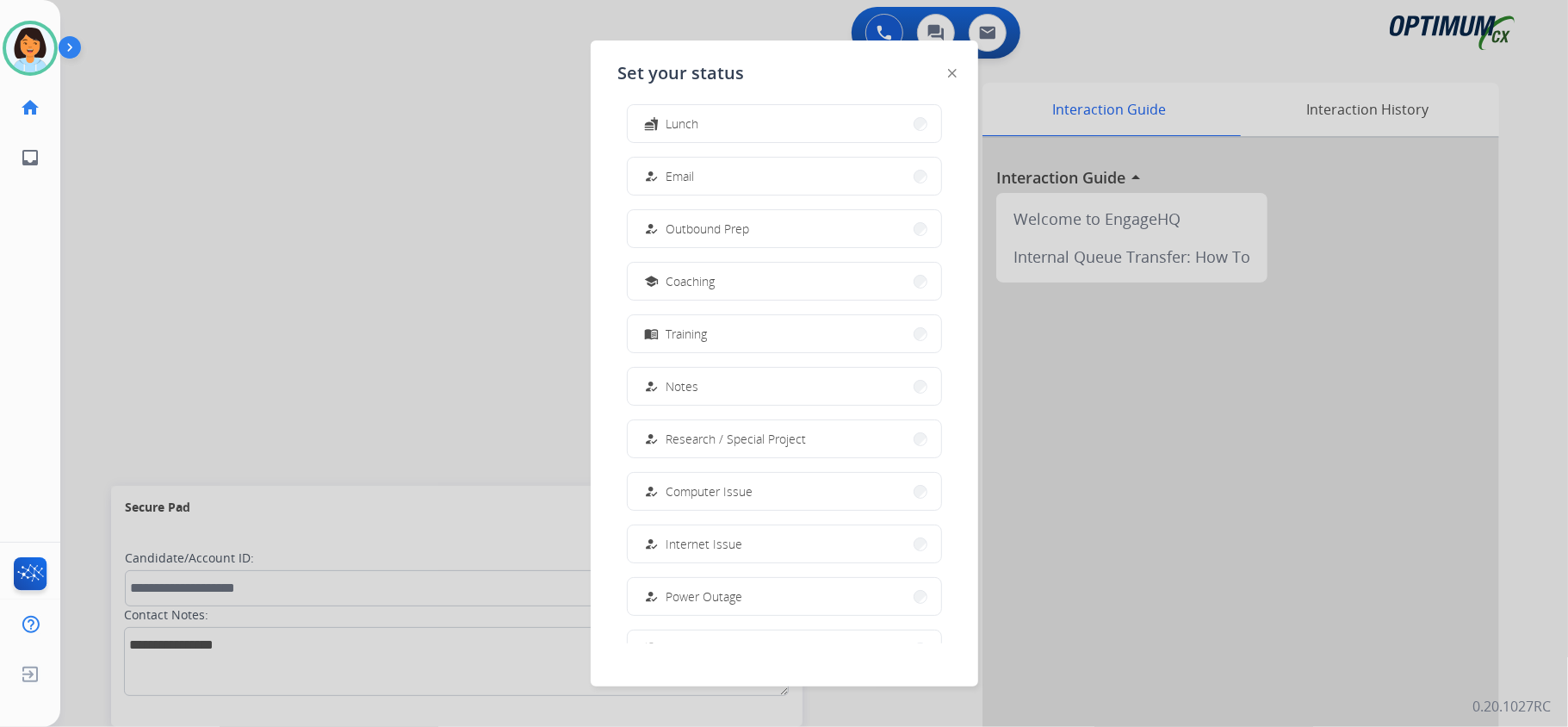
scroll to position [162, 0]
click at [836, 591] on button "work_off Offline" at bounding box center [784, 603] width 314 height 37
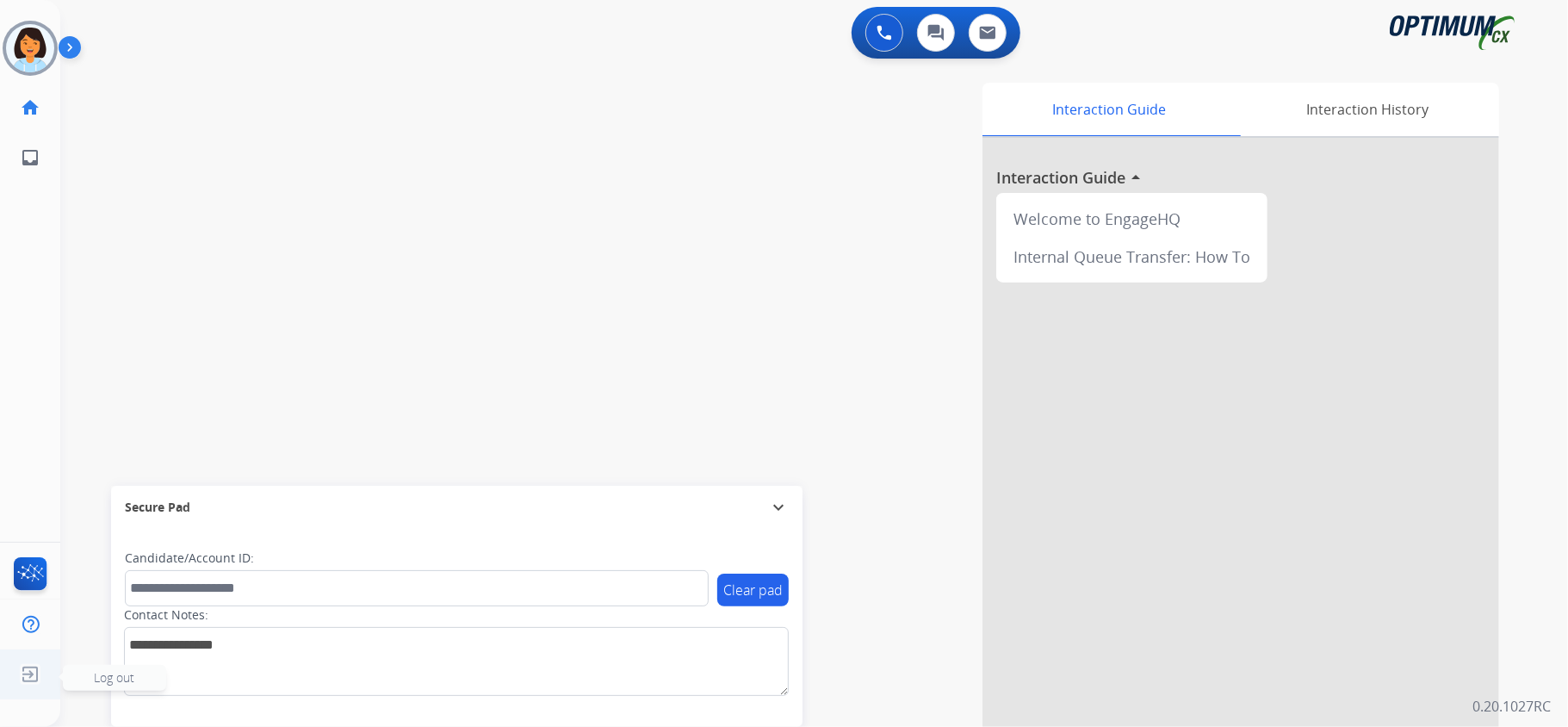
click at [29, 666] on img at bounding box center [30, 674] width 31 height 32
